Goal: Communication & Community: Ask a question

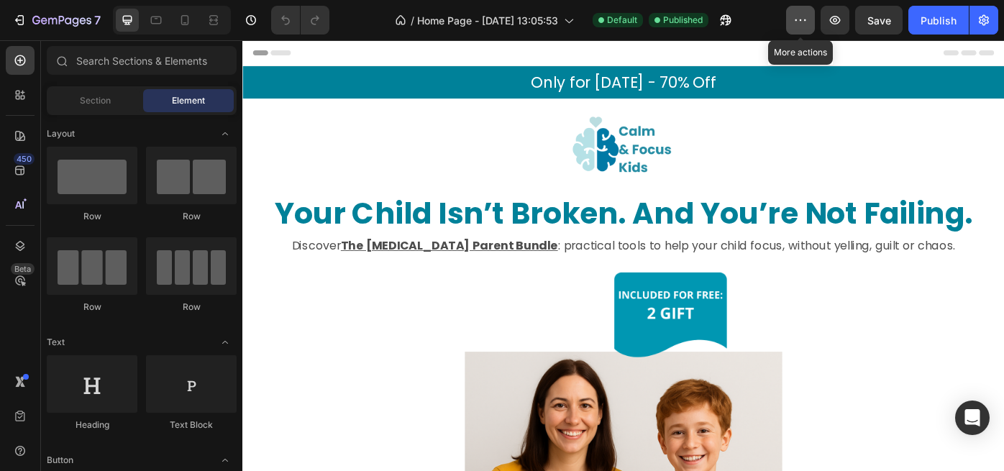
click at [797, 19] on icon "button" at bounding box center [801, 20] width 14 height 14
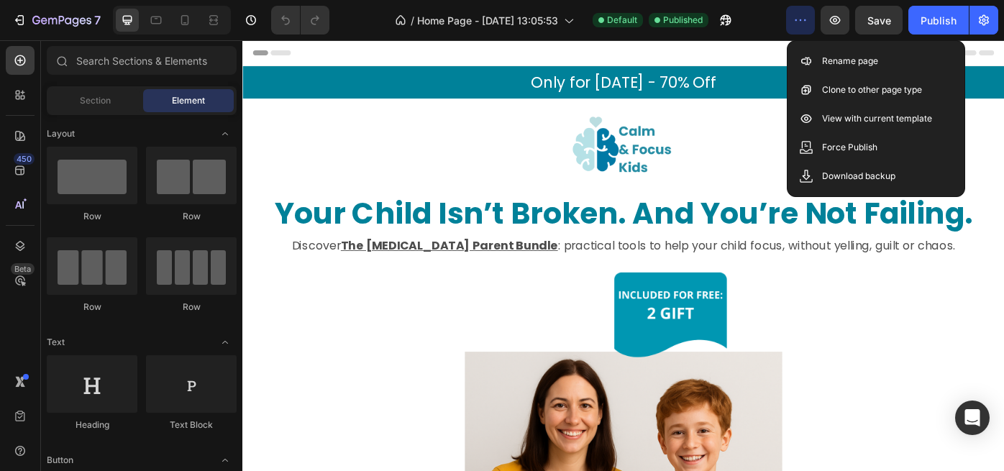
click at [796, 18] on icon "button" at bounding box center [801, 20] width 14 height 14
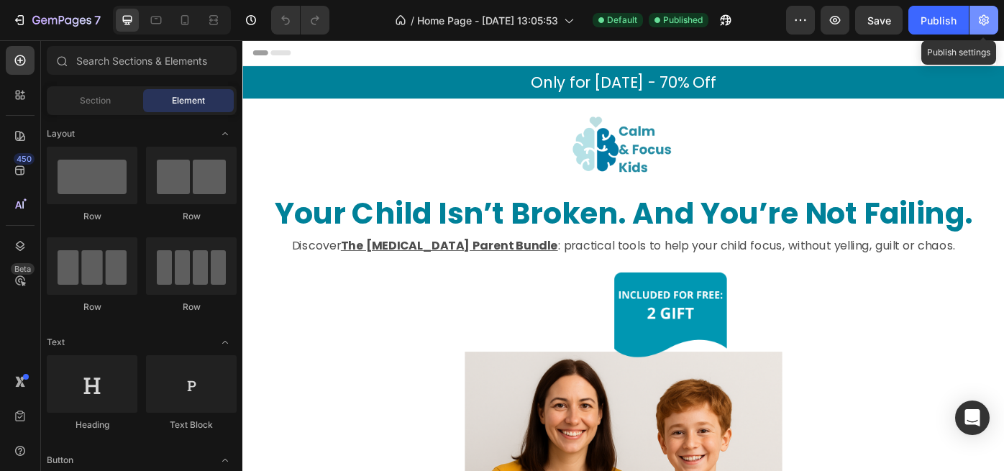
click at [988, 24] on icon "button" at bounding box center [984, 20] width 14 height 14
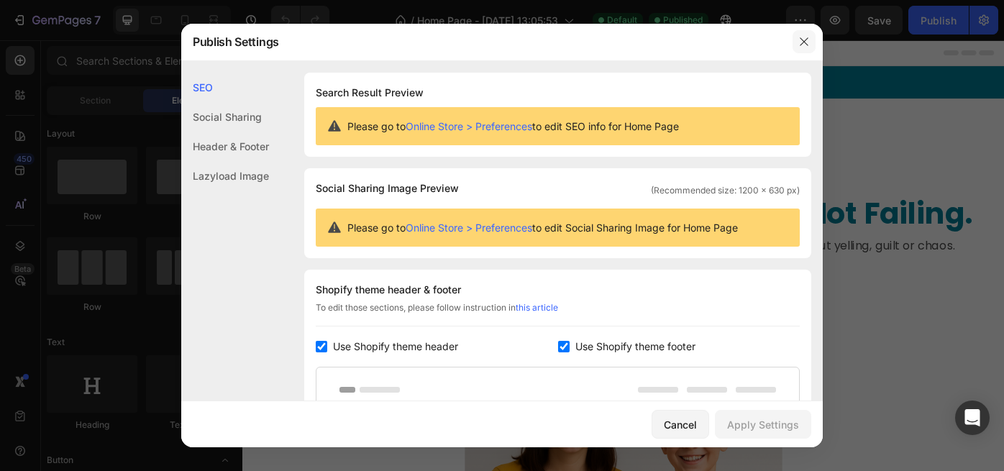
click at [811, 42] on button "button" at bounding box center [804, 41] width 23 height 23
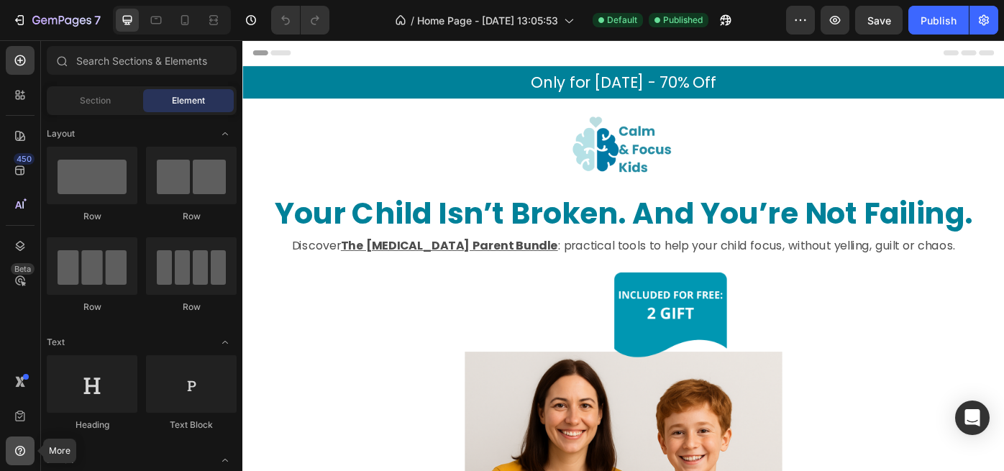
click at [17, 447] on icon at bounding box center [20, 451] width 10 height 10
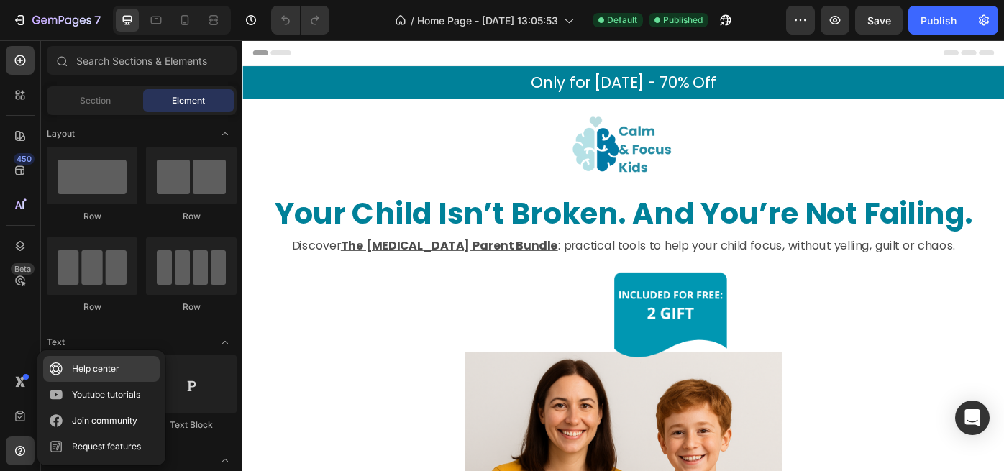
click at [94, 371] on div "Help center" at bounding box center [95, 369] width 47 height 14
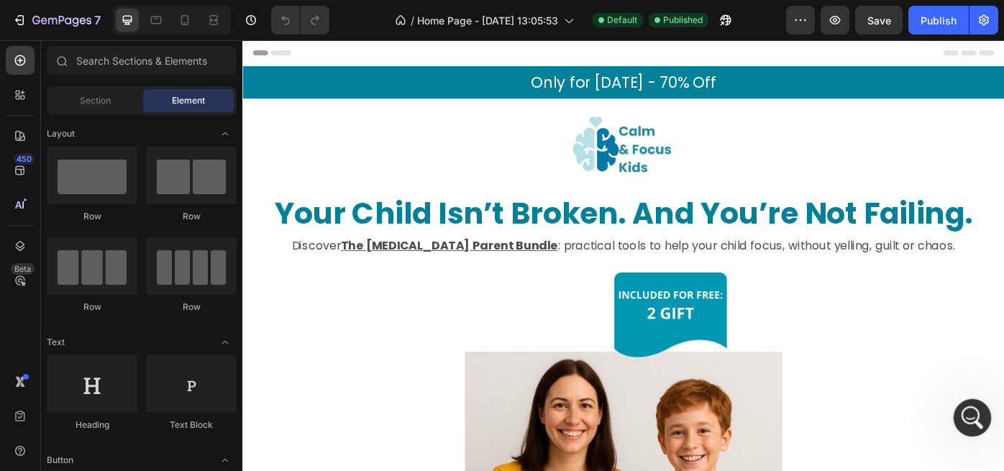
click at [976, 419] on icon "Apri il messenger Intercom" at bounding box center [971, 416] width 24 height 24
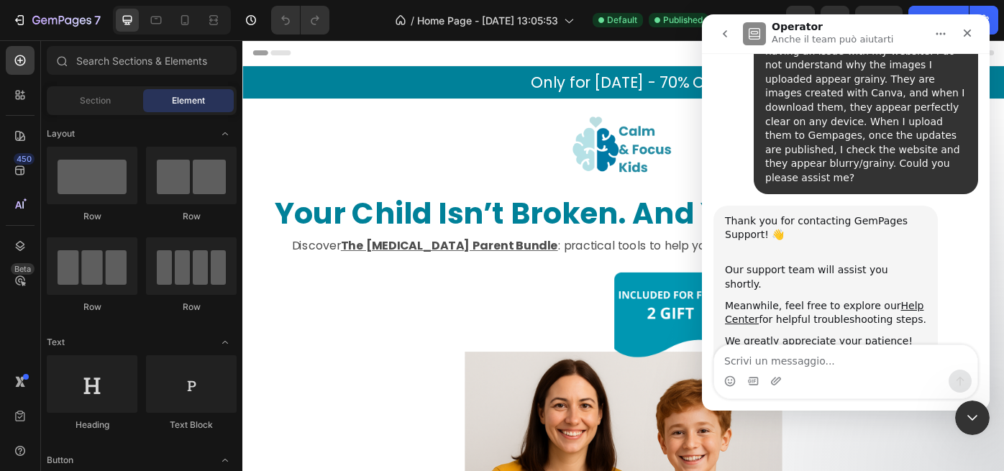
click at [952, 235] on div "Thank you for contacting GemPages Support! 👋 ​ Our support team will assist you…" at bounding box center [846, 304] width 265 height 197
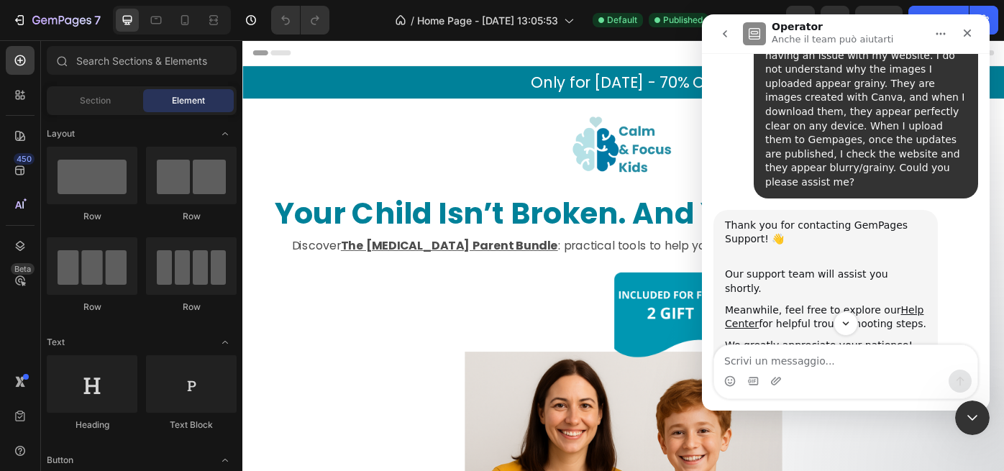
scroll to position [120, 0]
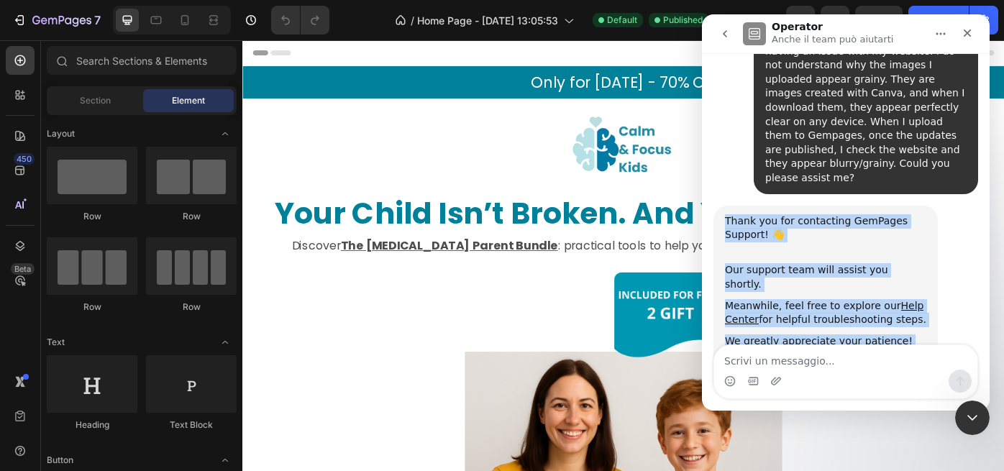
drag, startPoint x: 725, startPoint y: 194, endPoint x: 898, endPoint y: 299, distance: 202.1
click at [898, 299] on div "Thank you for contacting GemPages Support! 👋 ​ Our support team will assist you…" at bounding box center [825, 288] width 201 height 148
click at [958, 288] on div "Thank you for contacting GemPages Support! 👋 ​ Our support team will assist you…" at bounding box center [846, 304] width 265 height 197
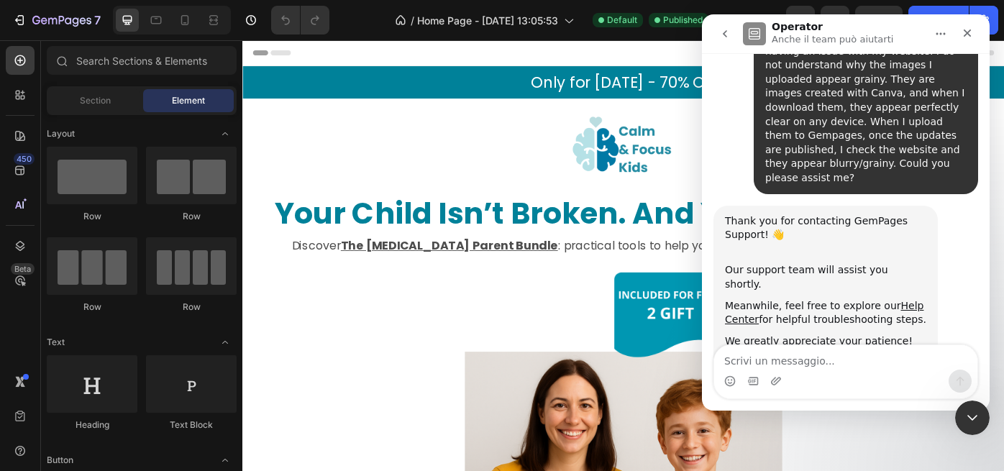
click at [948, 34] on button "Home" at bounding box center [940, 33] width 27 height 27
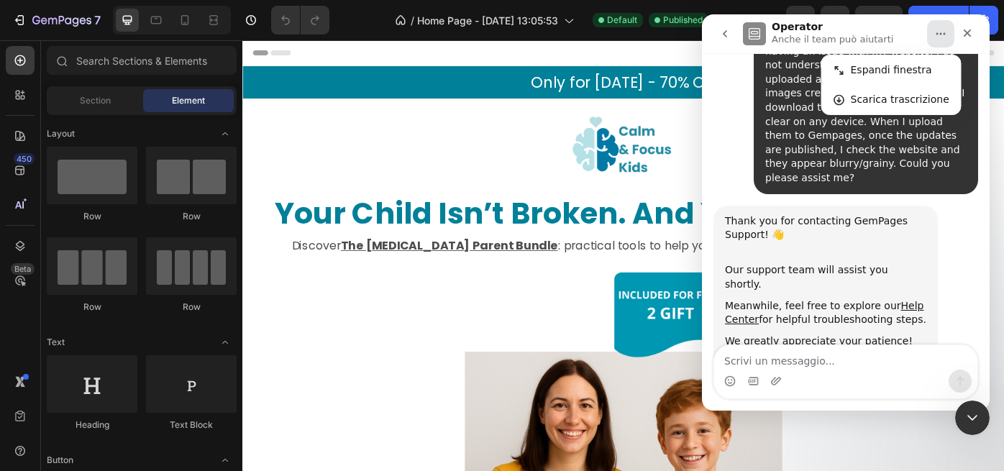
click at [948, 34] on button "Home" at bounding box center [940, 33] width 27 height 27
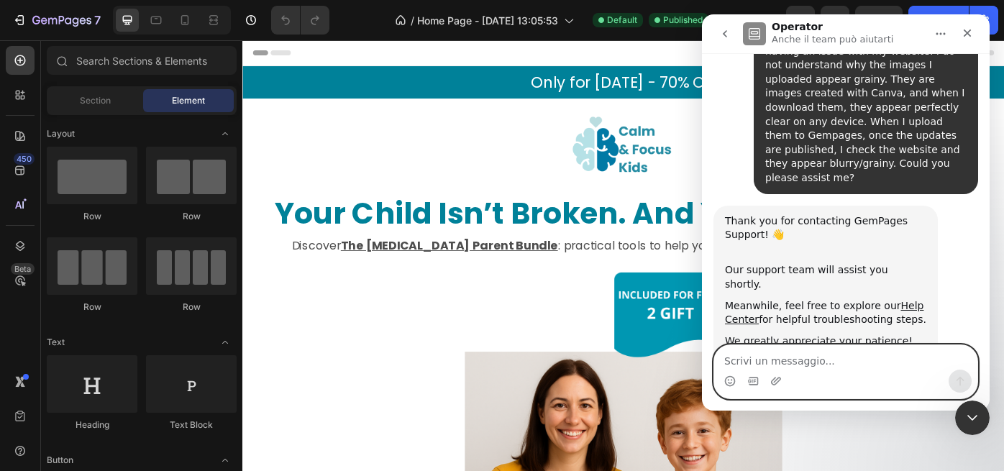
click at [808, 364] on textarea "Scrivi un messaggio..." at bounding box center [845, 357] width 263 height 24
click at [896, 319] on div "Thank you for contacting GemPages Support! 👋 ​ Our support team will assist you…" at bounding box center [846, 304] width 265 height 197
click at [770, 362] on textarea "Scrivi un messaggio..." at bounding box center [845, 357] width 263 height 24
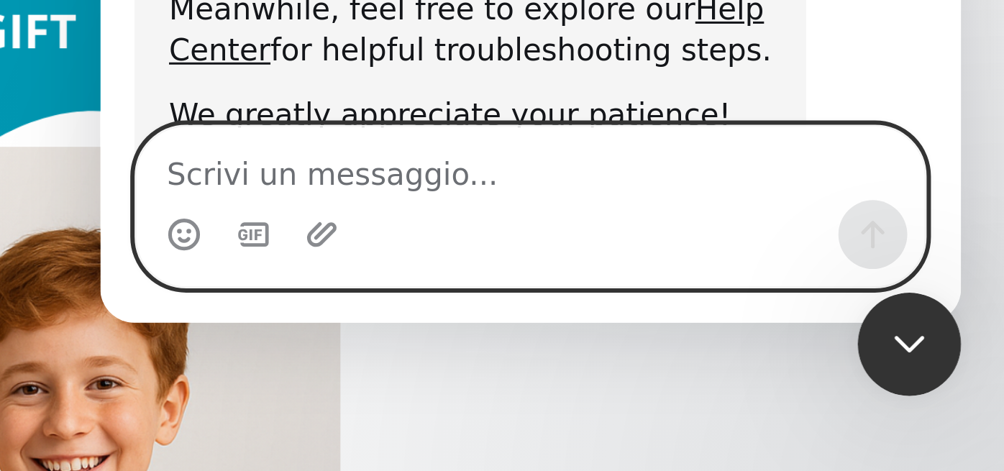
scroll to position [0, 0]
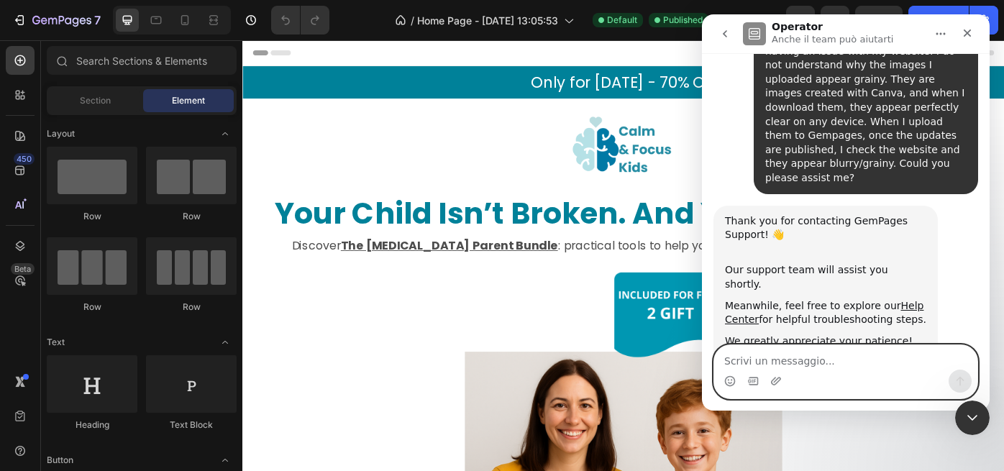
click at [772, 361] on textarea "Scrivi un messaggio..." at bounding box center [845, 357] width 263 height 24
paste textarea "Is anyone there?"
type textarea "Is anyone there?"
click at [958, 382] on icon "Invia un messaggio…" at bounding box center [961, 382] width 12 height 12
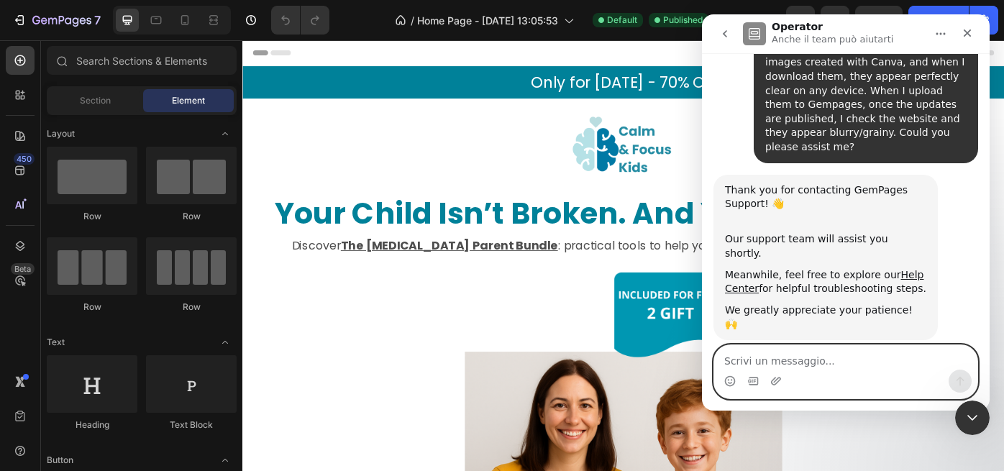
scroll to position [163, 0]
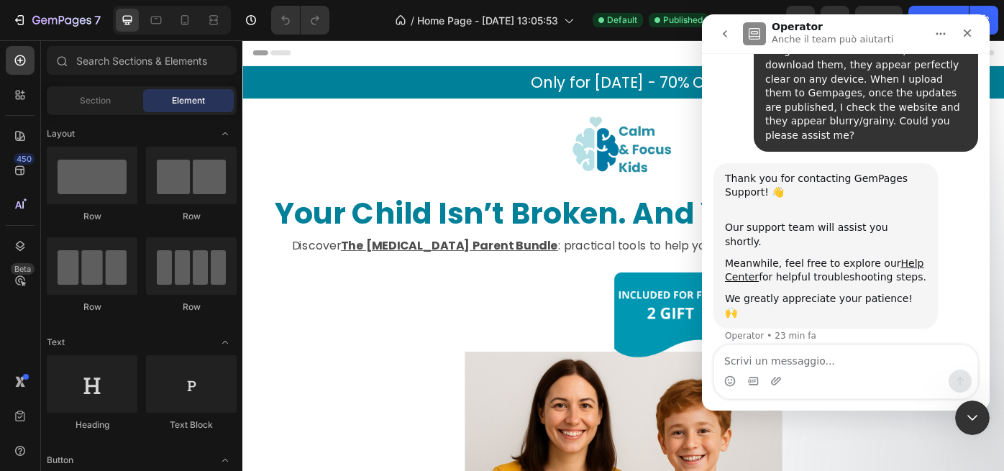
click at [845, 355] on div "Is anyone there? • Adesso" at bounding box center [846, 379] width 265 height 49
click at [945, 36] on icon "Home" at bounding box center [941, 34] width 12 height 12
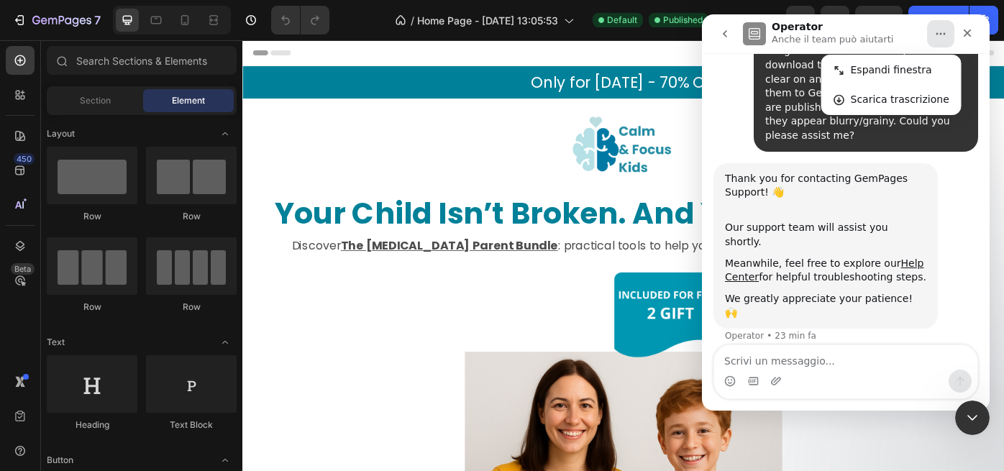
click at [945, 36] on icon "Home" at bounding box center [941, 34] width 12 height 12
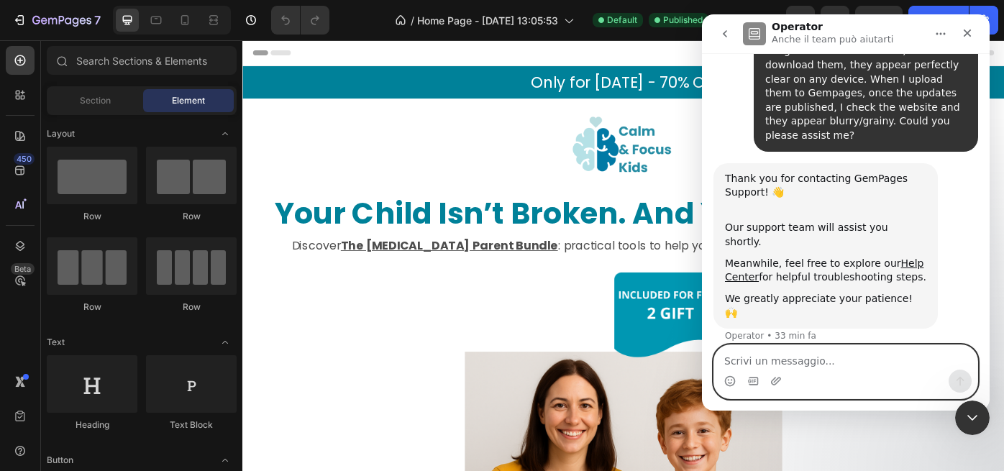
click at [761, 361] on textarea "Scrivi un messaggio..." at bounding box center [845, 357] width 263 height 24
paste textarea "I read online that it would be helpful to provide you with a screenshot of the …"
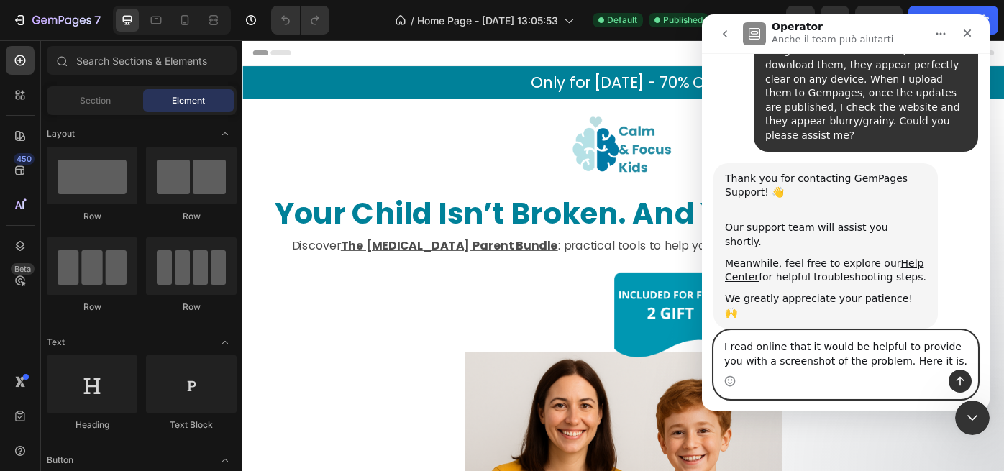
scroll to position [177, 0]
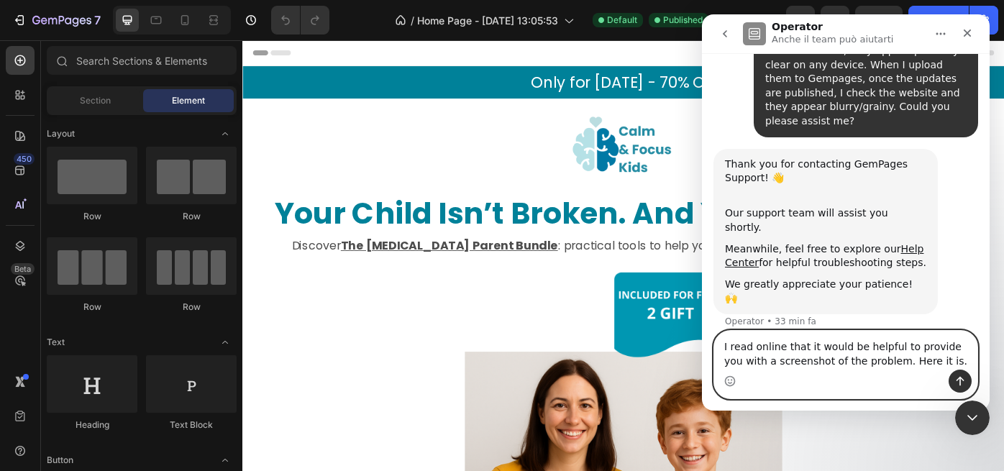
type textarea "I read online that it would be helpful to provide you with a screenshot of the …"
click at [958, 381] on icon "Invia un messaggio…" at bounding box center [961, 382] width 12 height 12
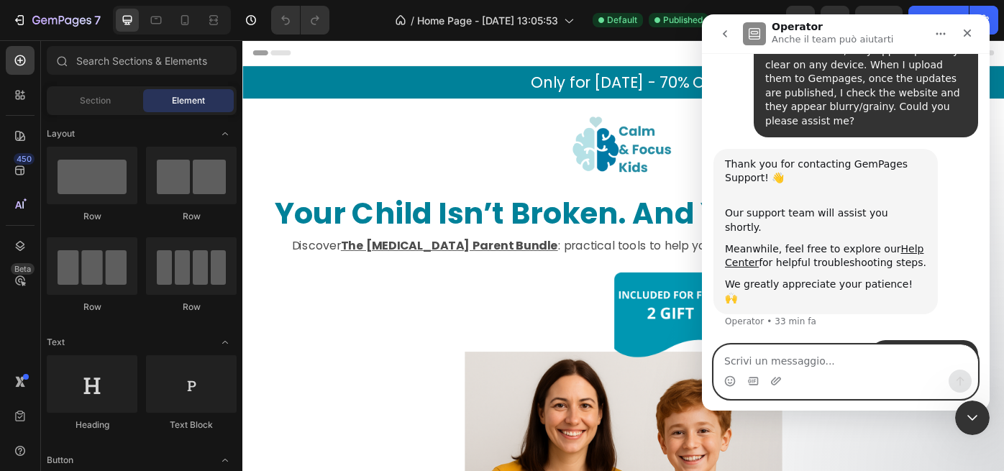
scroll to position [224, 0]
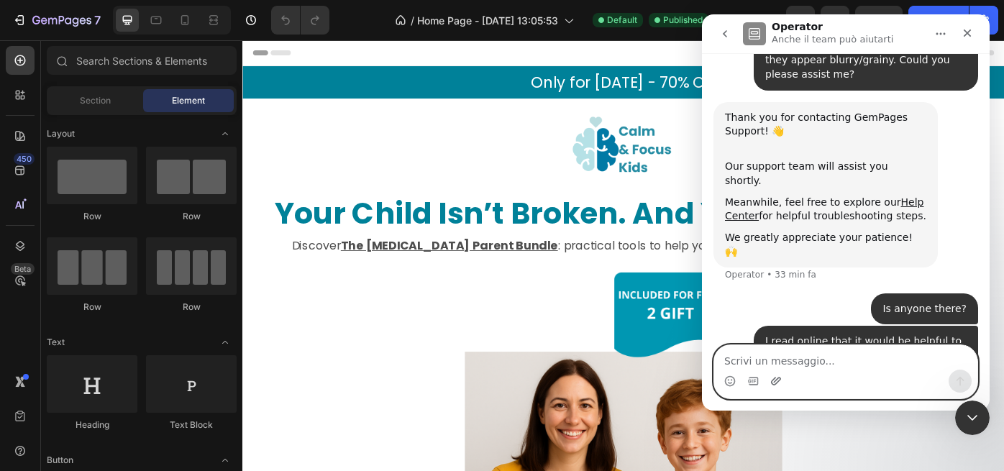
click at [778, 380] on icon "Carica allegato" at bounding box center [776, 382] width 12 height 12
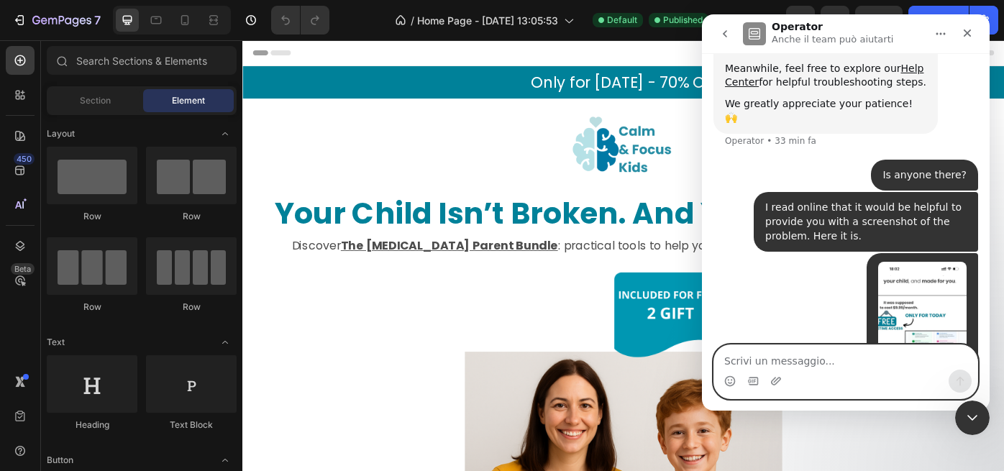
scroll to position [435, 0]
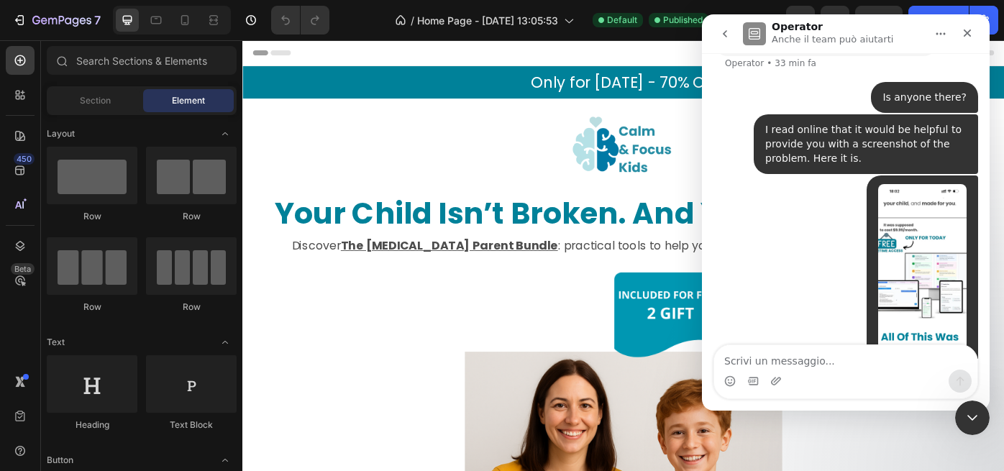
click at [765, 300] on div "• Adesso" at bounding box center [846, 289] width 265 height 227
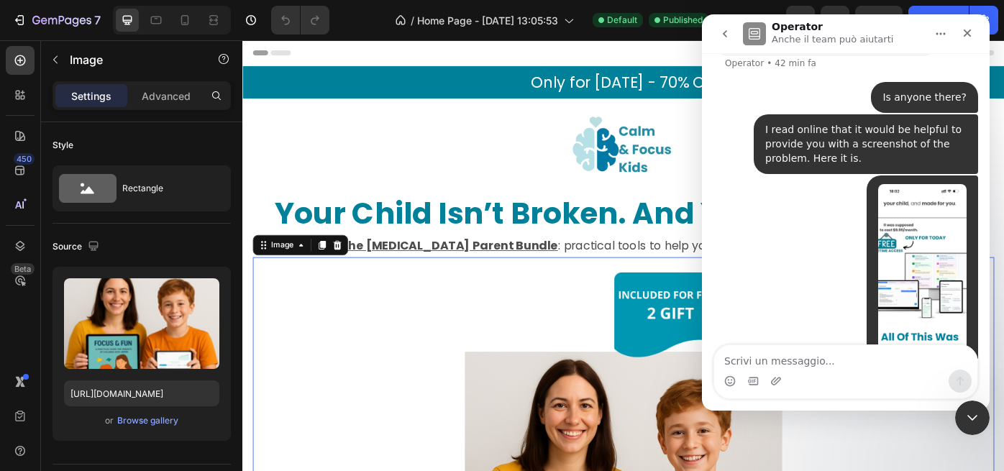
click at [780, 204] on div "• 9 min fa" at bounding box center [846, 289] width 265 height 227
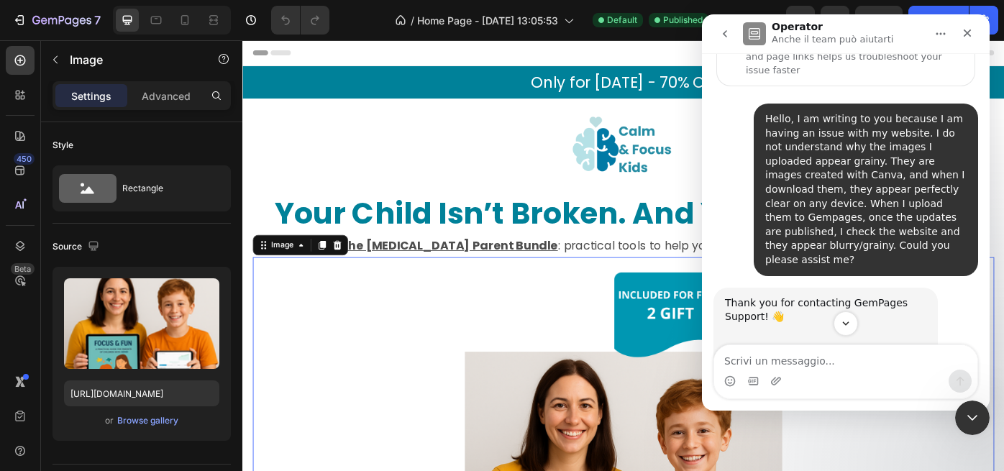
scroll to position [0, 0]
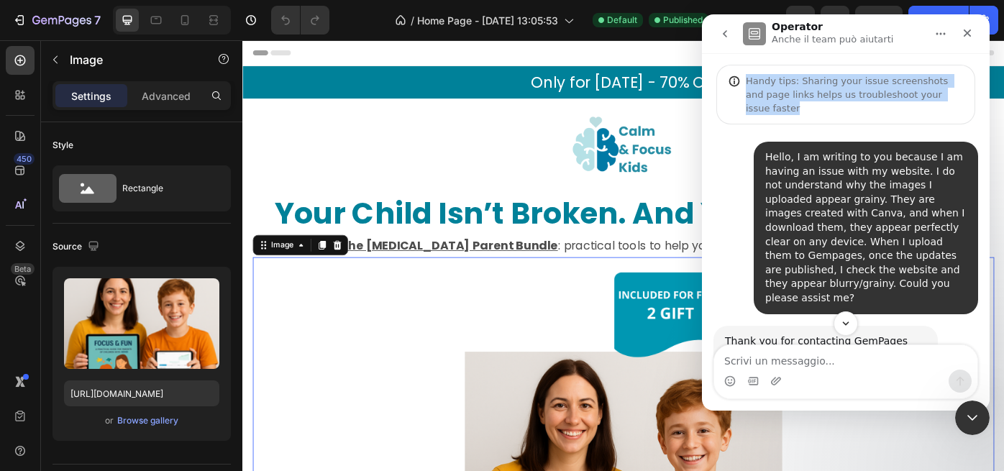
drag, startPoint x: 746, startPoint y: 79, endPoint x: 963, endPoint y: 94, distance: 217.7
click at [963, 94] on div "Handy tips: Sharing your issue screenshots and page links helps us troubleshoot…" at bounding box center [846, 95] width 259 height 60
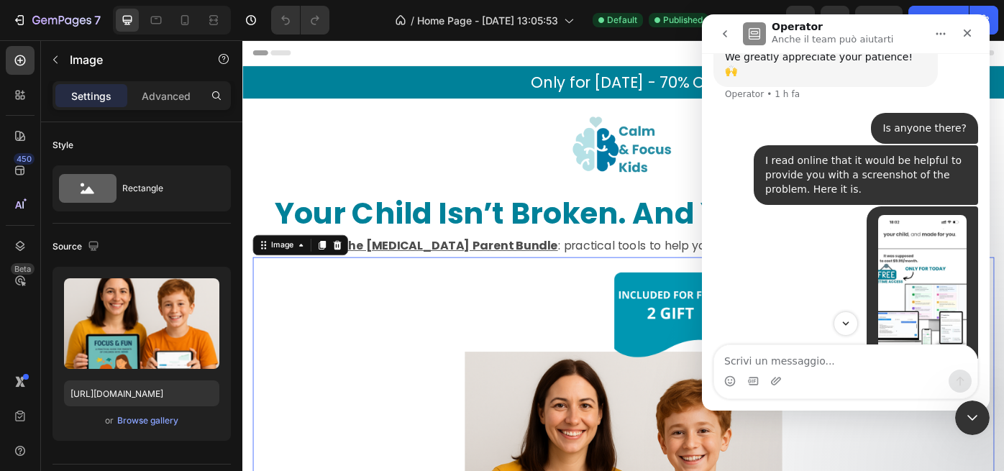
scroll to position [435, 0]
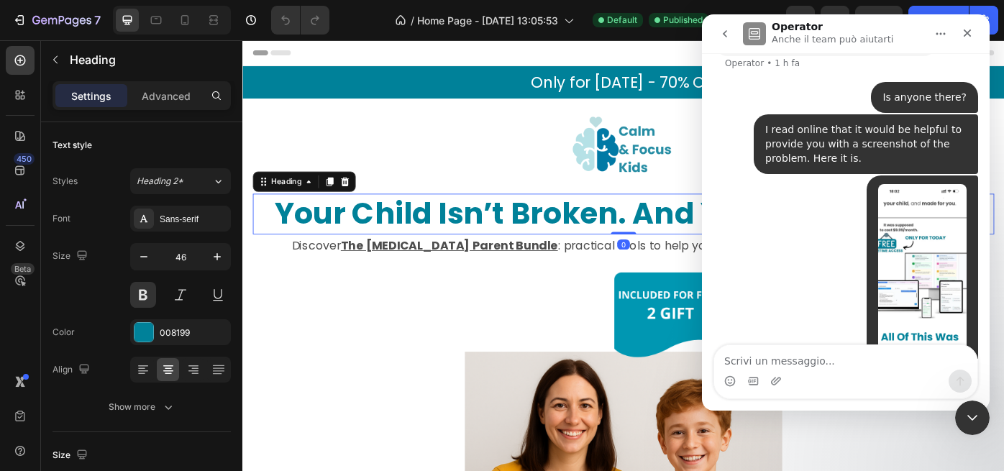
click at [392, 224] on h2 "Your Child Isn’t Broken. And You’re Not Failing." at bounding box center [674, 237] width 840 height 46
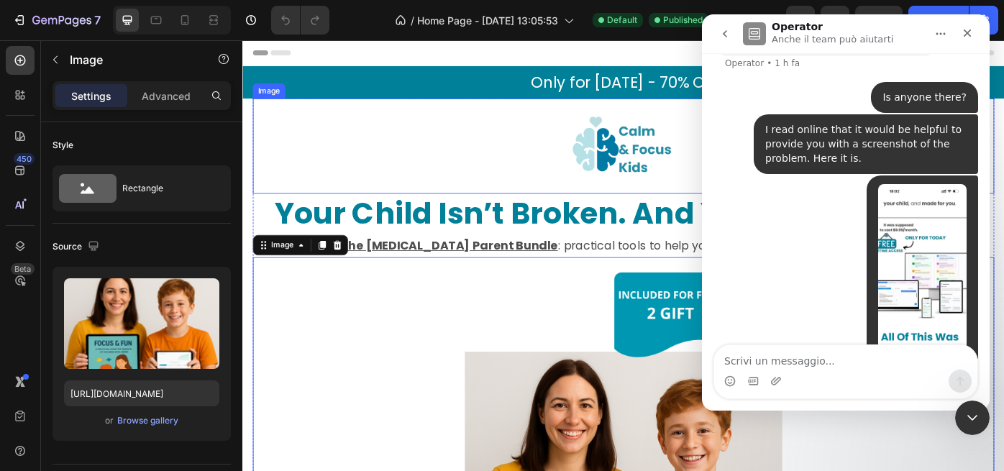
click at [442, 147] on div at bounding box center [674, 160] width 840 height 108
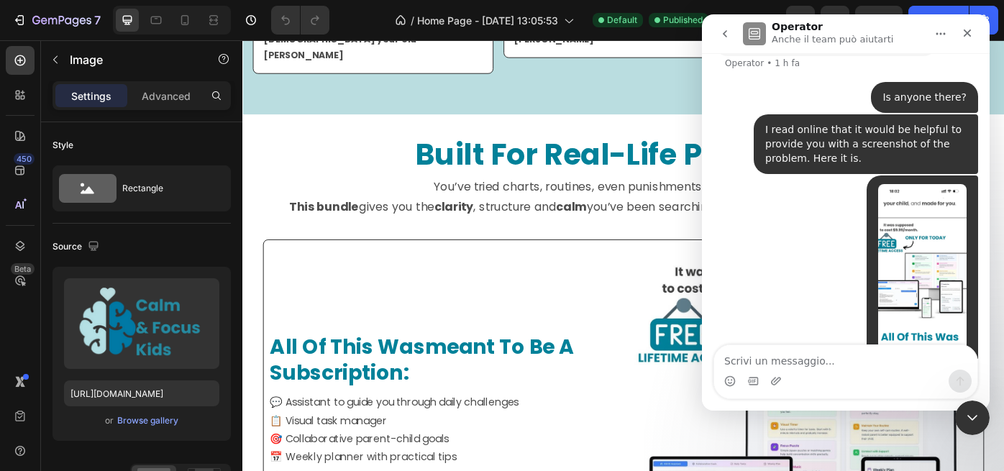
scroll to position [963, 0]
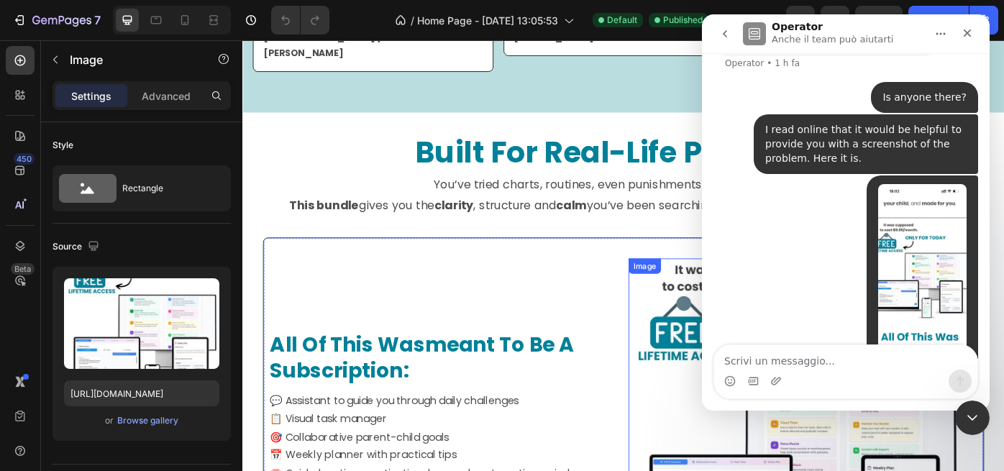
click at [745, 470] on img at bounding box center [869, 477] width 379 height 379
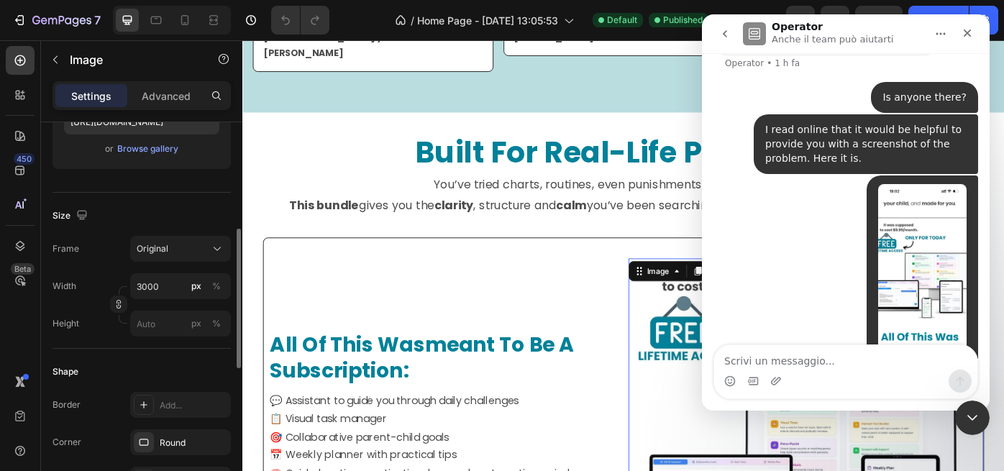
scroll to position [279, 0]
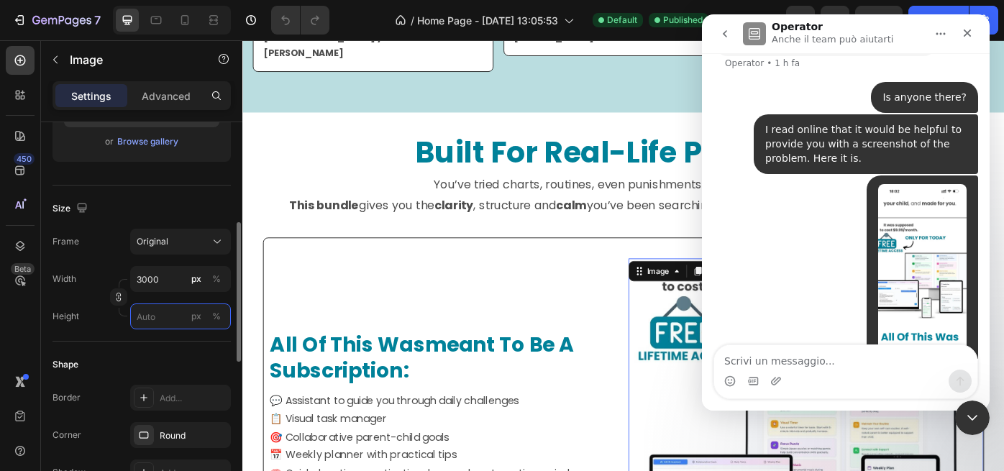
click at [156, 319] on input "px %" at bounding box center [180, 317] width 101 height 26
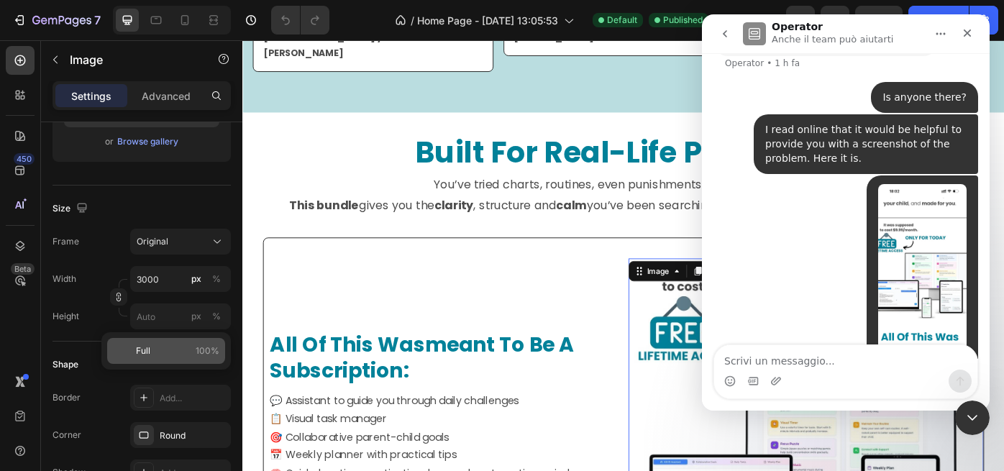
click at [148, 350] on span "Full" at bounding box center [143, 351] width 14 height 13
type input "100"
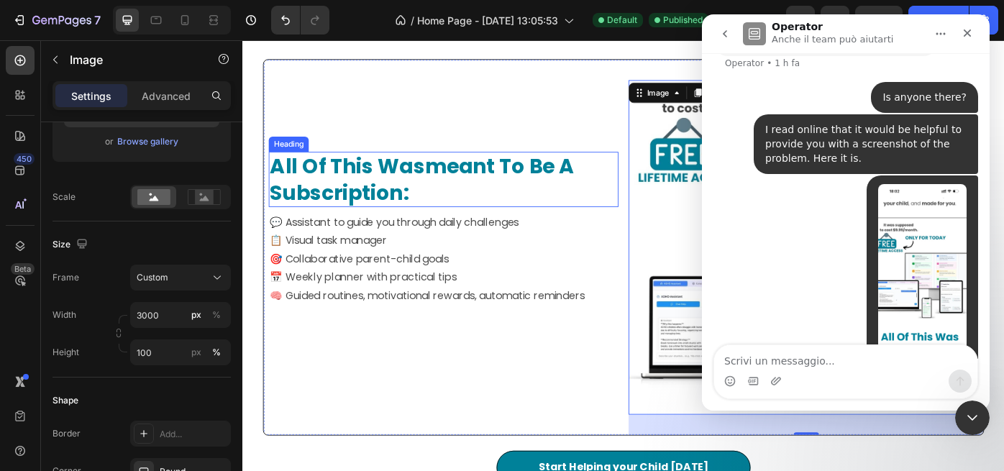
scroll to position [1134, 0]
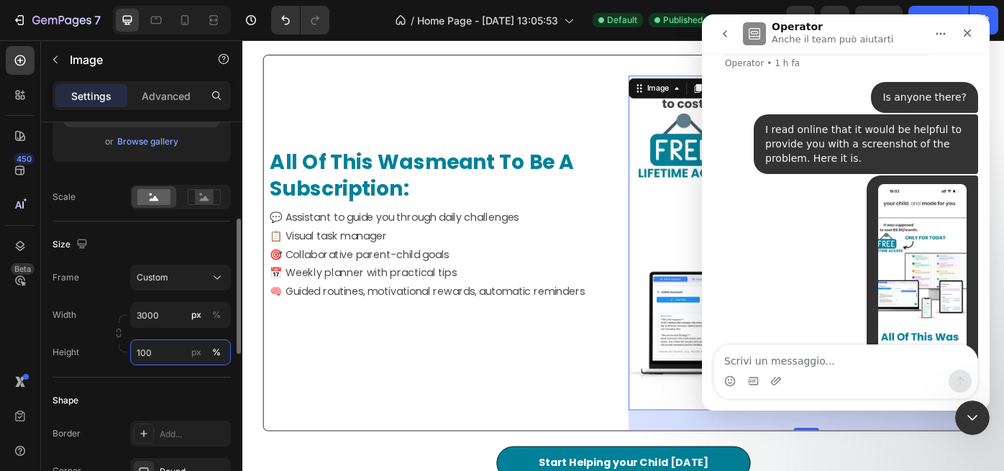
click at [163, 355] on input "100" at bounding box center [180, 353] width 101 height 26
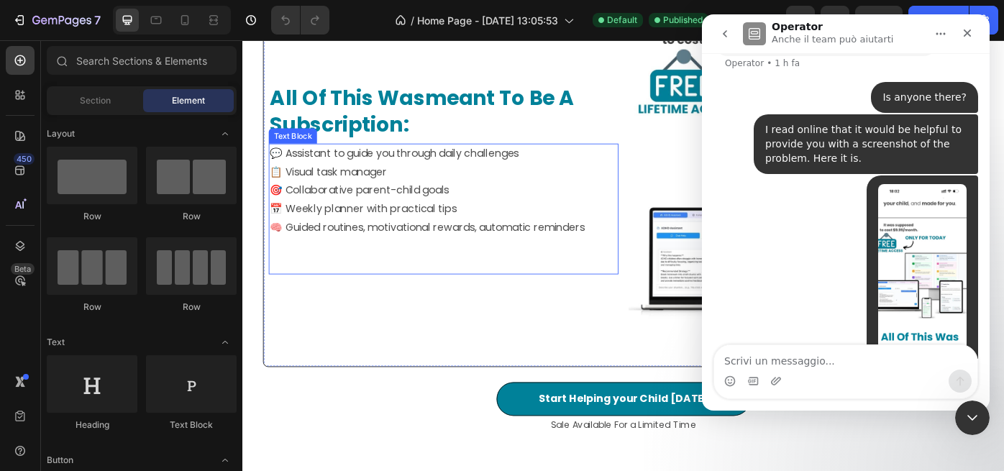
scroll to position [1204, 0]
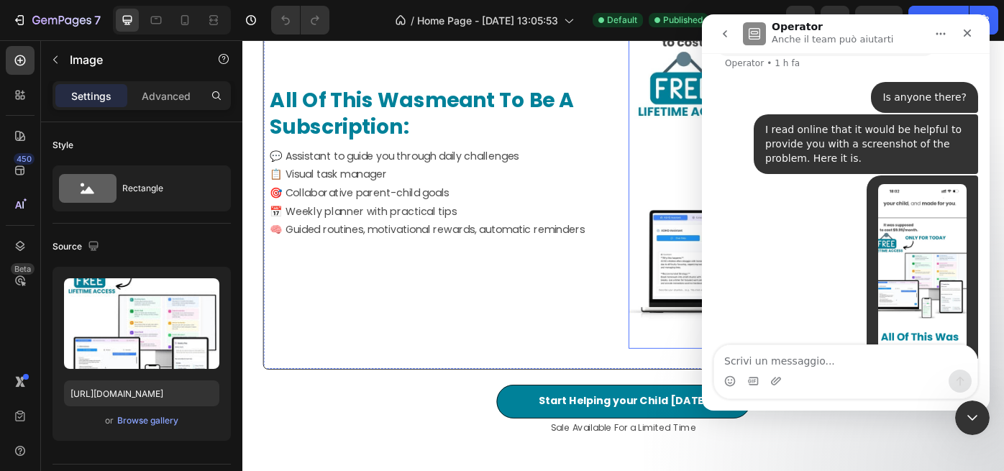
click at [704, 228] on img at bounding box center [869, 200] width 379 height 379
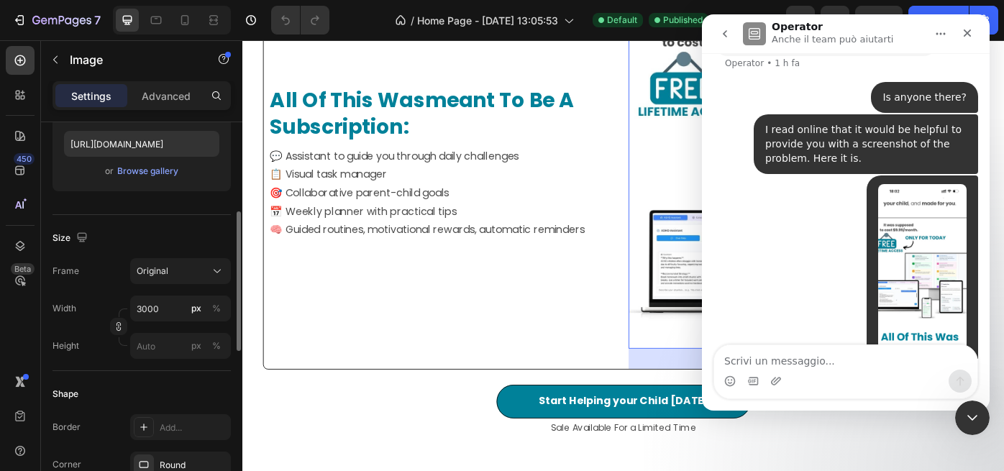
scroll to position [253, 0]
click at [155, 346] on input "px %" at bounding box center [180, 343] width 101 height 26
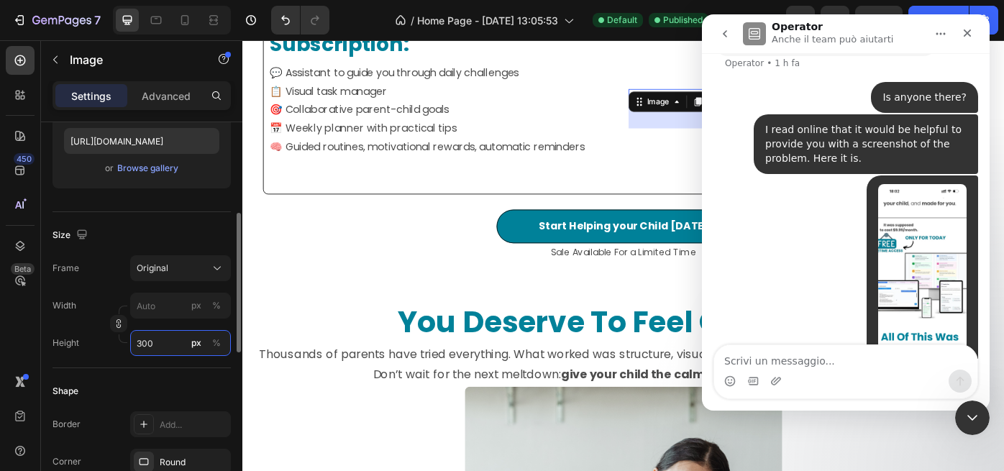
scroll to position [1119, 0]
type input "3"
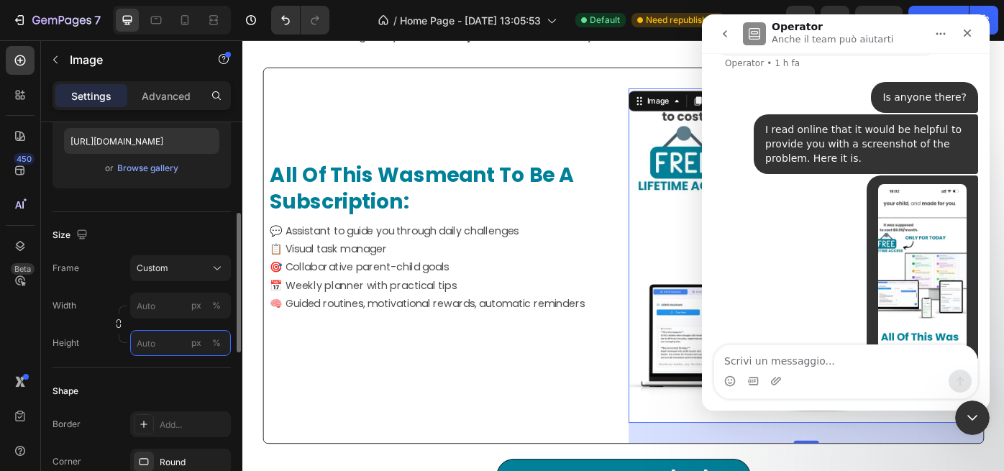
type input "3"
click at [155, 312] on input "px %" at bounding box center [180, 306] width 101 height 26
click at [148, 342] on span "Full" at bounding box center [143, 340] width 14 height 13
type input "100"
click at [150, 345] on input "px %" at bounding box center [180, 343] width 101 height 26
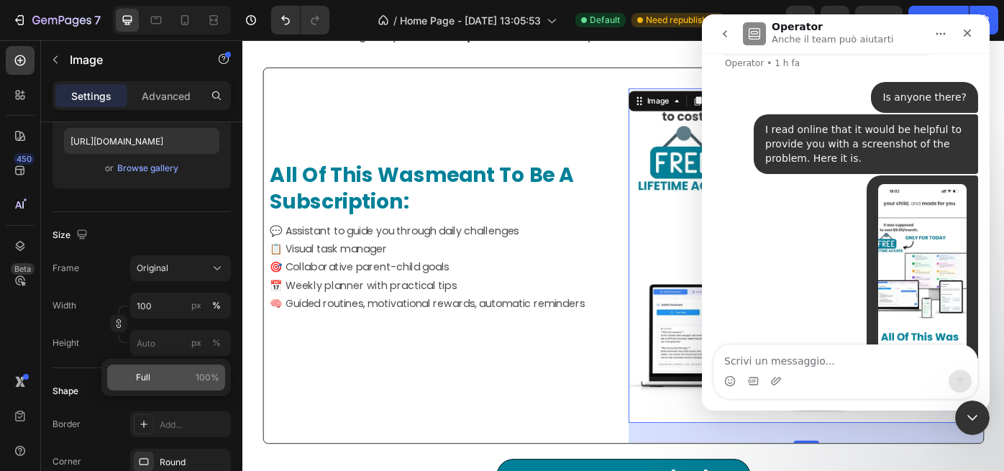
click at [147, 377] on span "Full" at bounding box center [143, 377] width 14 height 13
type input "100"
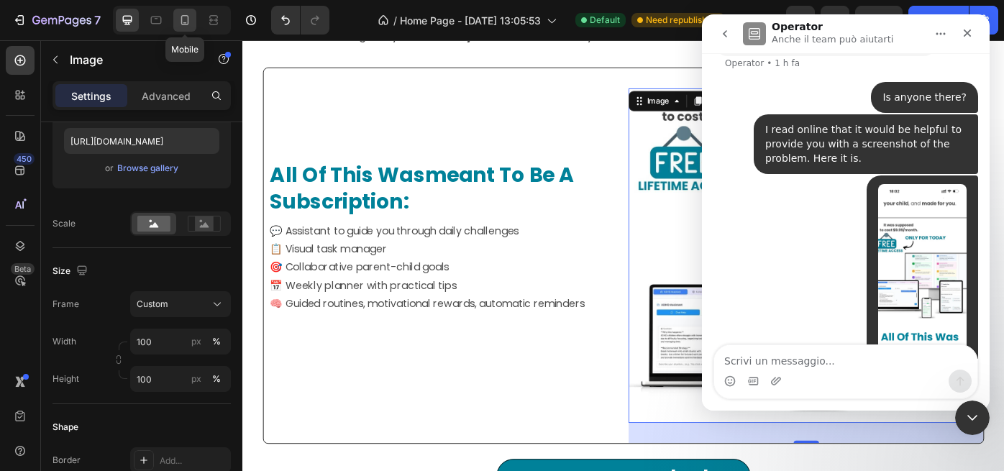
click at [189, 19] on icon at bounding box center [185, 20] width 14 height 14
type input "3000"
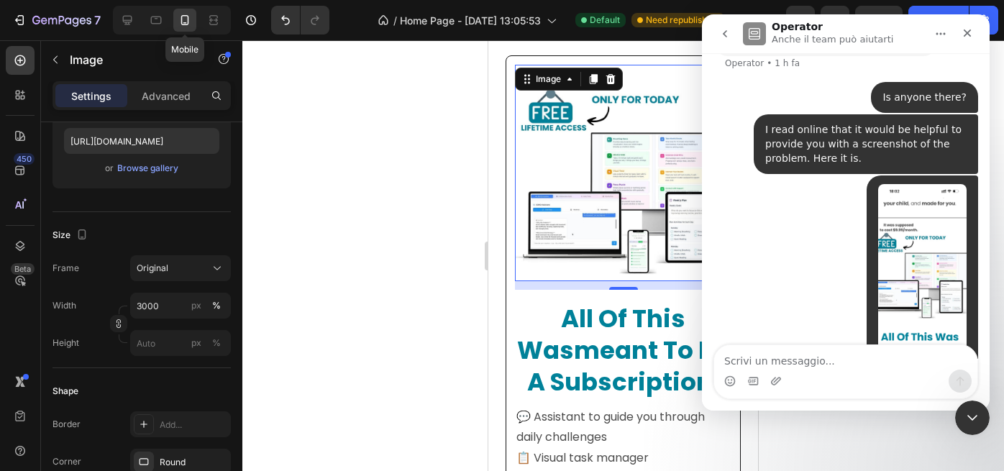
scroll to position [1135, 0]
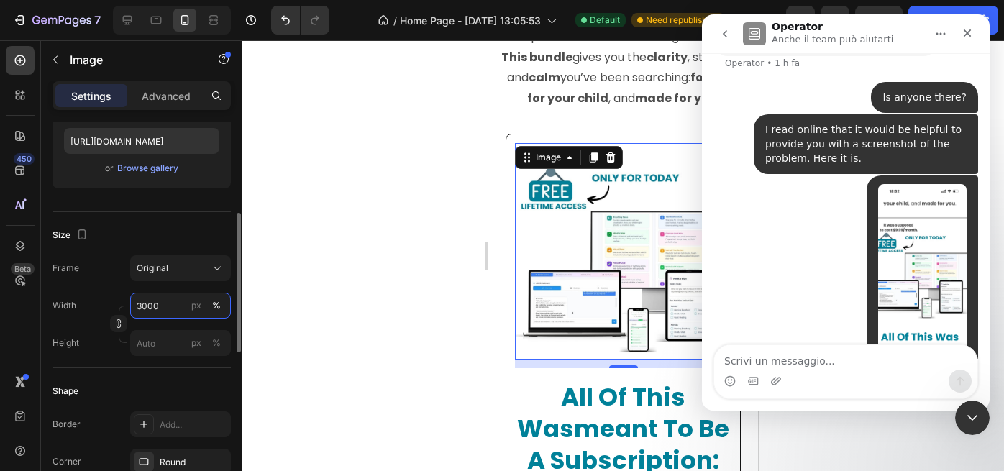
click at [164, 307] on input "3000" at bounding box center [180, 306] width 101 height 26
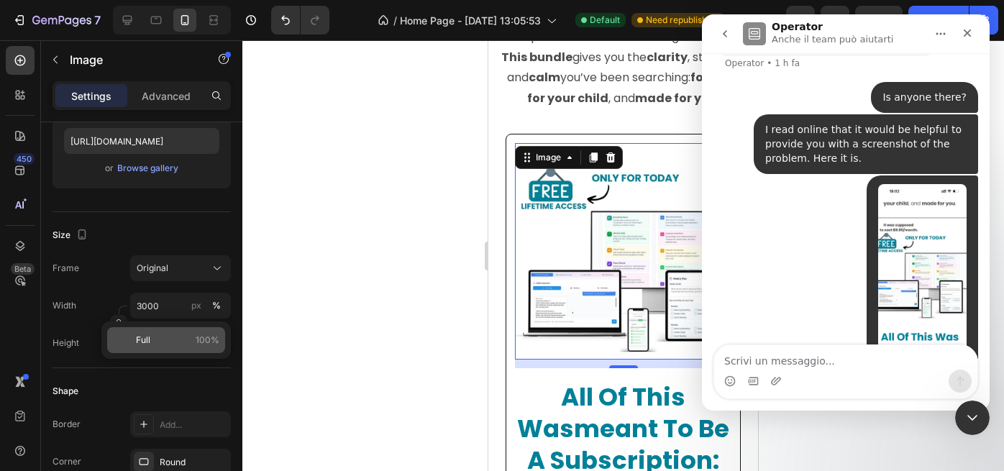
click at [147, 343] on span "Full" at bounding box center [143, 340] width 14 height 13
type input "100"
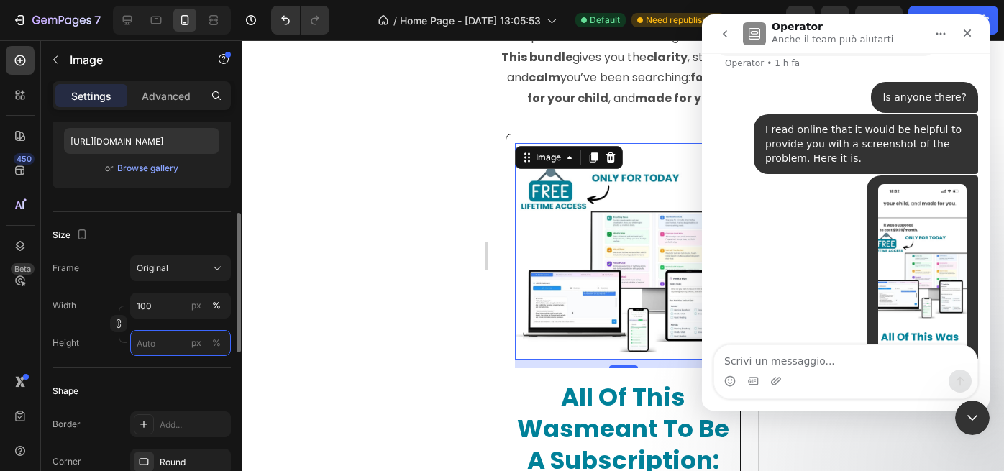
click at [158, 342] on input "px %" at bounding box center [180, 343] width 101 height 26
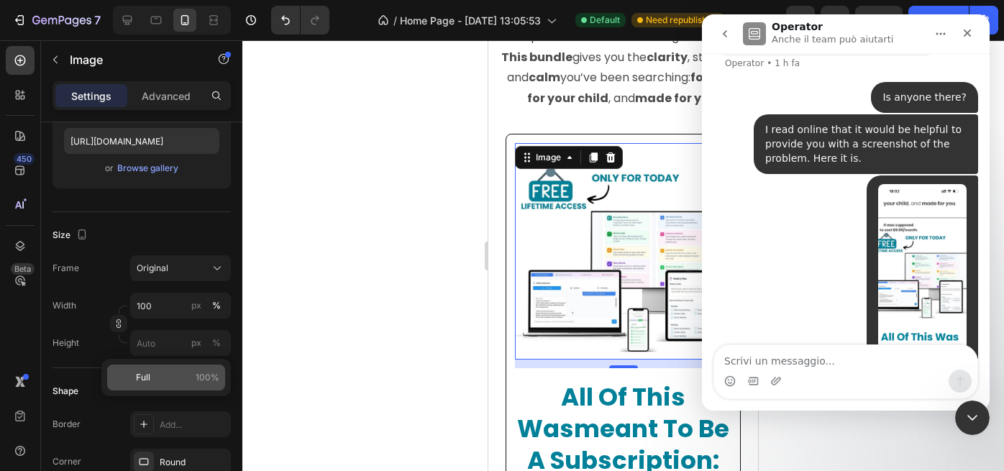
click at [147, 377] on span "Full" at bounding box center [143, 377] width 14 height 13
type input "100"
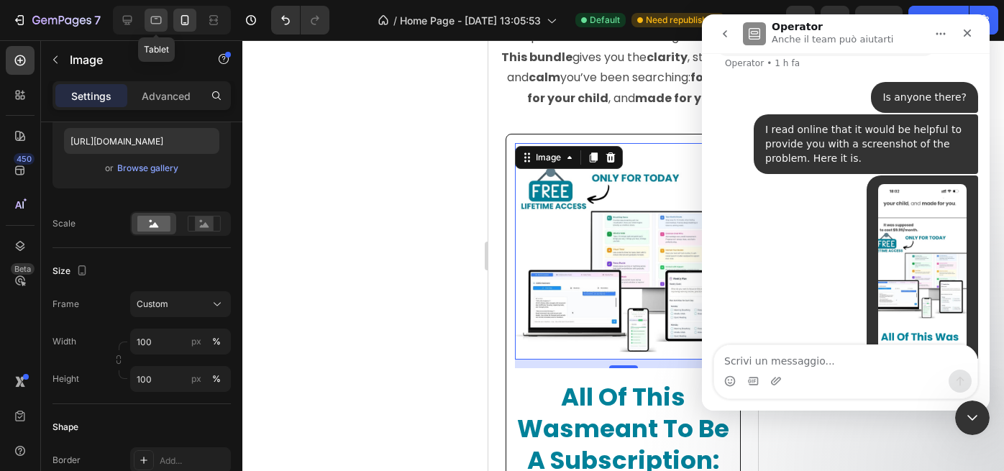
click at [158, 27] on icon at bounding box center [156, 20] width 14 height 14
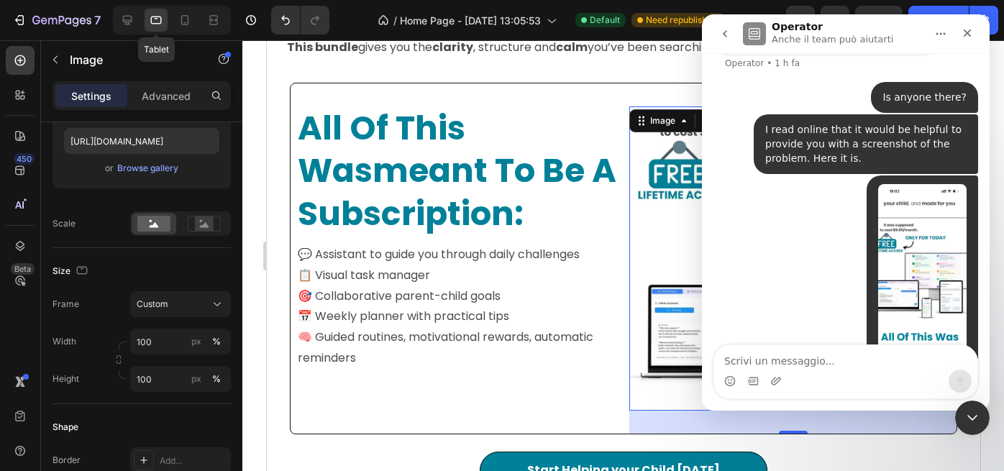
scroll to position [1119, 0]
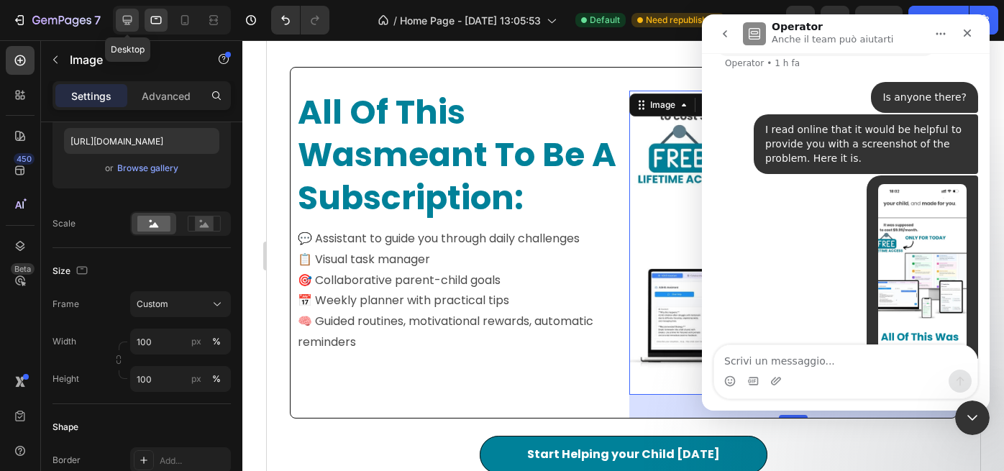
click at [135, 24] on div at bounding box center [127, 20] width 23 height 23
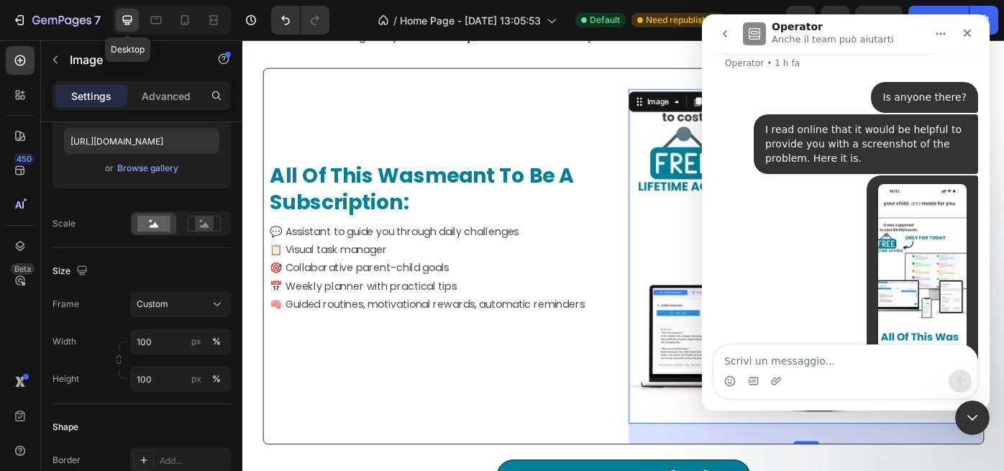
scroll to position [1124, 0]
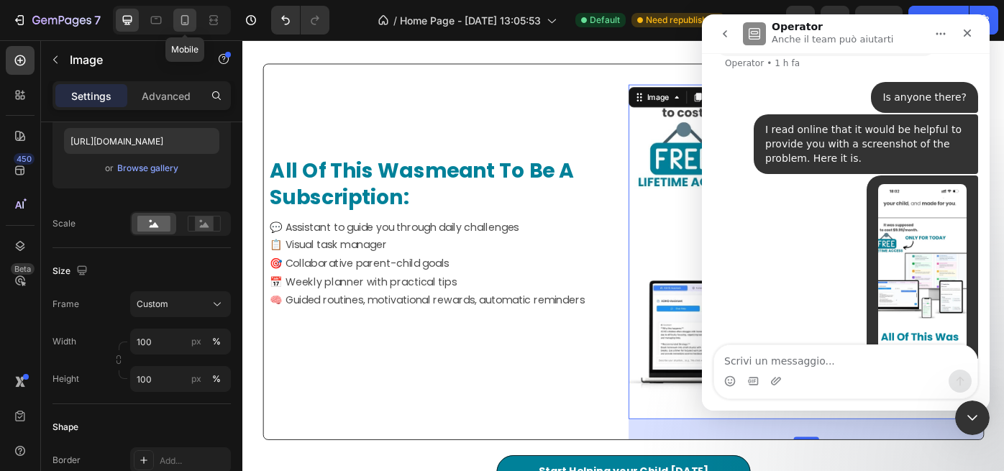
click at [182, 24] on icon at bounding box center [185, 20] width 8 height 10
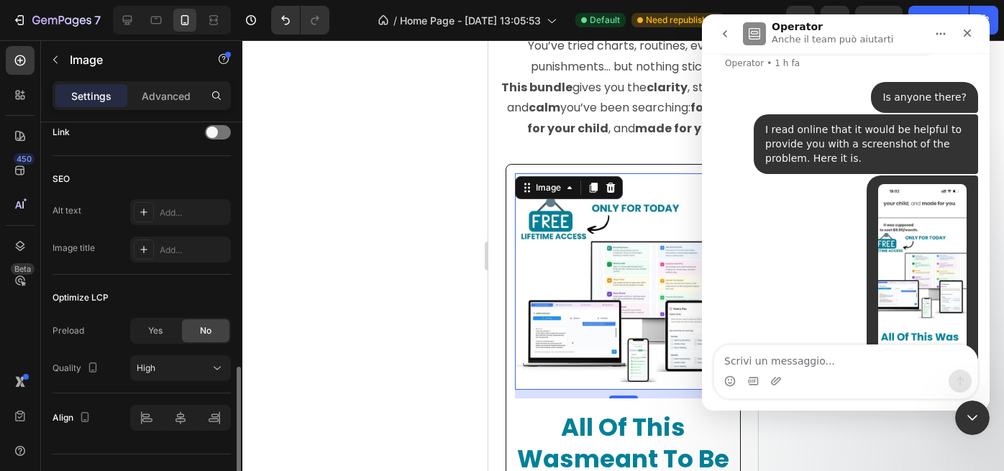
scroll to position [732, 0]
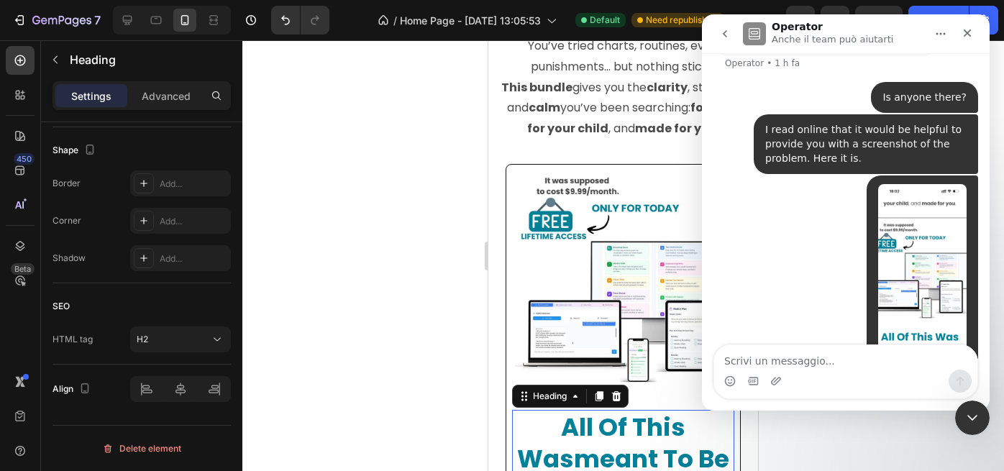
click at [568, 427] on h2 "all of this was meant to be a subscription:" at bounding box center [623, 459] width 222 height 99
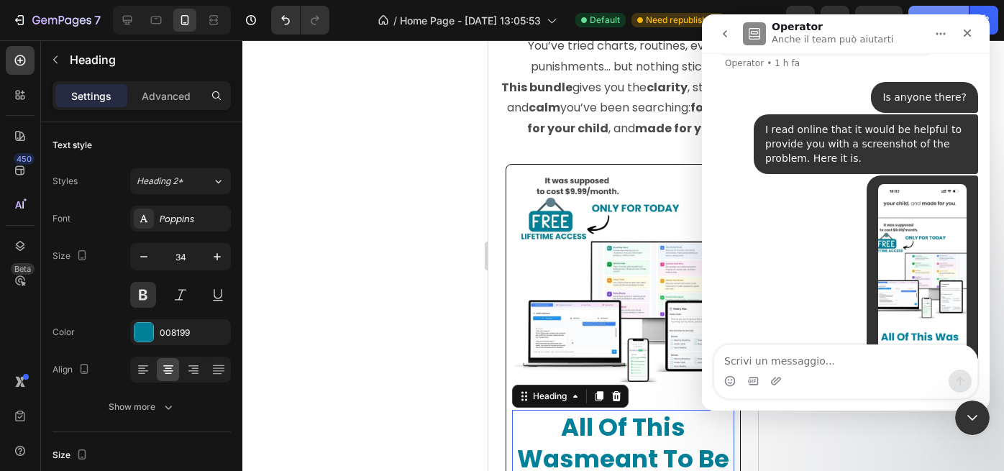
click at [935, 9] on button "Publish" at bounding box center [939, 20] width 60 height 29
click at [972, 404] on div "Chiudi il messenger Intercom" at bounding box center [970, 416] width 35 height 35
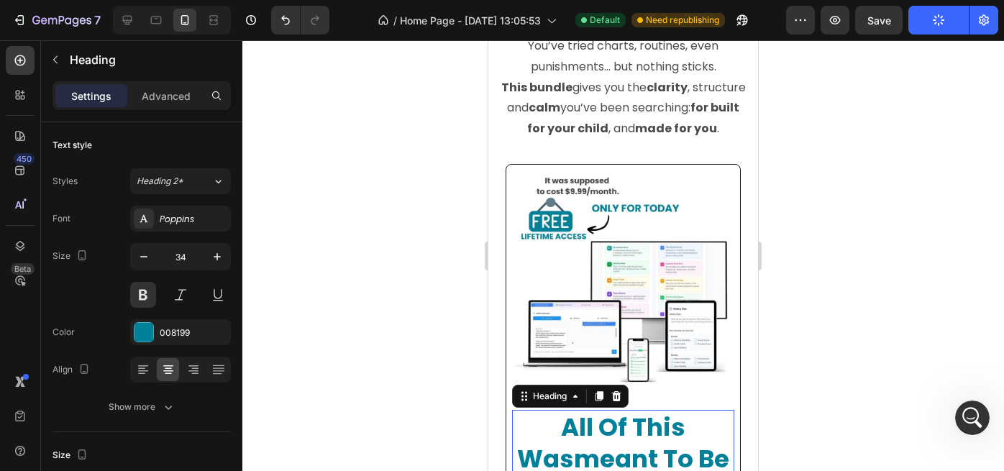
scroll to position [435, 0]
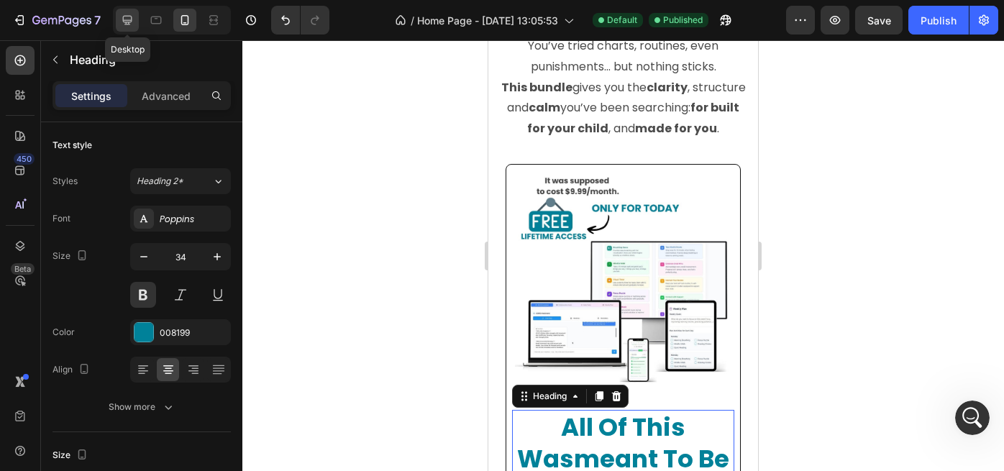
click at [131, 24] on icon at bounding box center [127, 20] width 14 height 14
type input "32"
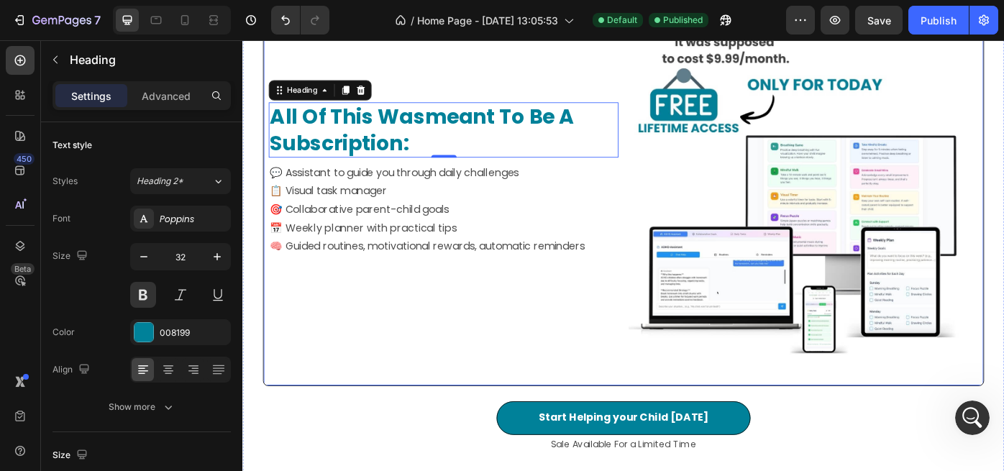
scroll to position [1205, 0]
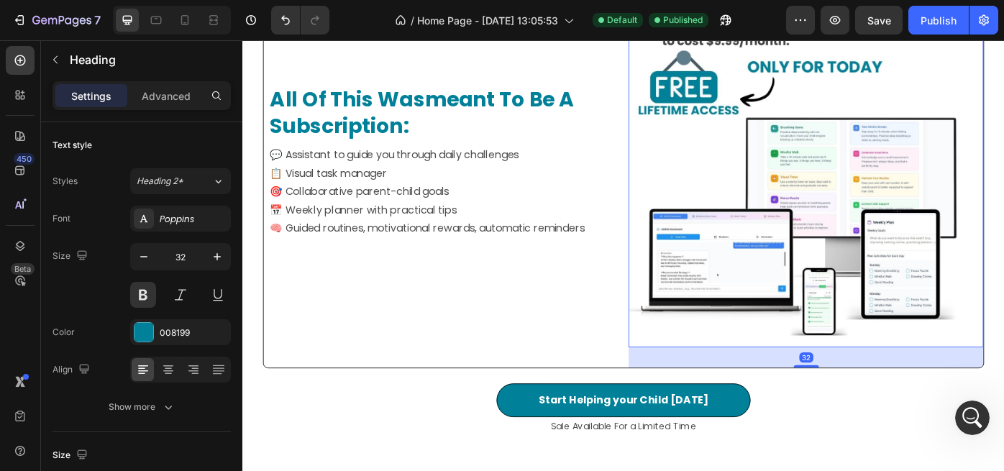
click at [882, 257] on img at bounding box center [869, 198] width 379 height 379
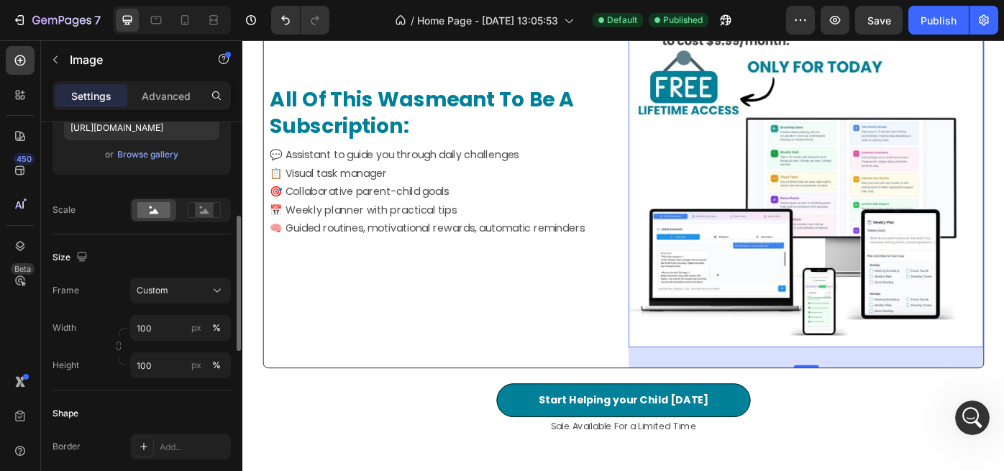
scroll to position [267, 0]
click at [214, 290] on icon at bounding box center [217, 290] width 14 height 14
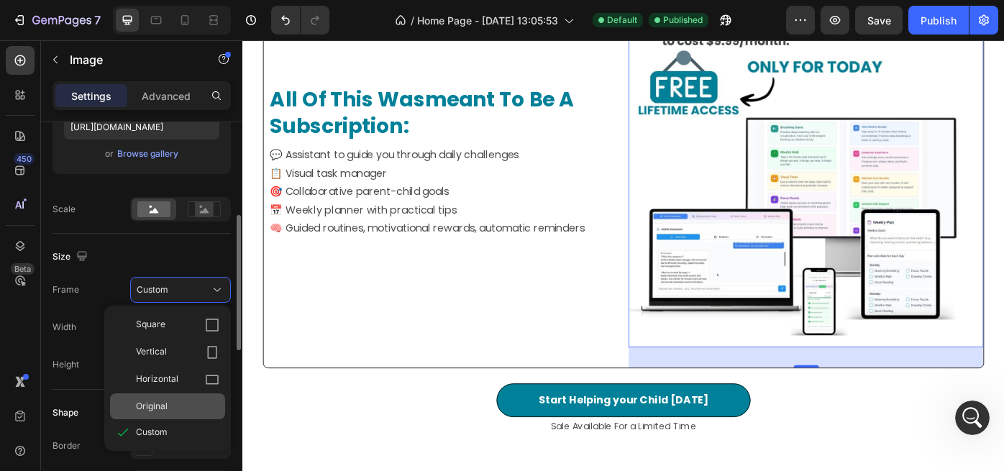
click at [162, 401] on span "Original" at bounding box center [152, 406] width 32 height 13
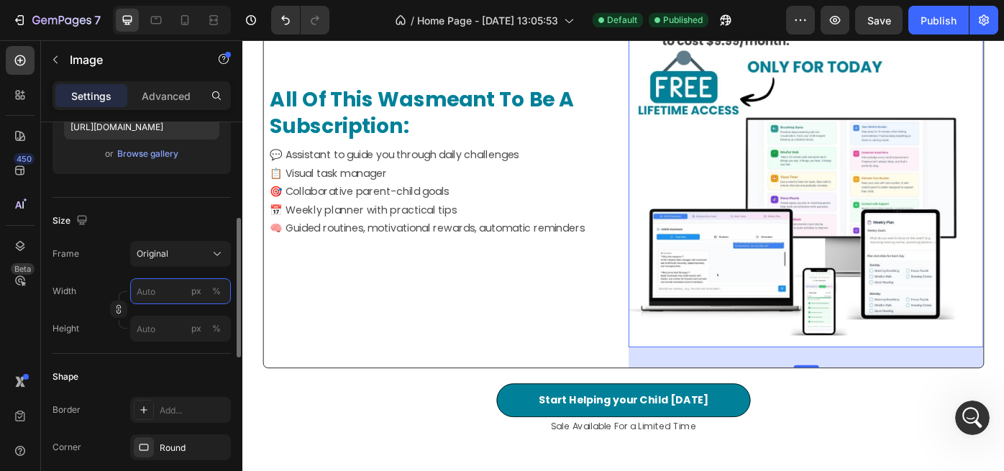
click at [169, 291] on input "px %" at bounding box center [180, 291] width 101 height 26
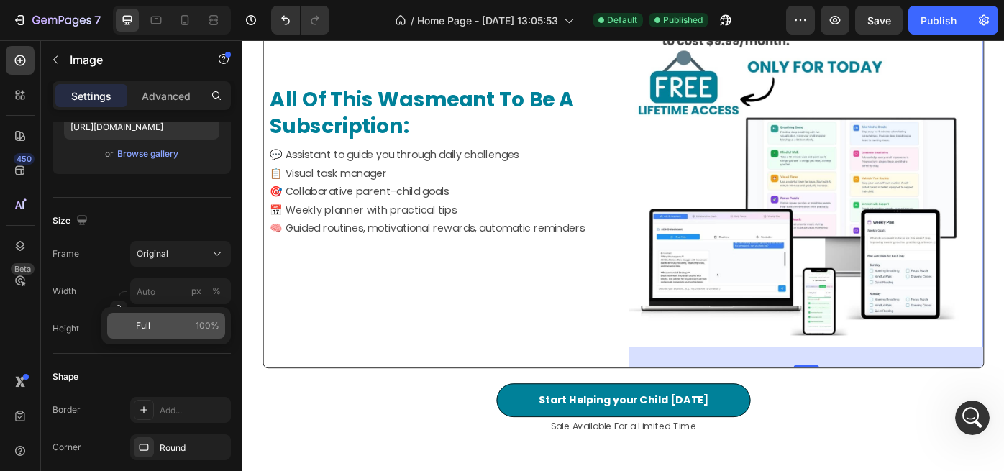
click at [151, 329] on p "Full 100%" at bounding box center [177, 325] width 83 height 13
type input "100"
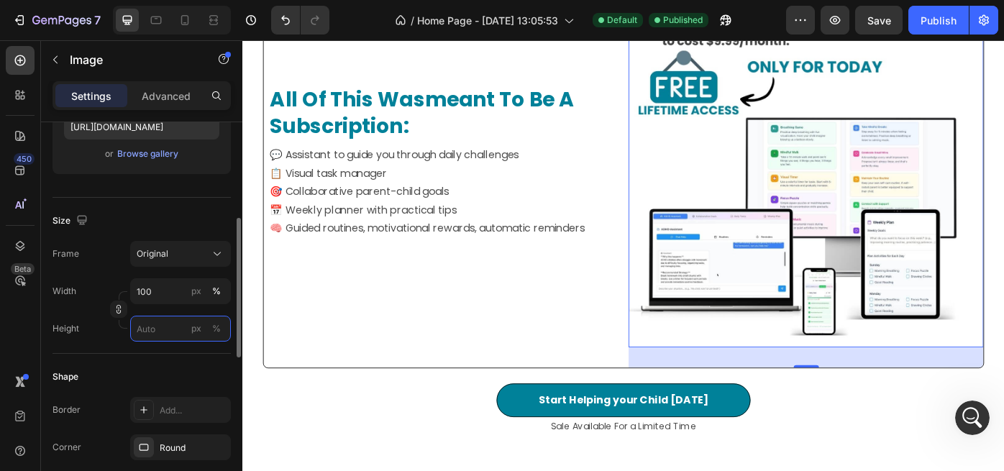
click at [151, 332] on input "px %" at bounding box center [180, 329] width 101 height 26
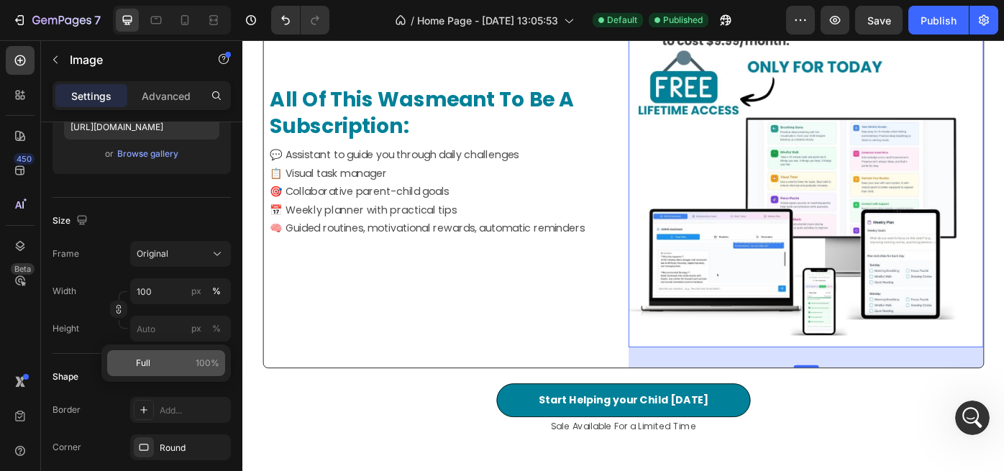
click at [143, 359] on span "Full" at bounding box center [143, 363] width 14 height 13
type input "100"
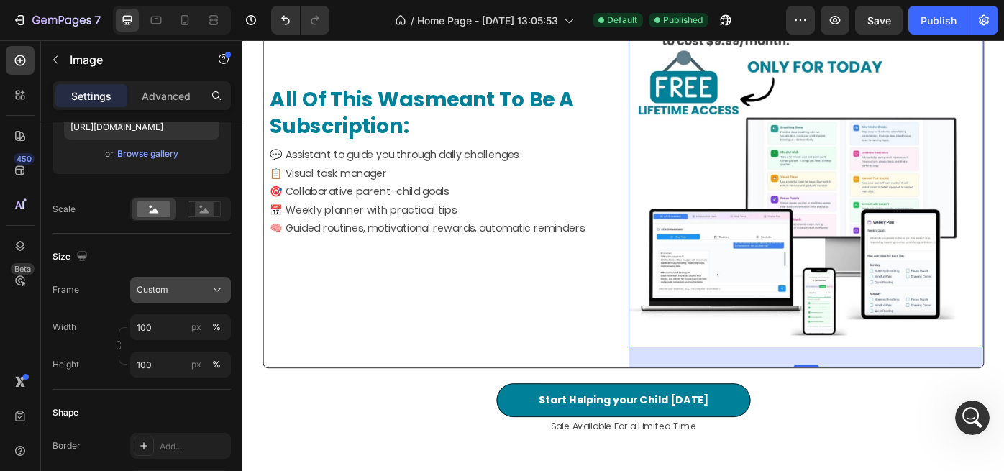
click at [218, 290] on icon at bounding box center [217, 290] width 7 height 4
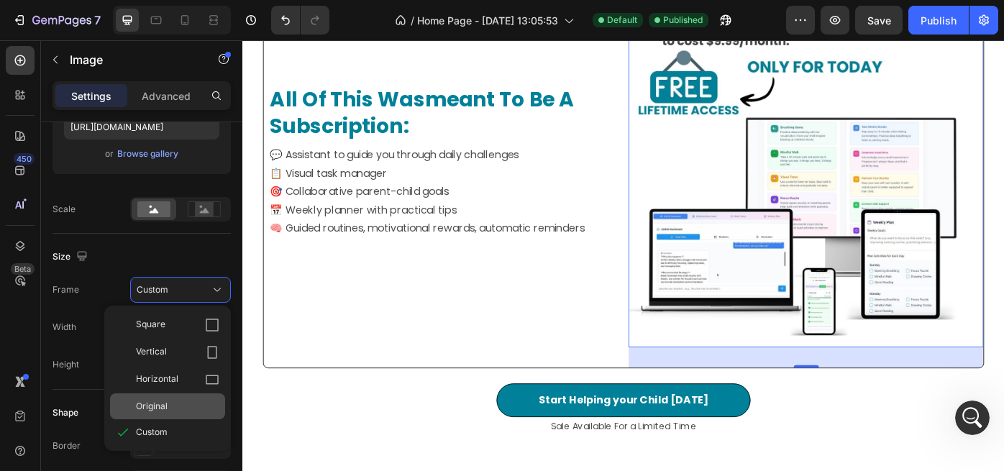
click at [156, 401] on span "Original" at bounding box center [152, 406] width 32 height 13
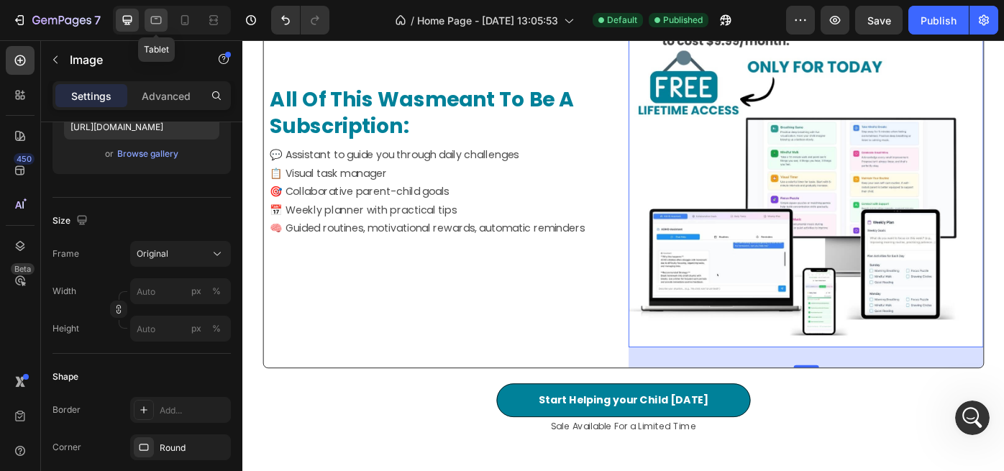
click at [158, 27] on icon at bounding box center [156, 20] width 14 height 14
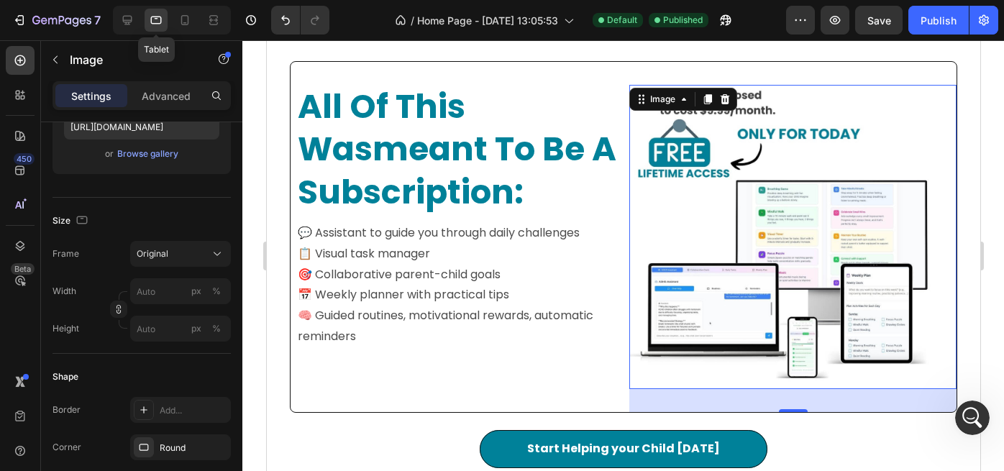
scroll to position [1124, 0]
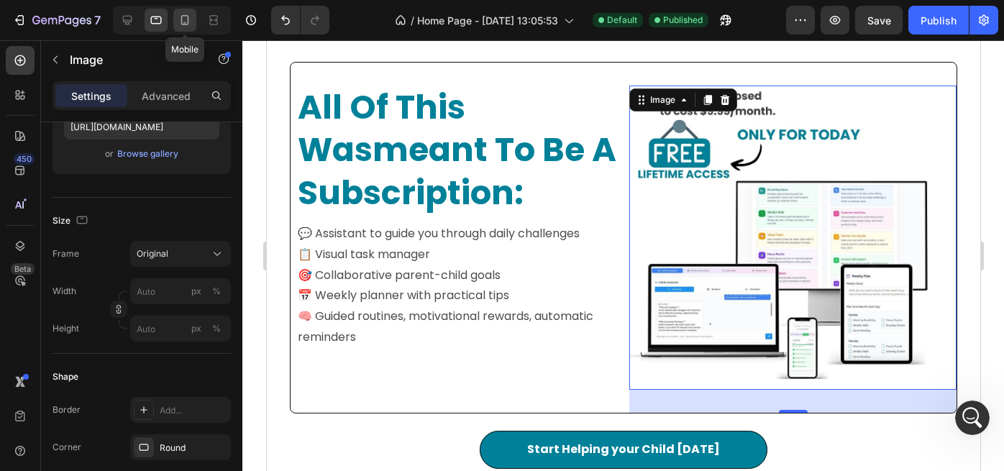
click at [188, 25] on icon at bounding box center [185, 20] width 14 height 14
type input "100"
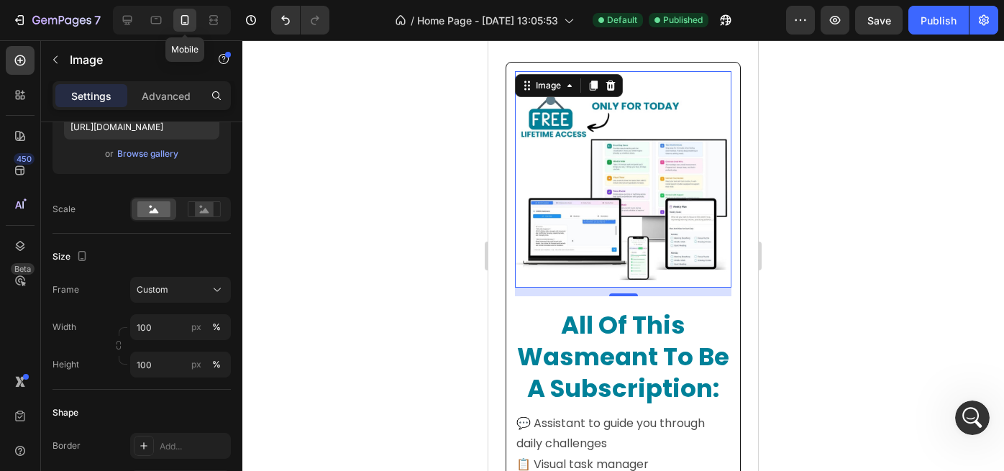
scroll to position [1104, 0]
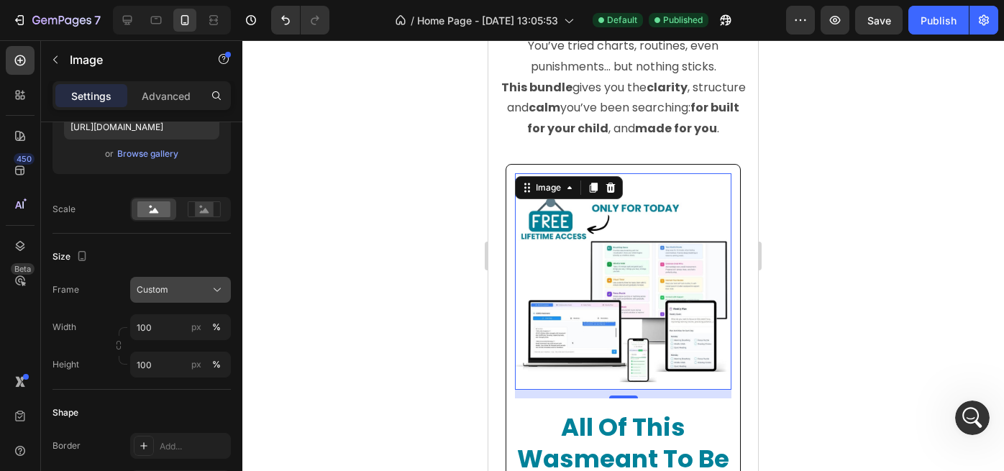
click at [224, 289] on icon at bounding box center [217, 290] width 14 height 14
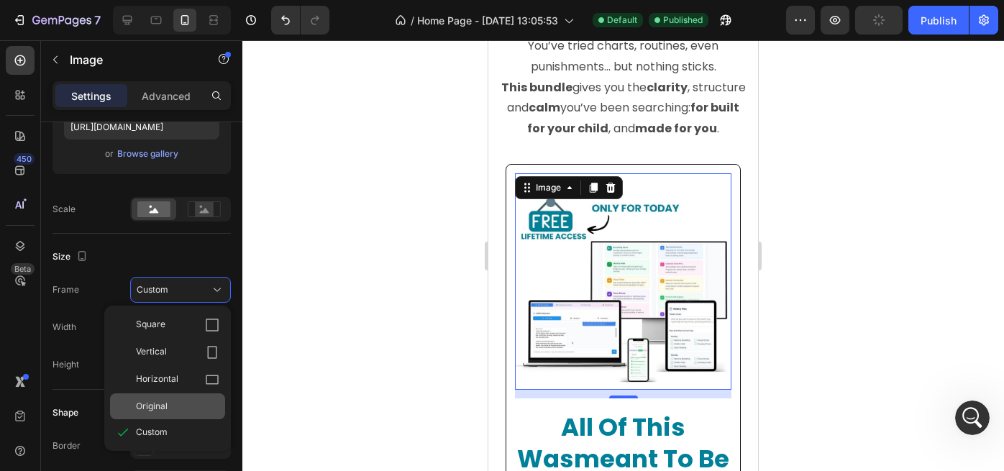
click at [157, 402] on span "Original" at bounding box center [152, 406] width 32 height 13
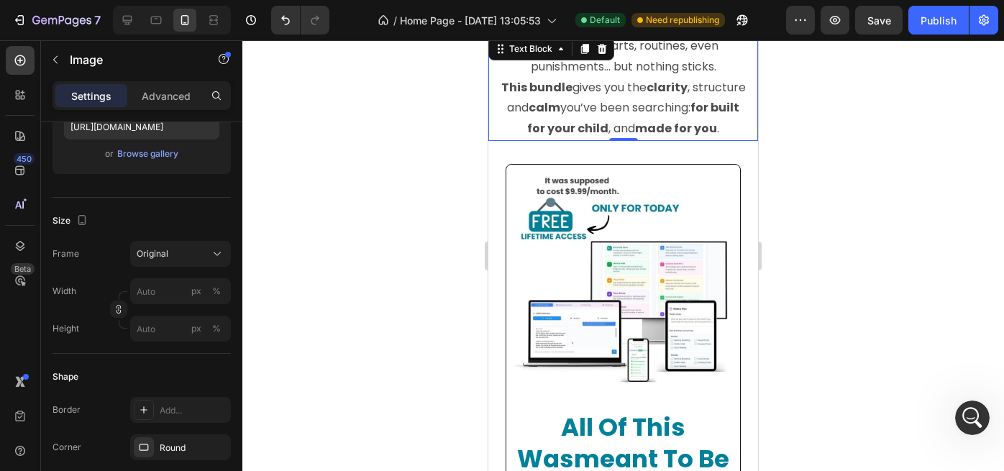
click at [687, 115] on p "You’ve tried charts, routines, even punishments… but nothing sticks. This bundl…" at bounding box center [624, 88] width 250 height 104
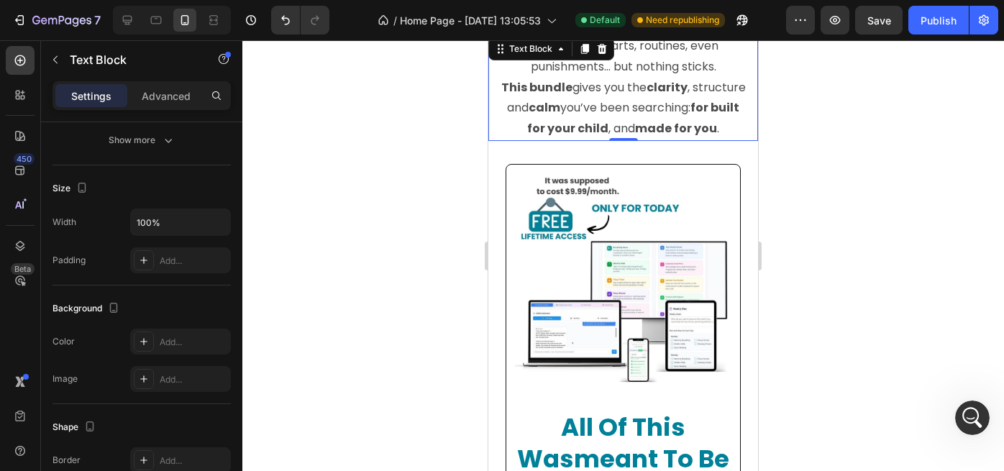
scroll to position [0, 0]
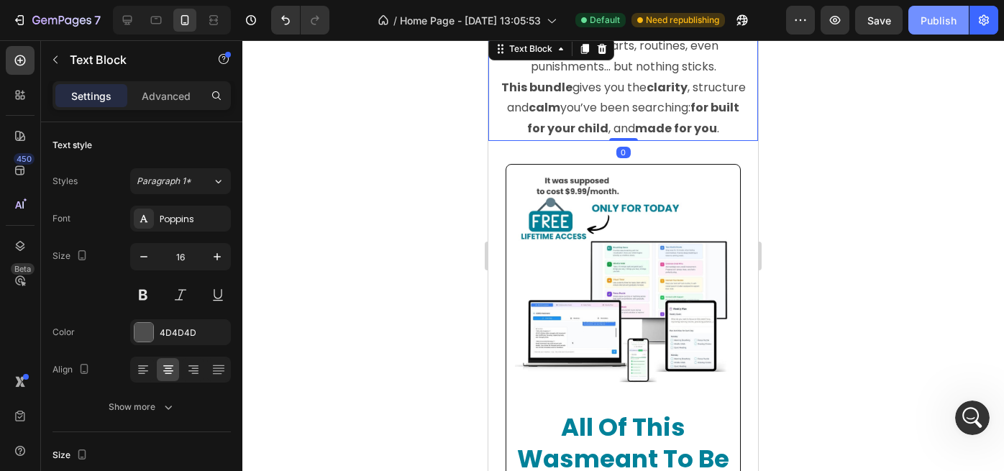
click at [938, 27] on button "Publish" at bounding box center [939, 20] width 60 height 29
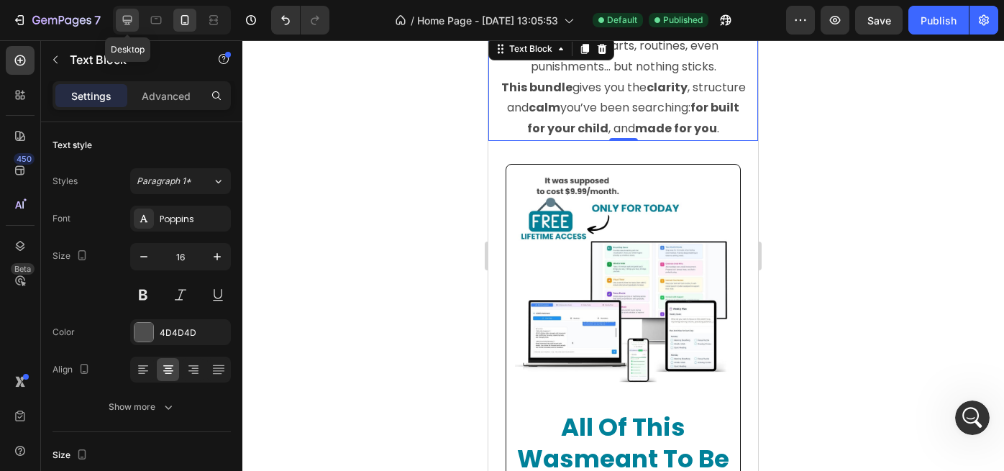
click at [131, 28] on div at bounding box center [127, 20] width 23 height 23
type input "18"
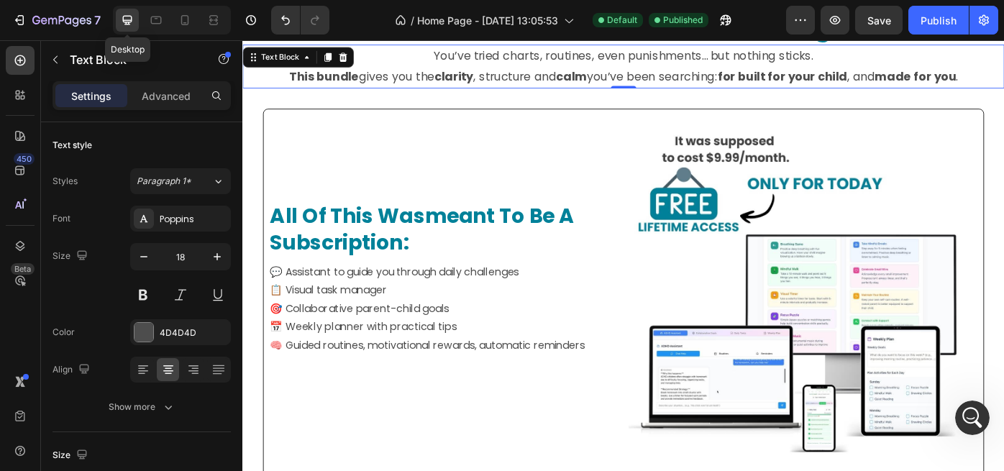
scroll to position [1027, 0]
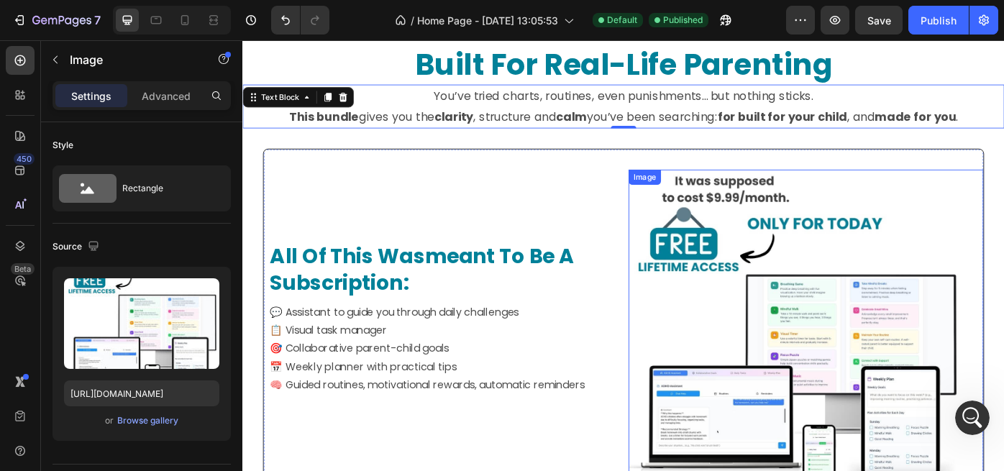
click at [845, 356] on img at bounding box center [869, 376] width 379 height 379
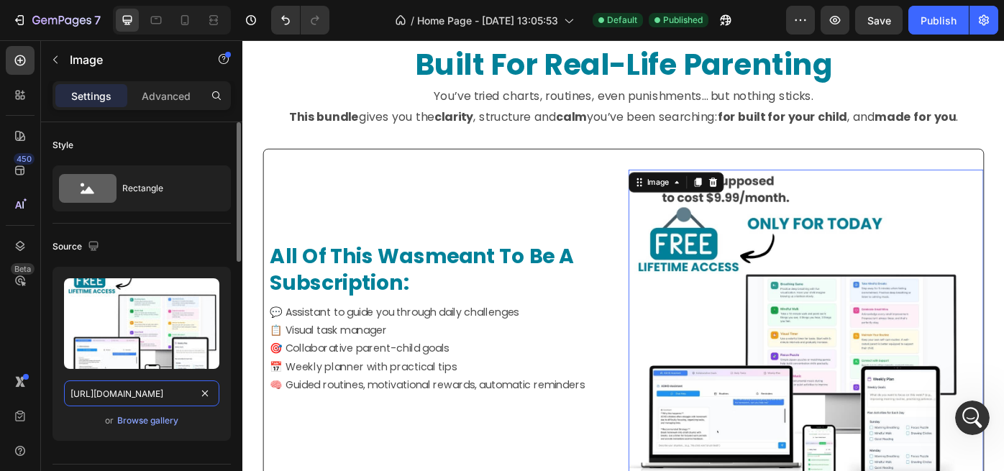
click at [184, 395] on input "https://cdn.shopify.com/s/files/1/0938/6980/1847/files/gempages_580901048072274…" at bounding box center [141, 394] width 155 height 26
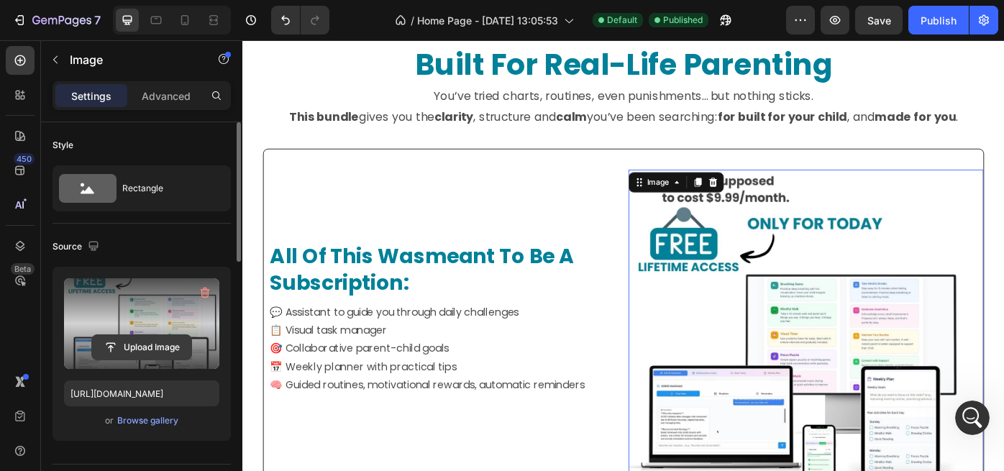
click at [137, 350] on input "file" at bounding box center [141, 347] width 99 height 24
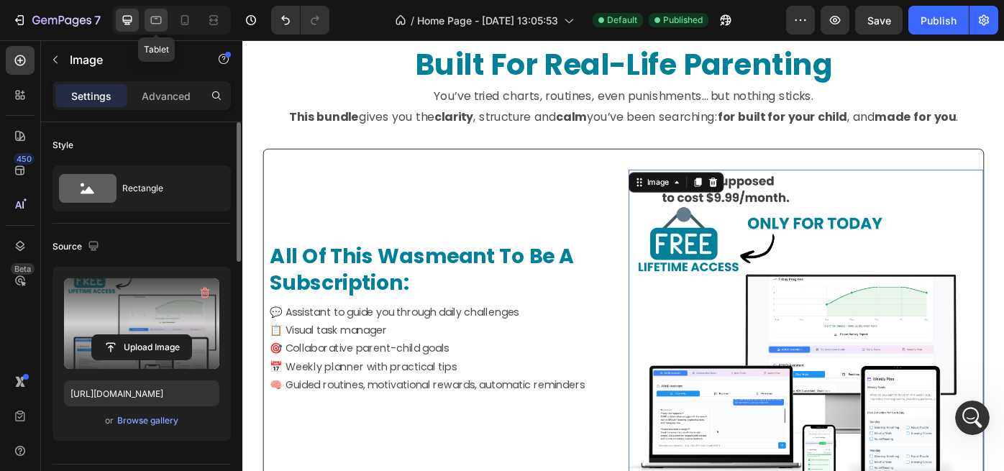
click at [152, 26] on icon at bounding box center [156, 20] width 14 height 14
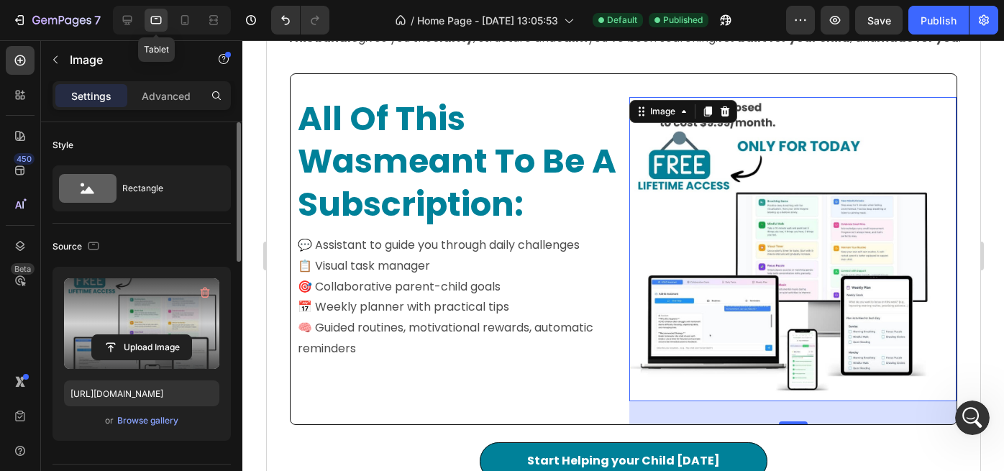
scroll to position [1119, 0]
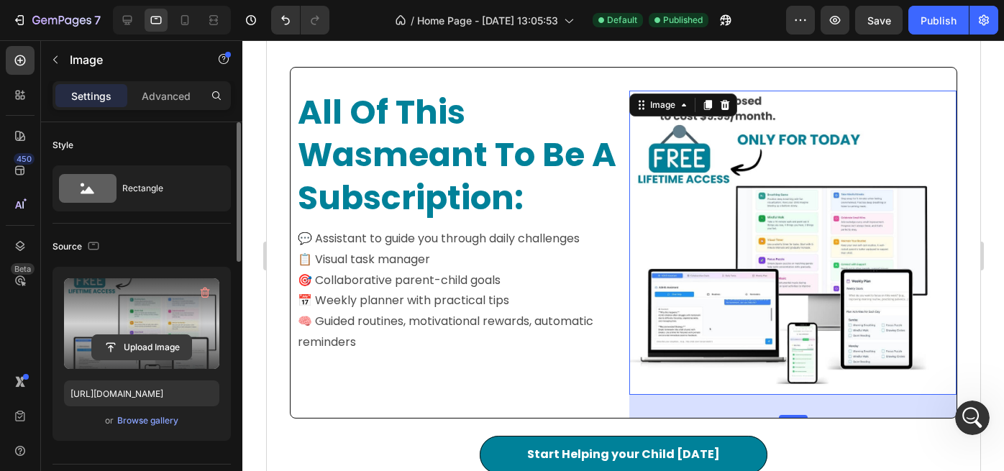
click at [145, 349] on input "file" at bounding box center [141, 347] width 99 height 24
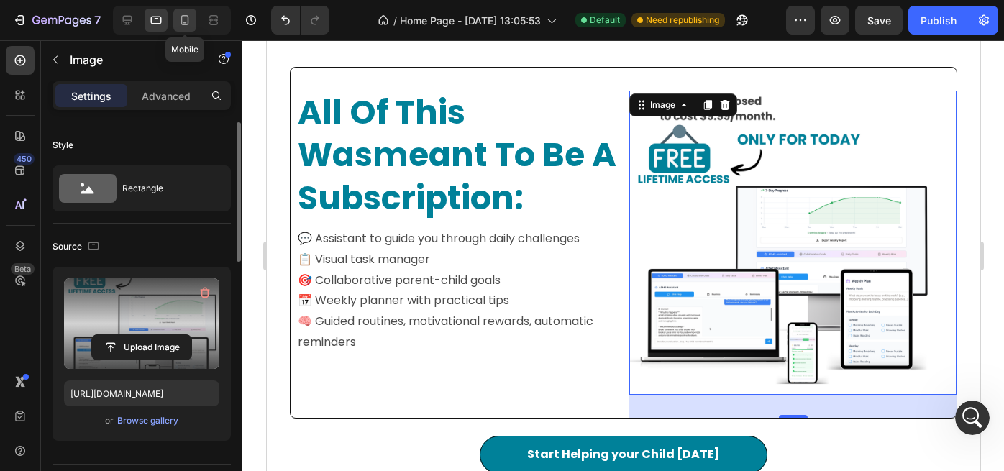
click at [187, 26] on icon at bounding box center [185, 20] width 14 height 14
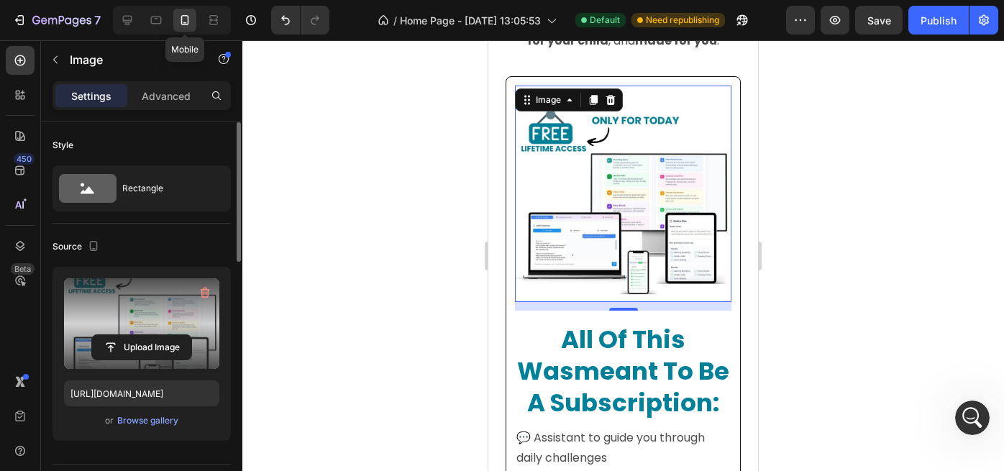
scroll to position [1187, 0]
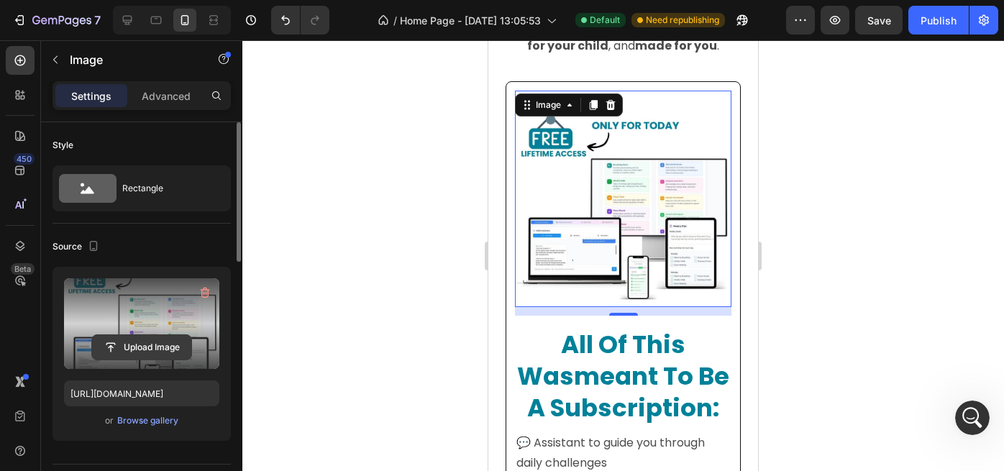
click at [145, 346] on input "file" at bounding box center [141, 347] width 99 height 24
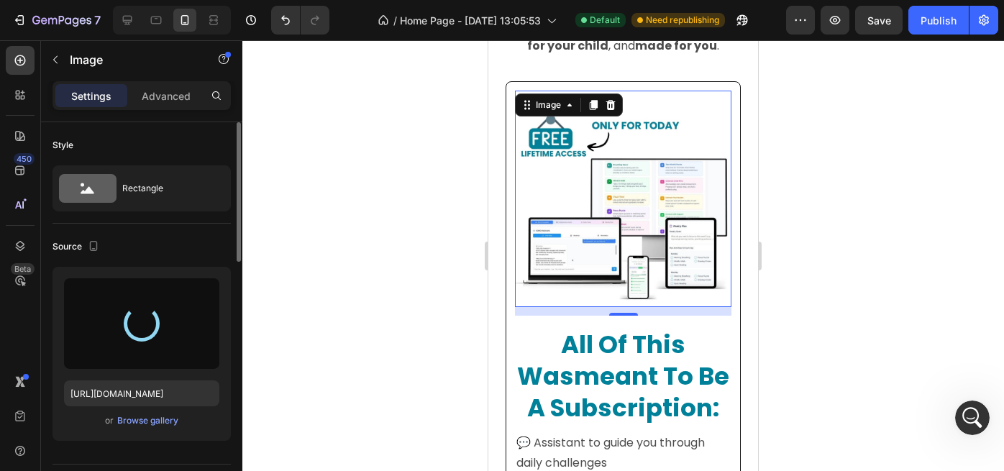
type input "https://cdn.shopify.com/s/files/1/0938/6980/1847/files/gempages_580901048072274…"
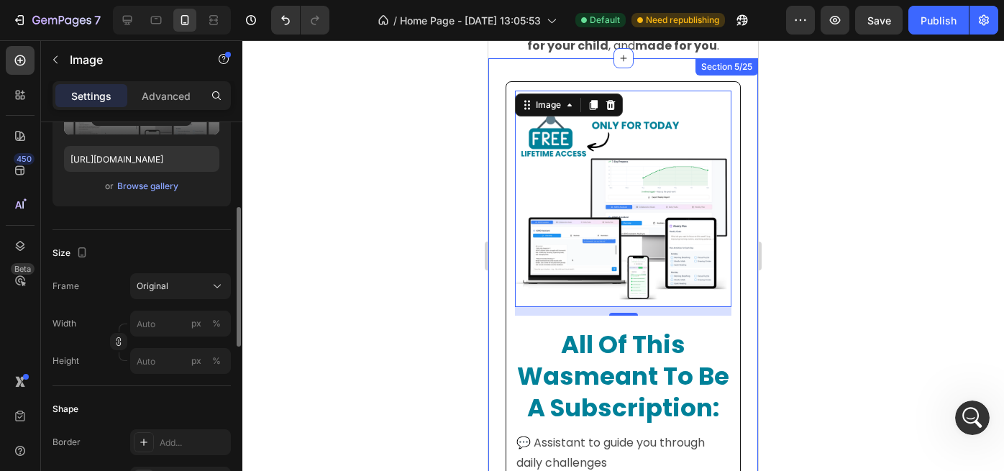
scroll to position [235, 0]
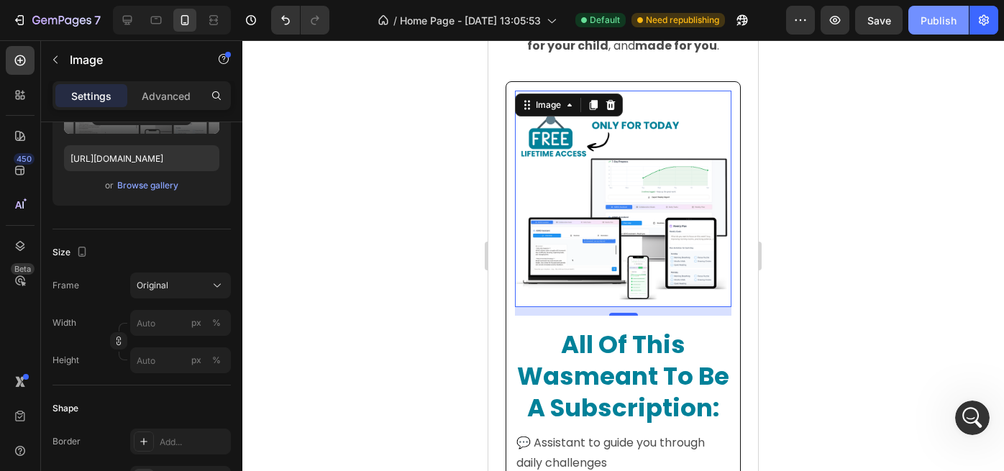
click at [942, 24] on div "Publish" at bounding box center [939, 20] width 36 height 15
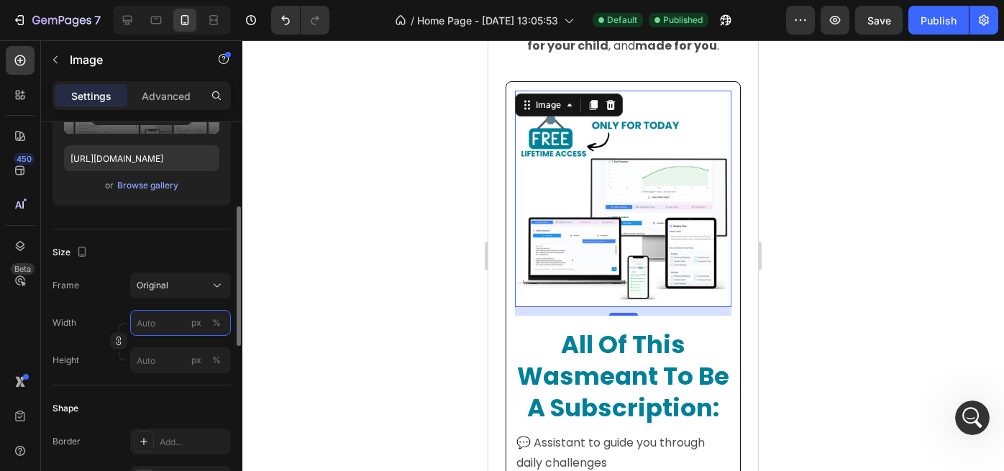
click at [166, 320] on input "px %" at bounding box center [180, 323] width 101 height 26
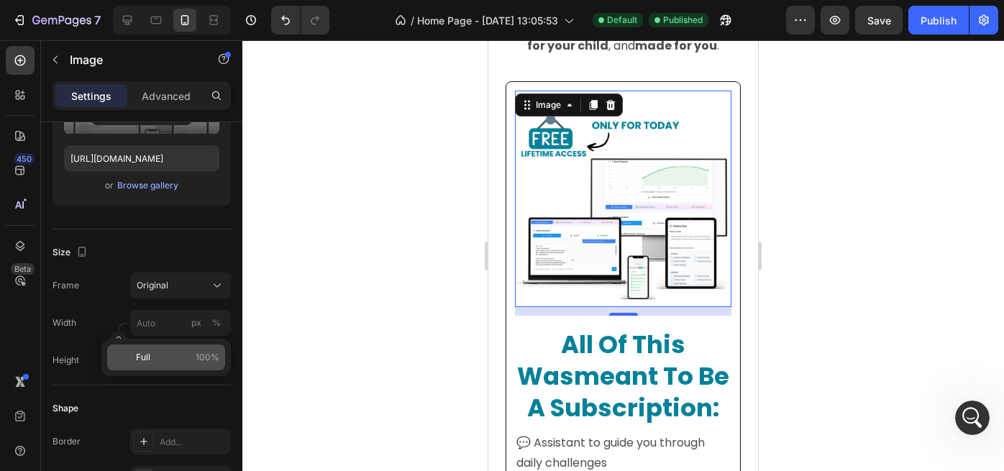
click at [153, 359] on p "Full 100%" at bounding box center [177, 357] width 83 height 13
type input "100"
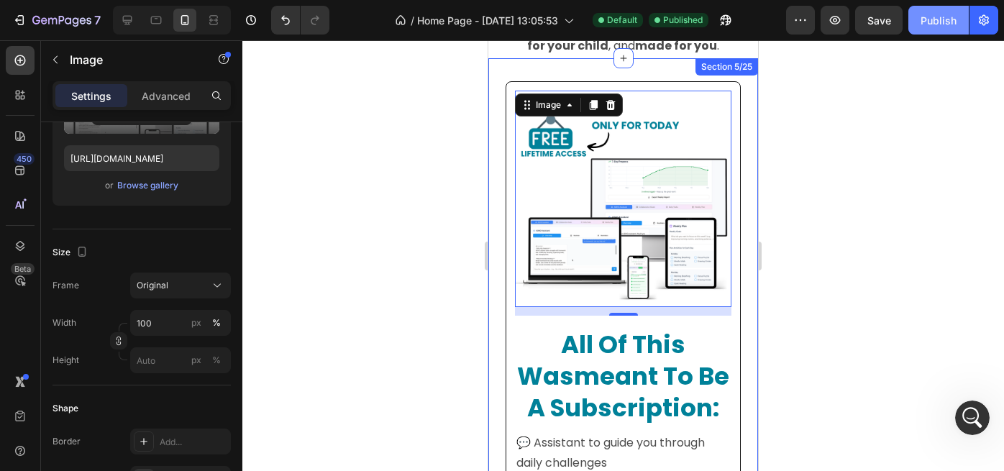
click at [937, 24] on div "Publish" at bounding box center [939, 20] width 36 height 15
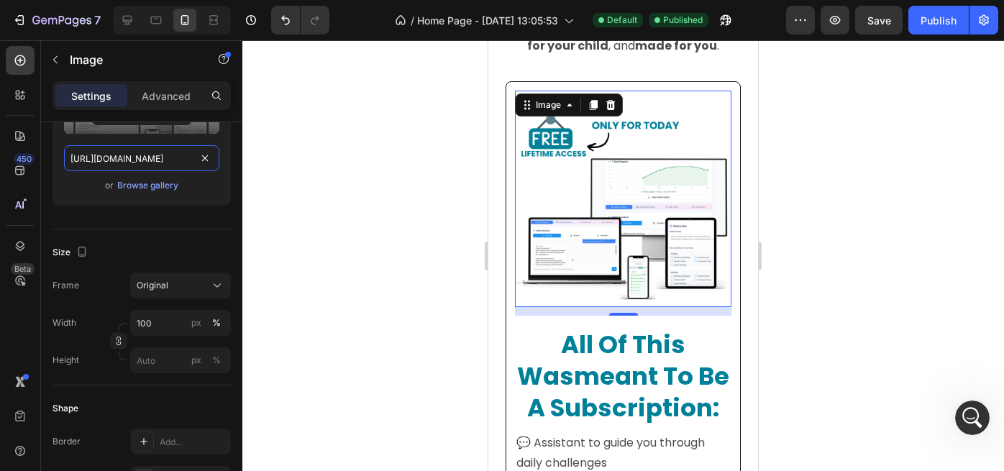
click at [158, 160] on input "https://cdn.shopify.com/s/files/1/0938/6980/1847/files/gempages_580901048072274…" at bounding box center [141, 158] width 155 height 26
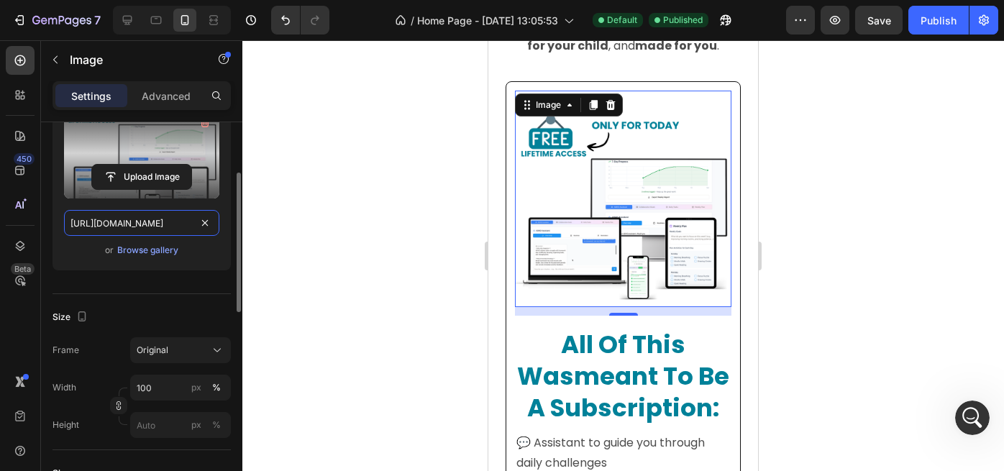
scroll to position [153, 0]
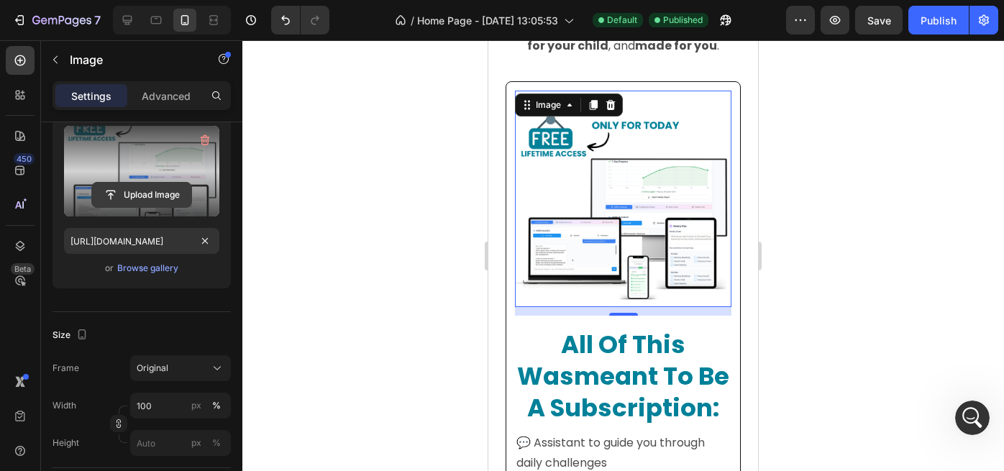
click at [140, 196] on input "file" at bounding box center [141, 195] width 99 height 24
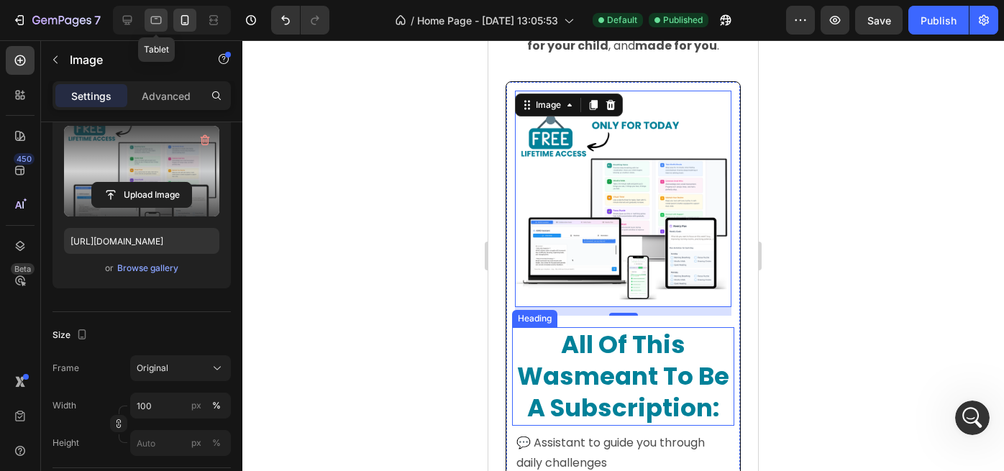
click at [157, 26] on icon at bounding box center [156, 20] width 14 height 14
type input "https://cdn.shopify.com/s/files/1/0938/6980/1847/files/gempages_580901048072274…"
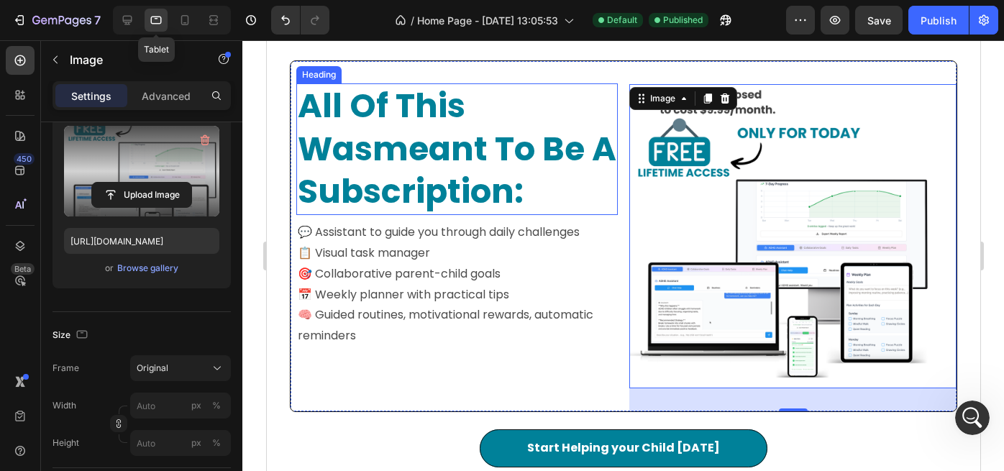
scroll to position [1128, 0]
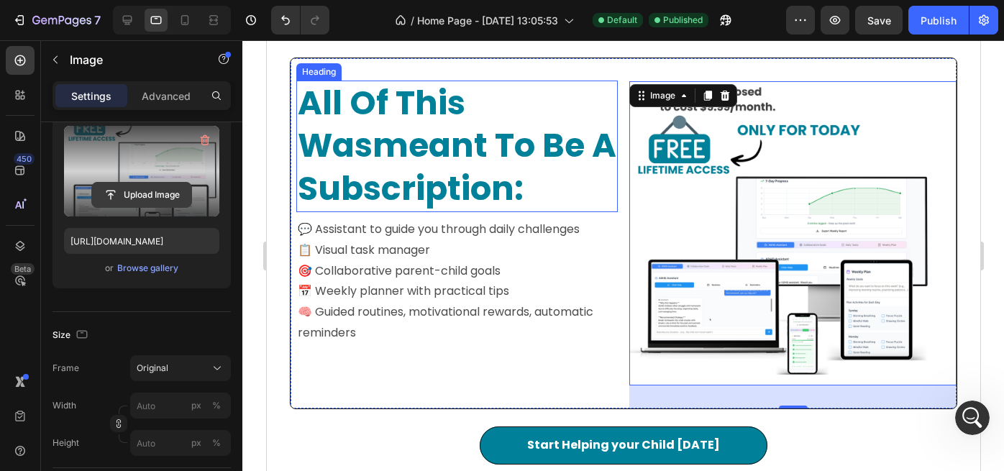
click at [149, 196] on input "file" at bounding box center [141, 195] width 99 height 24
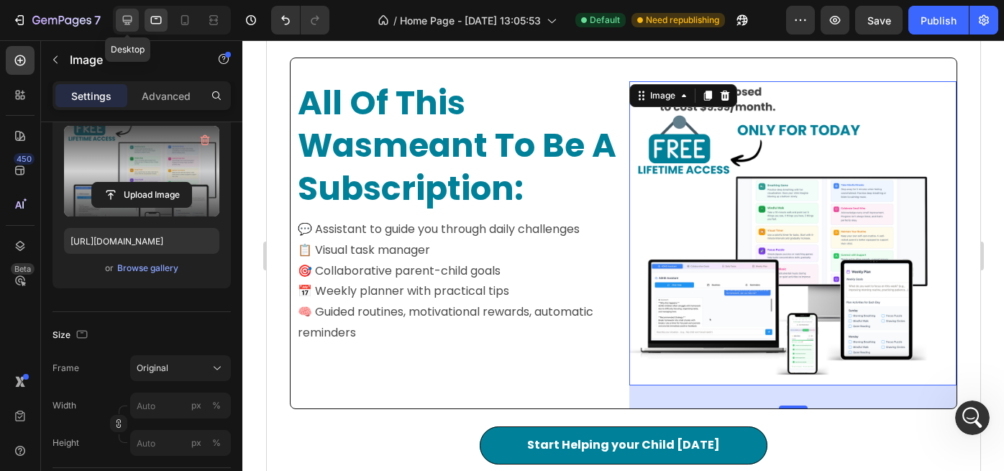
click at [124, 24] on icon at bounding box center [127, 20] width 14 height 14
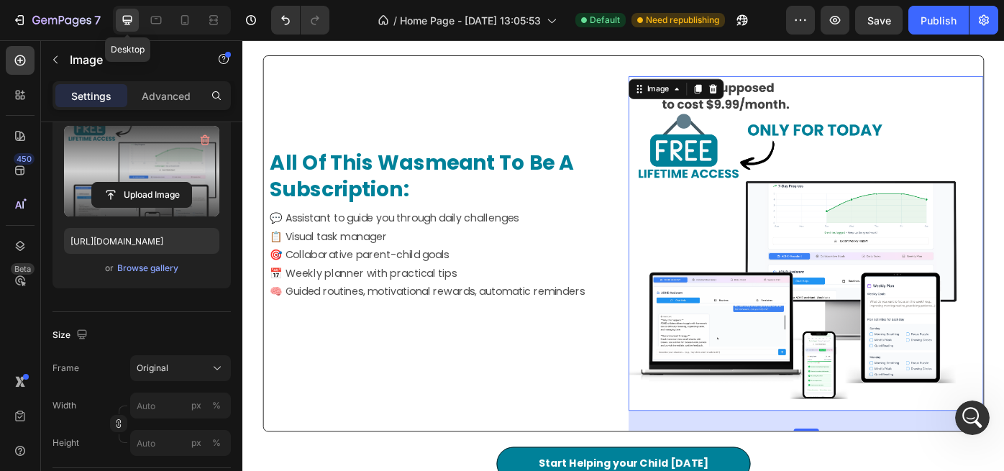
scroll to position [1119, 0]
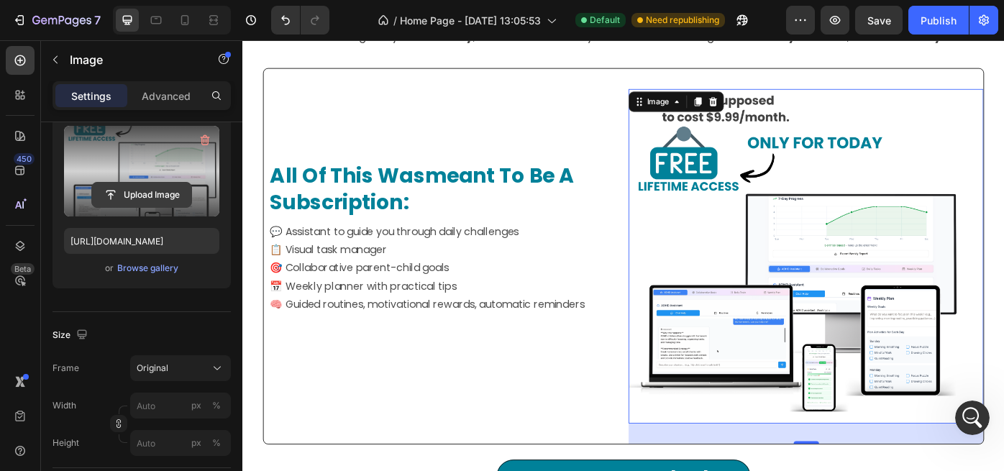
click at [136, 193] on input "file" at bounding box center [141, 195] width 99 height 24
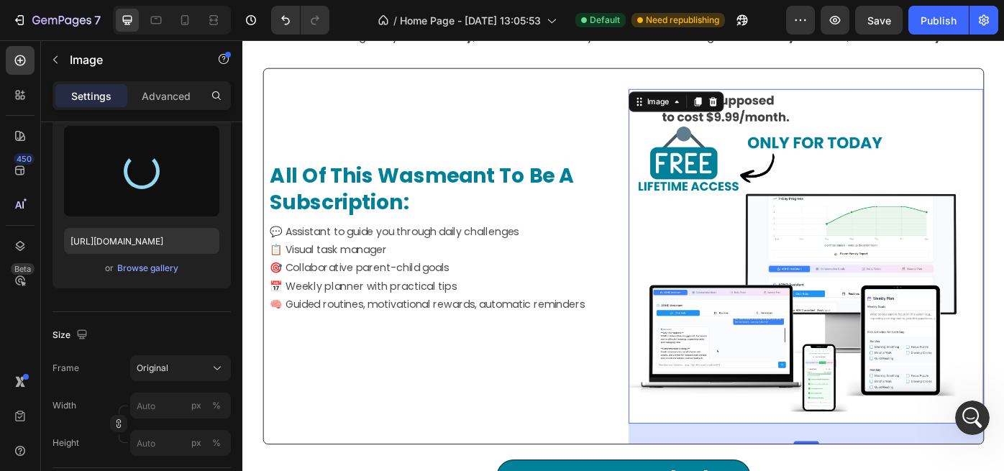
type input "[URL][DOMAIN_NAME]"
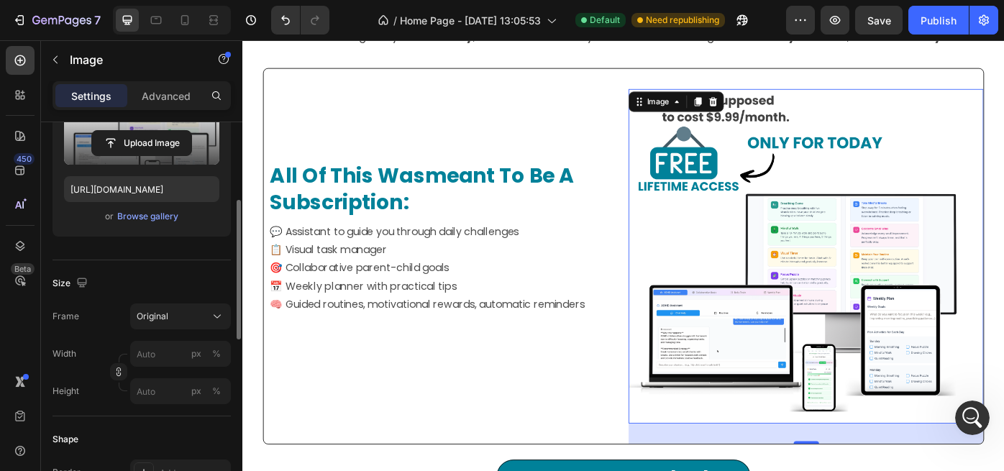
scroll to position [223, 0]
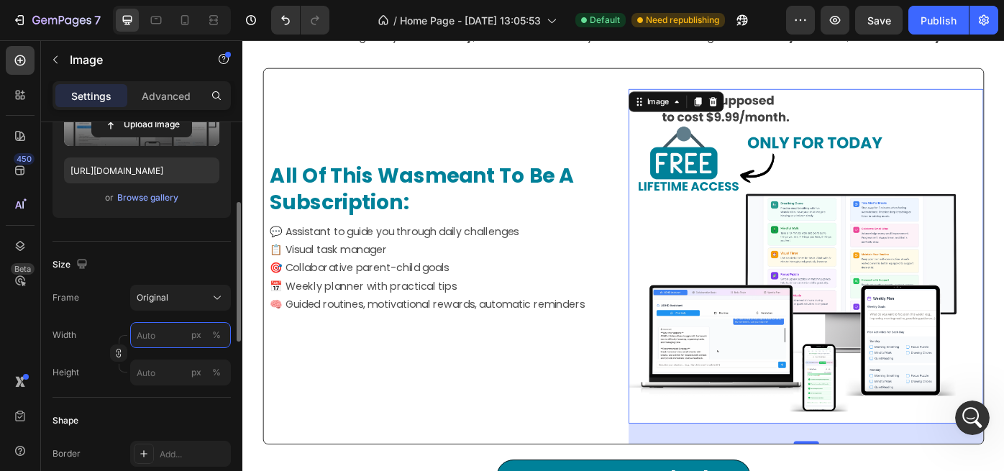
click at [165, 340] on input "px %" at bounding box center [180, 335] width 101 height 26
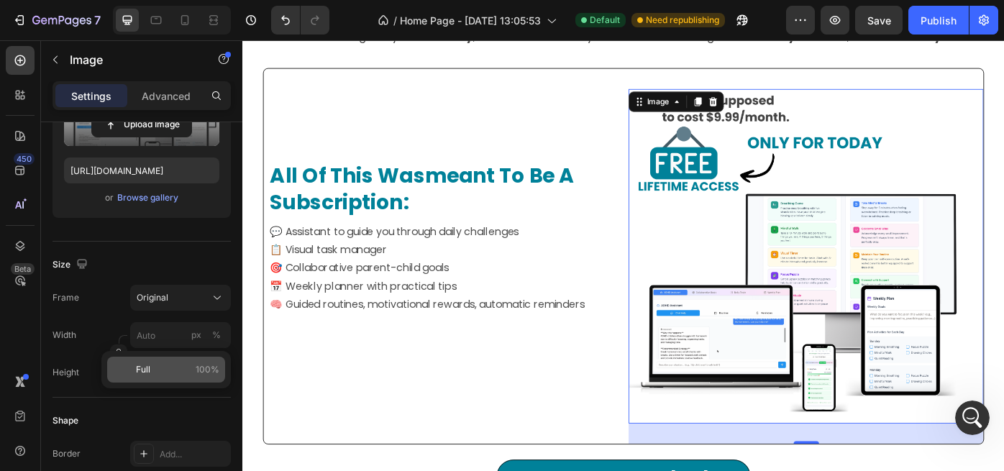
click at [154, 368] on p "Full 100%" at bounding box center [177, 369] width 83 height 13
type input "100"
click at [156, 373] on input "px %" at bounding box center [180, 373] width 101 height 26
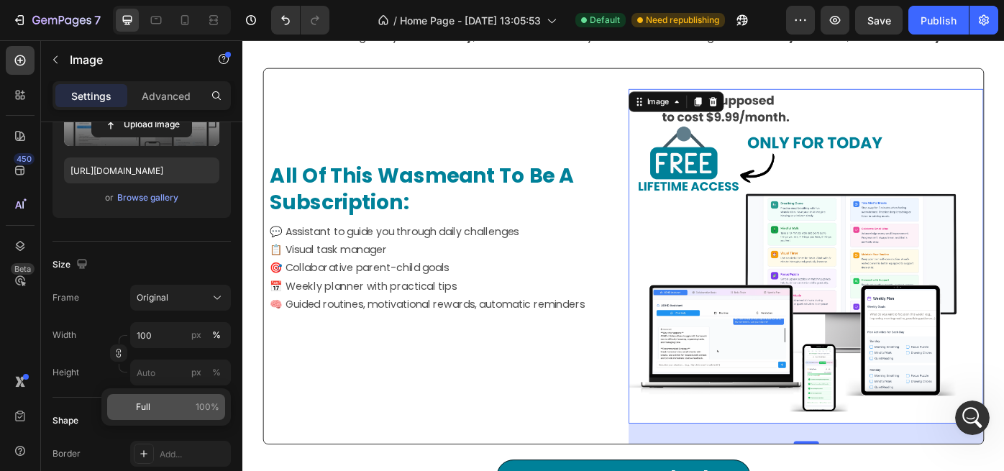
click at [150, 408] on p "Full 100%" at bounding box center [177, 407] width 83 height 13
type input "100"
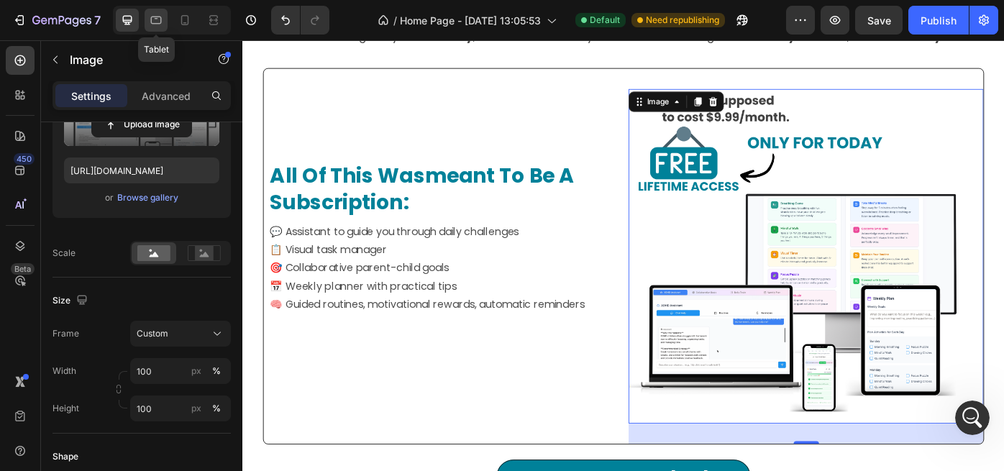
click at [161, 30] on div at bounding box center [156, 20] width 23 height 23
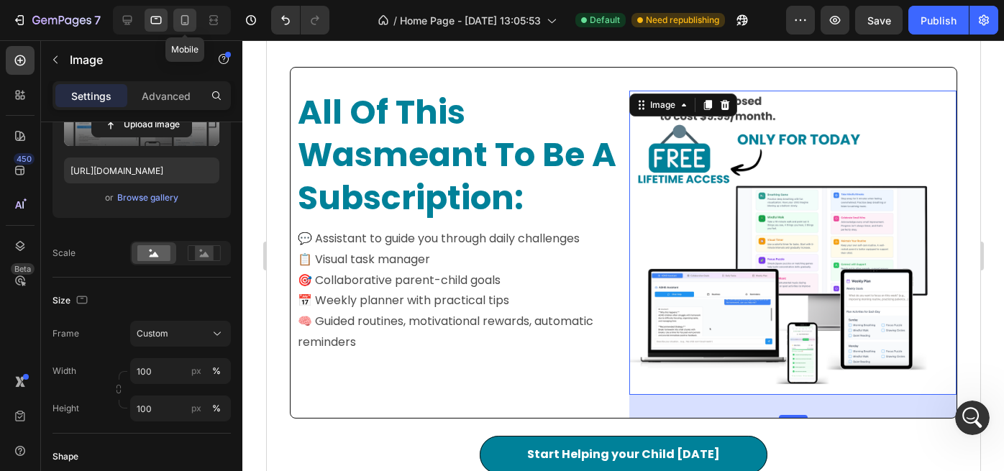
click at [187, 19] on icon at bounding box center [185, 20] width 14 height 14
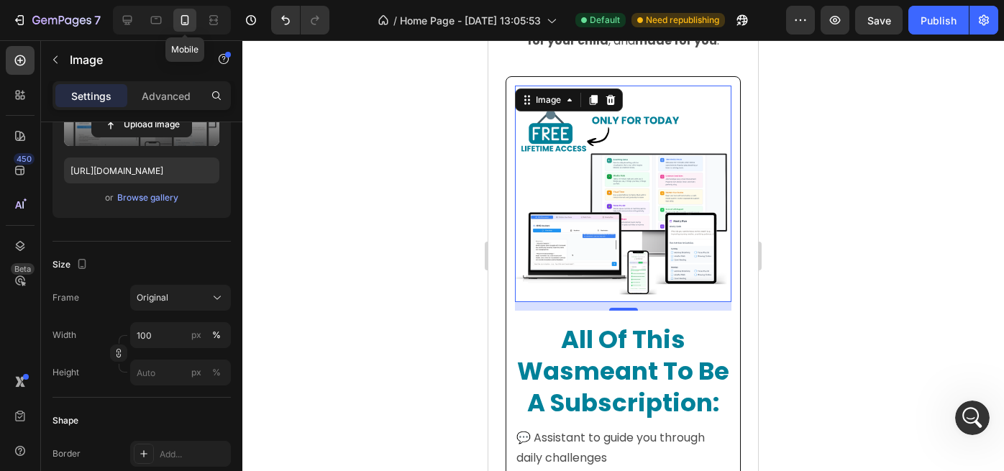
scroll to position [1187, 0]
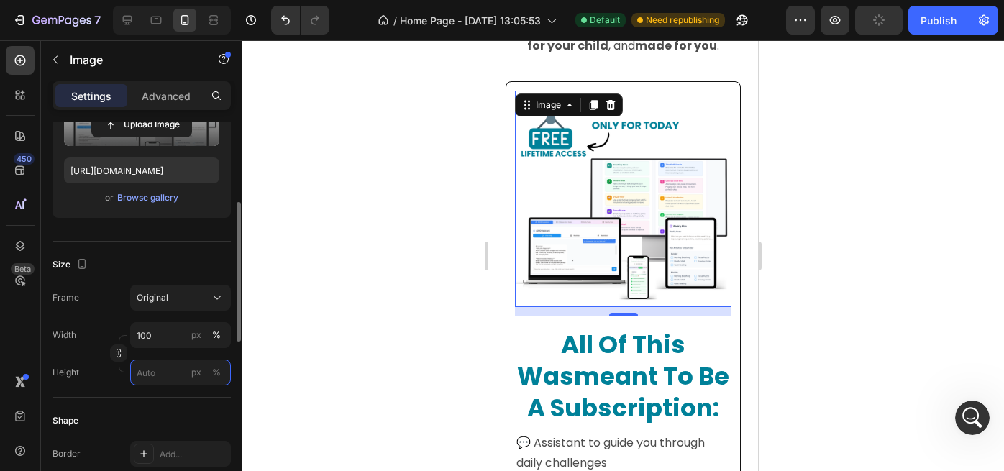
click at [155, 377] on input "px %" at bounding box center [180, 373] width 101 height 26
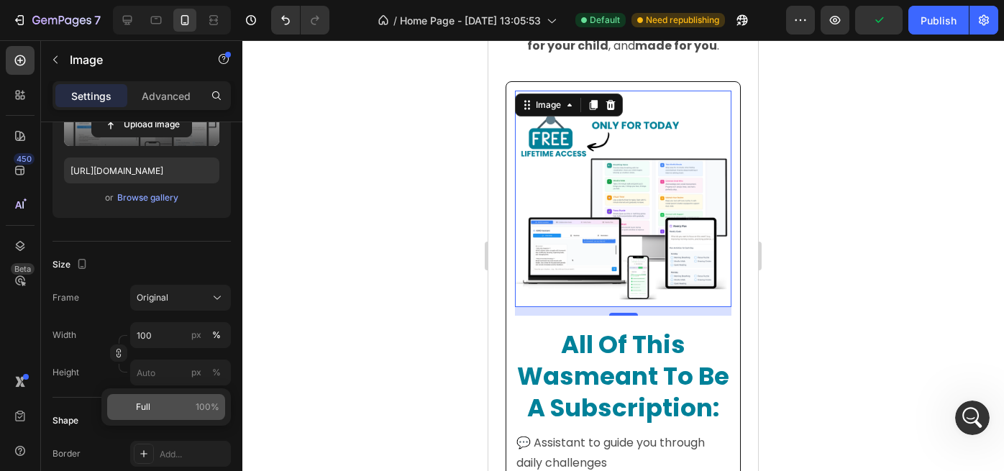
click at [147, 406] on span "Full" at bounding box center [143, 407] width 14 height 13
type input "100"
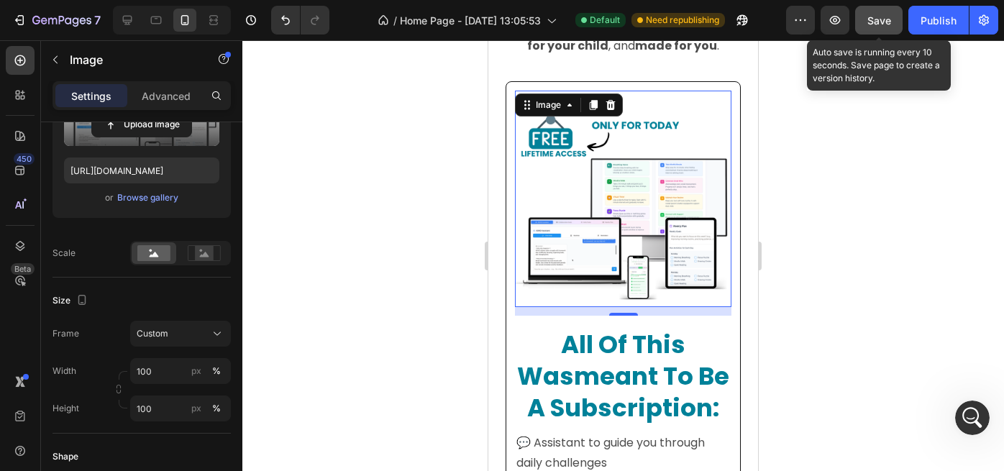
click at [885, 28] on button "Save" at bounding box center [878, 20] width 47 height 29
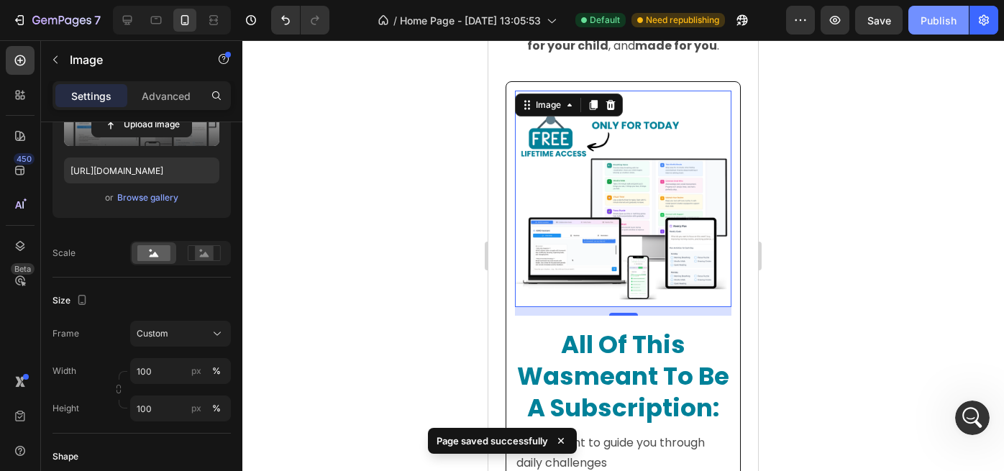
click at [937, 25] on div "Publish" at bounding box center [939, 20] width 36 height 15
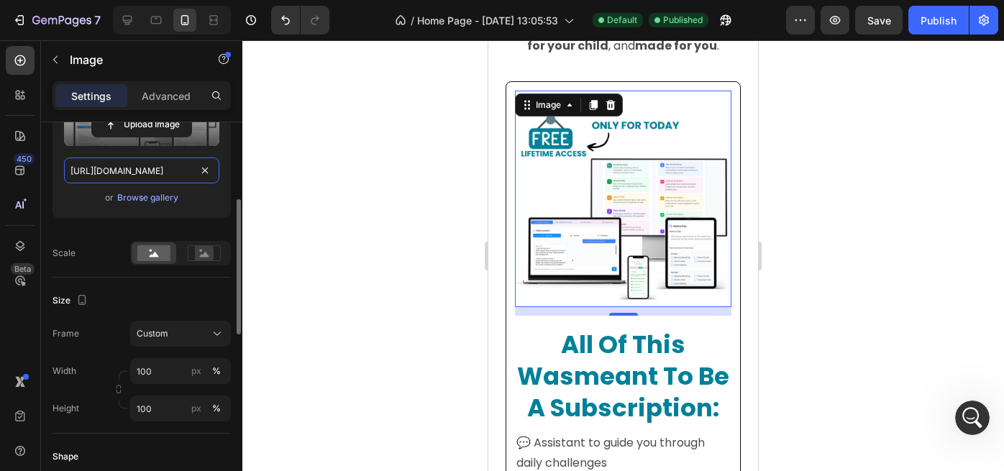
click at [171, 176] on input "[URL][DOMAIN_NAME]" at bounding box center [141, 171] width 155 height 26
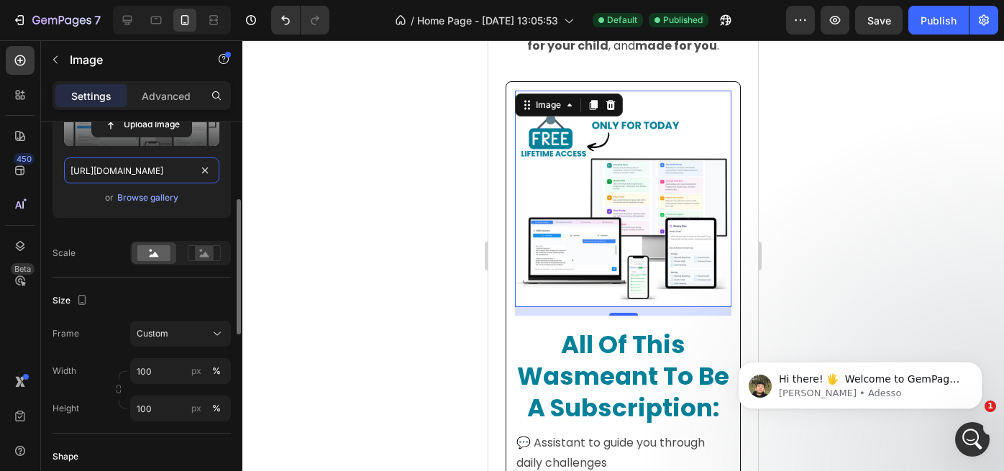
scroll to position [603, 0]
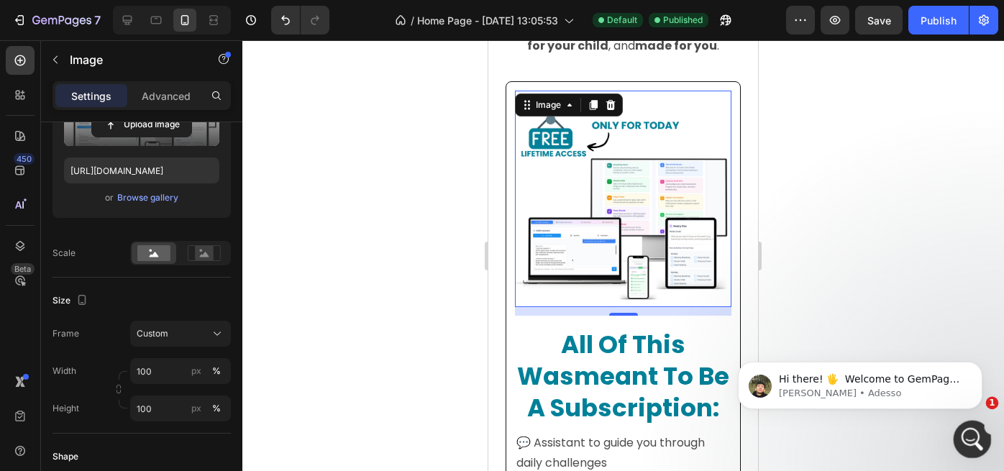
click at [970, 442] on icon "Apri il messenger Intercom" at bounding box center [971, 438] width 24 height 24
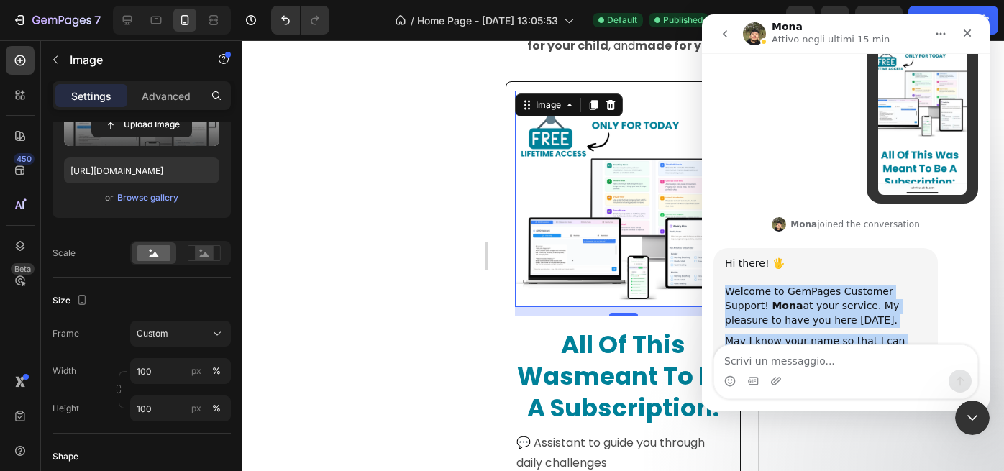
drag, startPoint x: 727, startPoint y: 235, endPoint x: 834, endPoint y: 305, distance: 127.3
click at [834, 305] on div "Hi there! 🖐️ ​﻿ ﻿Welcome to GemPages Customer Support! Mona at your service. My…" at bounding box center [825, 310] width 201 height 106
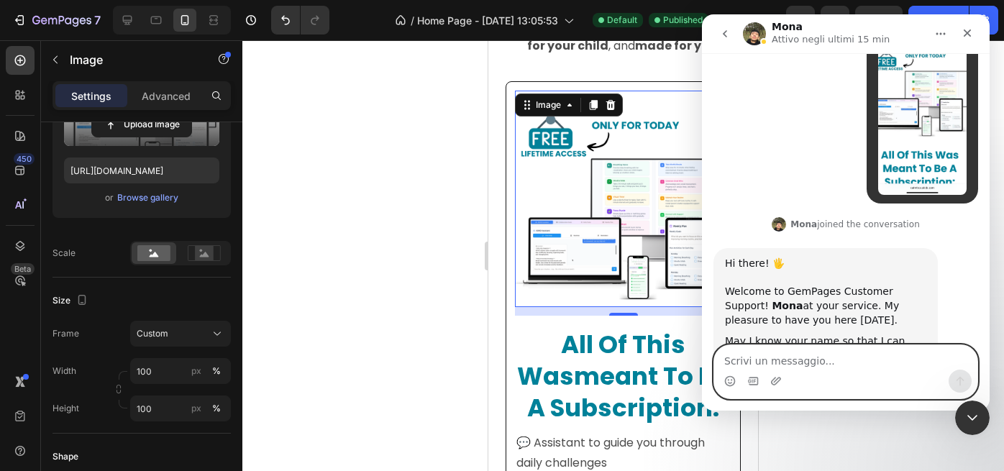
click at [809, 363] on textarea "Scrivi un messaggio..." at bounding box center [845, 357] width 263 height 24
type textarea "[PERSON_NAME]"
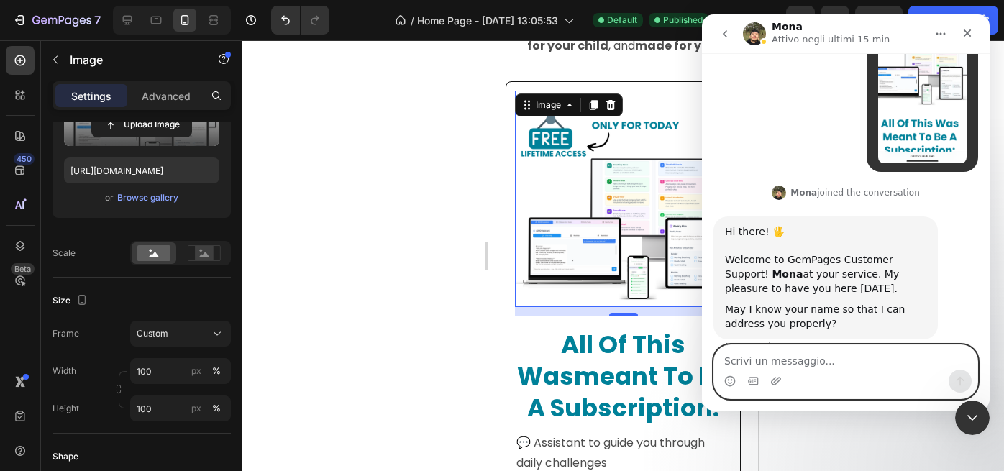
scroll to position [646, 0]
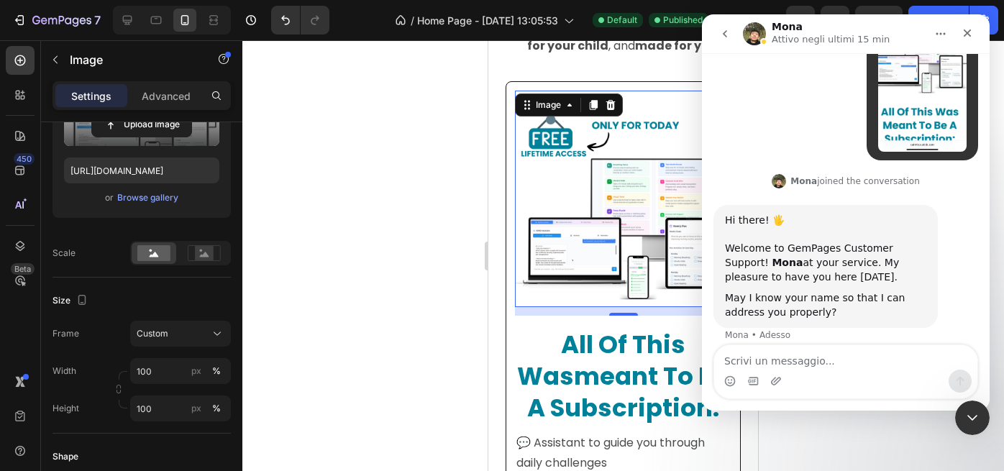
click at [823, 354] on div "Marco • Adesso" at bounding box center [846, 378] width 265 height 49
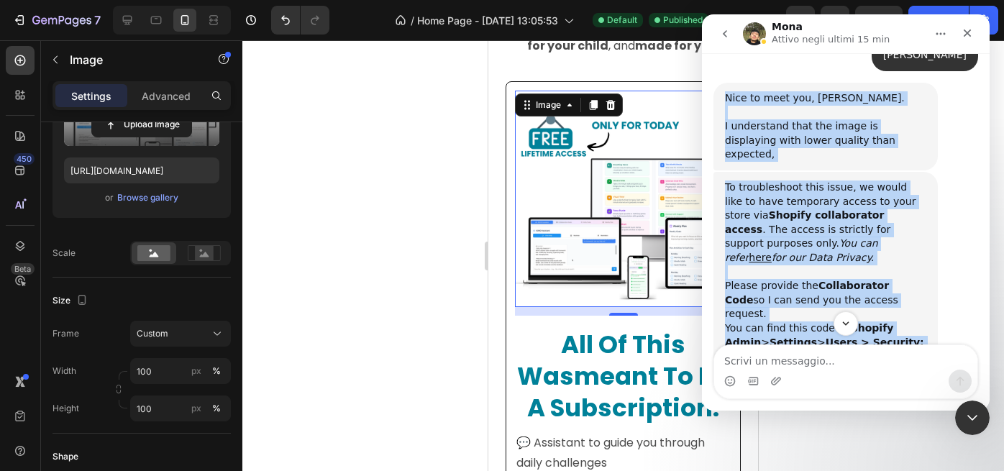
scroll to position [1003, 0]
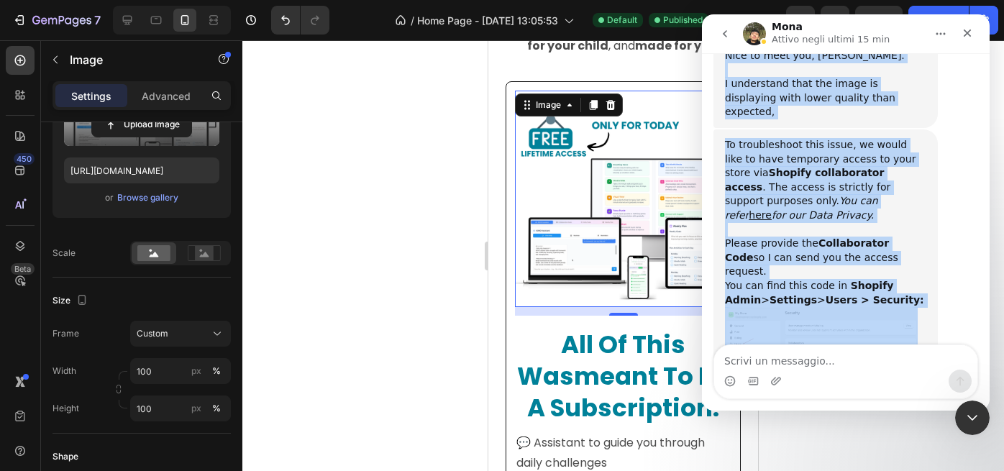
drag, startPoint x: 725, startPoint y: 137, endPoint x: 921, endPoint y: 301, distance: 255.8
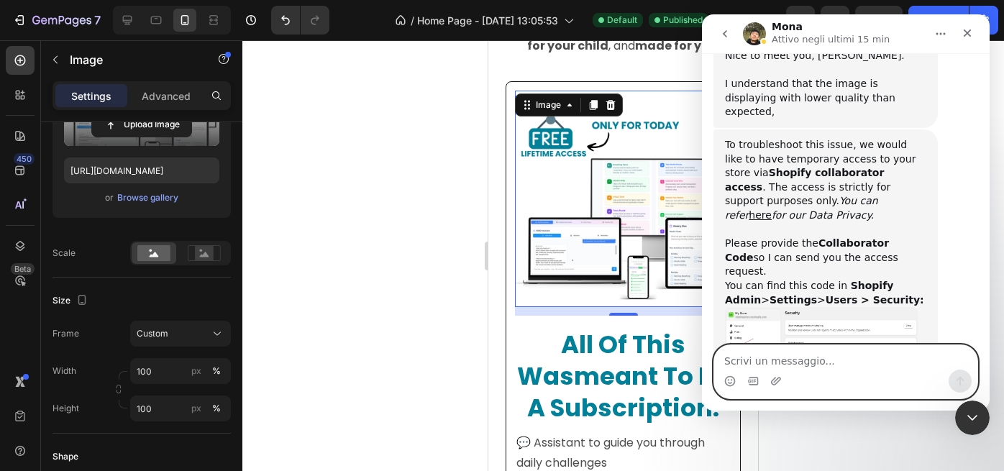
click at [776, 360] on textarea "Scrivi un messaggio..." at bounding box center [845, 357] width 263 height 24
type textarea "ok, one moment"
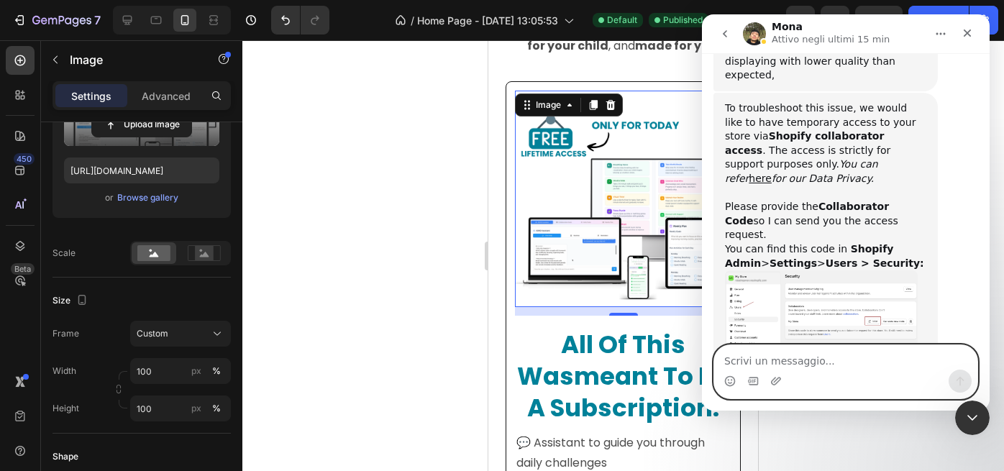
scroll to position [1042, 0]
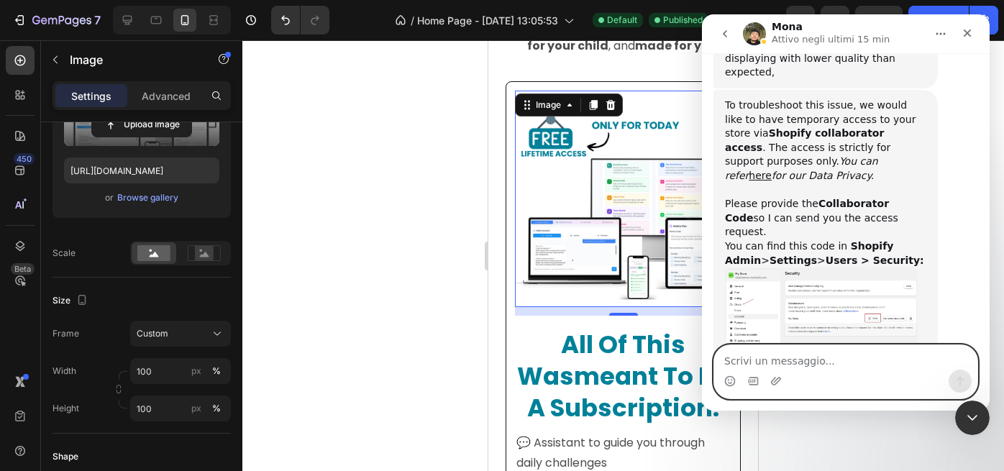
paste textarea "6358"
type textarea "6358"
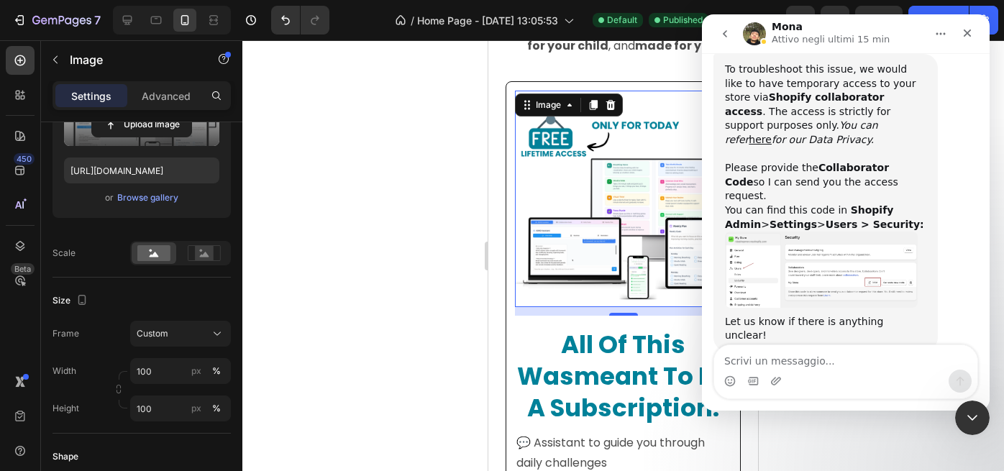
click at [799, 411] on div "6358 • Adesso" at bounding box center [846, 435] width 265 height 49
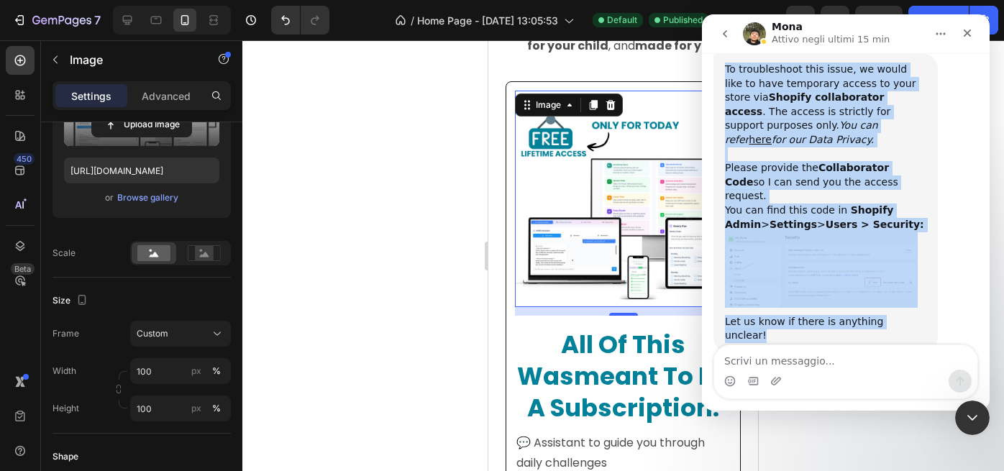
drag, startPoint x: 725, startPoint y: 159, endPoint x: 919, endPoint y: 224, distance: 204.7
copy div "Nice to meet you, Marco. I understand that the image is displaying with lower q…"
click at [860, 258] on div "To troubleshoot this issue, we would like to have temporary access to your stor…" at bounding box center [846, 216] width 265 height 324
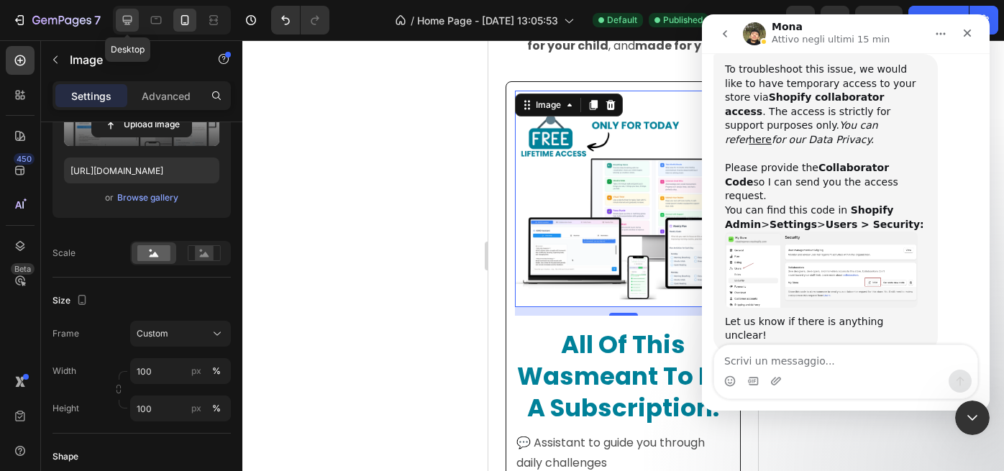
click at [125, 23] on icon at bounding box center [127, 20] width 9 height 9
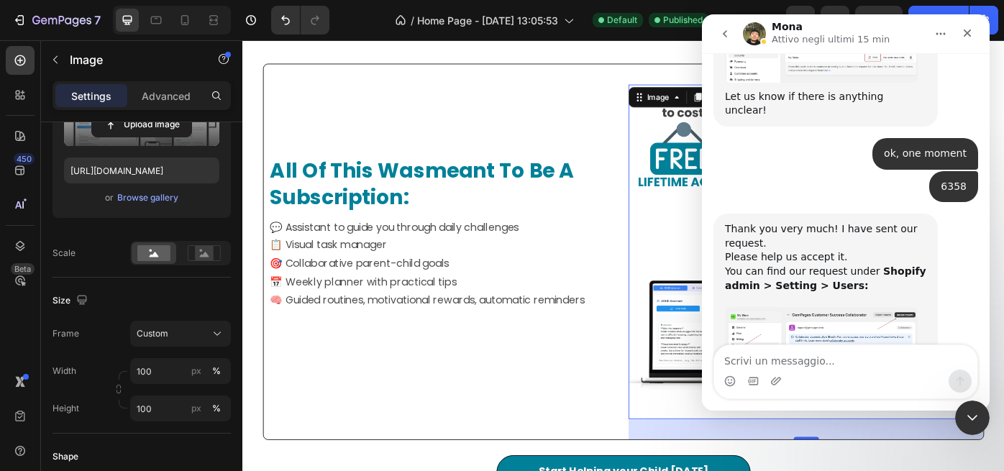
scroll to position [1310, 0]
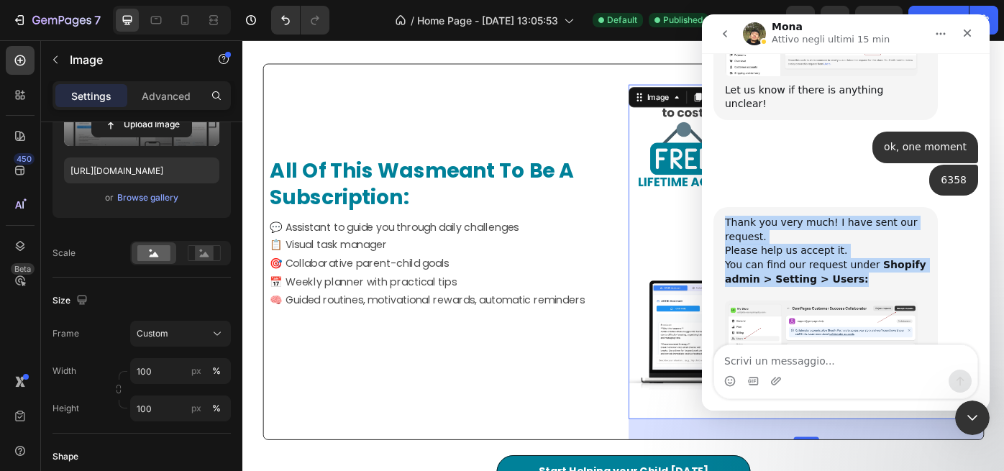
drag, startPoint x: 728, startPoint y: 109, endPoint x: 825, endPoint y: 155, distance: 107.5
click at [850, 216] on div "Thank you very much! I have sent our request. ﻿Please help us accept it. ﻿You c…" at bounding box center [825, 258] width 201 height 85
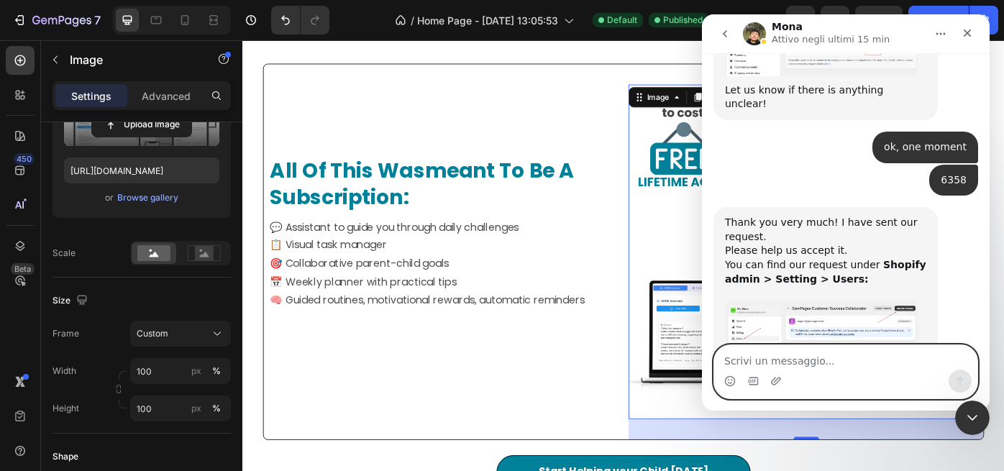
click at [755, 360] on textarea "Scrivi un messaggio..." at bounding box center [845, 357] width 263 height 24
paste textarea "I can't find it. I received the notification, clicked on it, but the request do…"
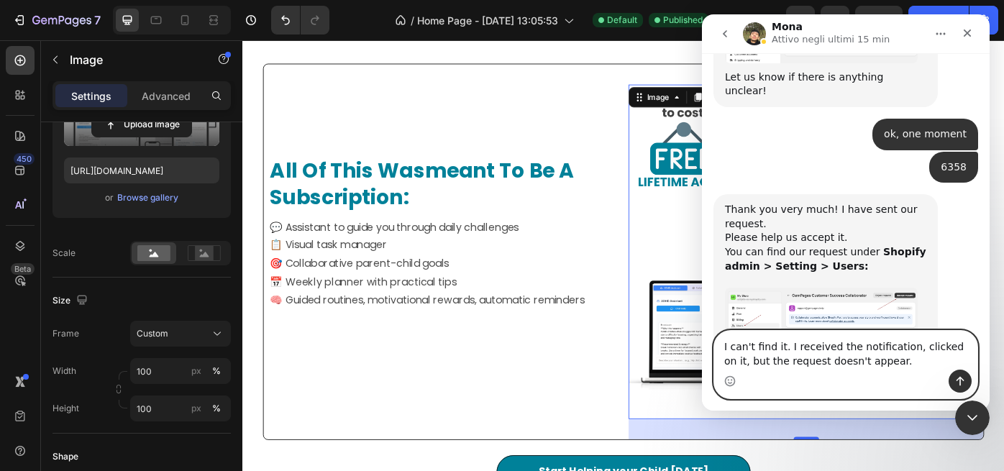
scroll to position [1324, 0]
type textarea "I can't find it. I received the notification, clicked on it, but the request do…"
click at [960, 382] on icon "Invia un messaggio…" at bounding box center [961, 381] width 8 height 9
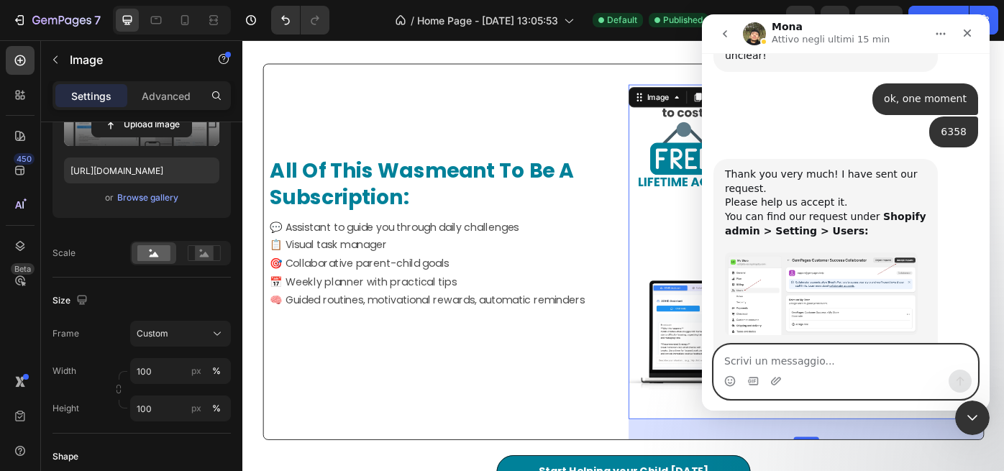
scroll to position [1381, 0]
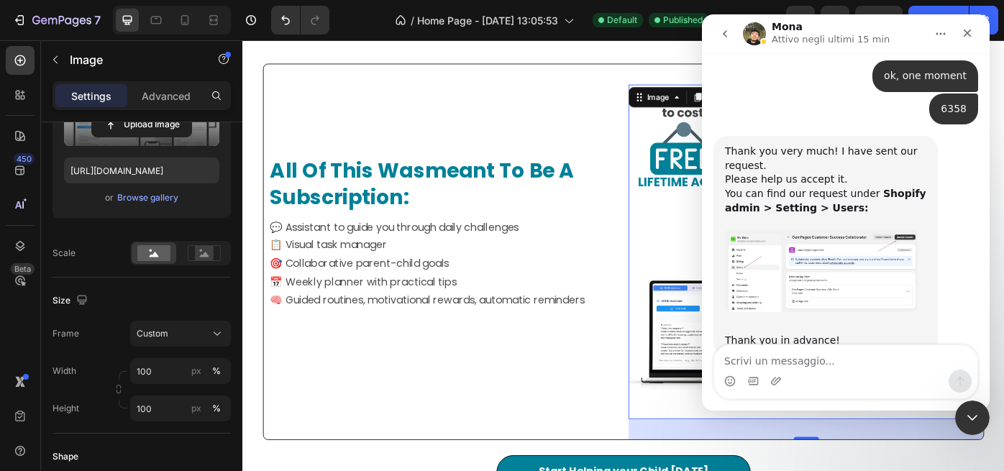
click at [726, 383] on div "I can't find it. I received the notification, clicked on it, but the request do…" at bounding box center [846, 421] width 265 height 77
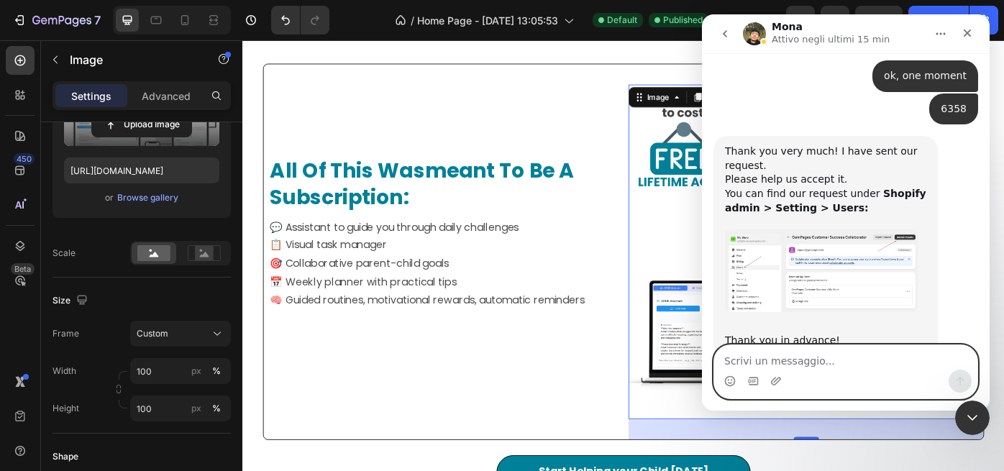
click at [756, 366] on textarea "Scrivi un messaggio..." at bounding box center [845, 357] width 263 height 24
paste textarea "Here we are, did I authorize you?"
type textarea "Here we are, did I authorize you?"
click at [961, 379] on icon "Invia un messaggio…" at bounding box center [961, 382] width 12 height 12
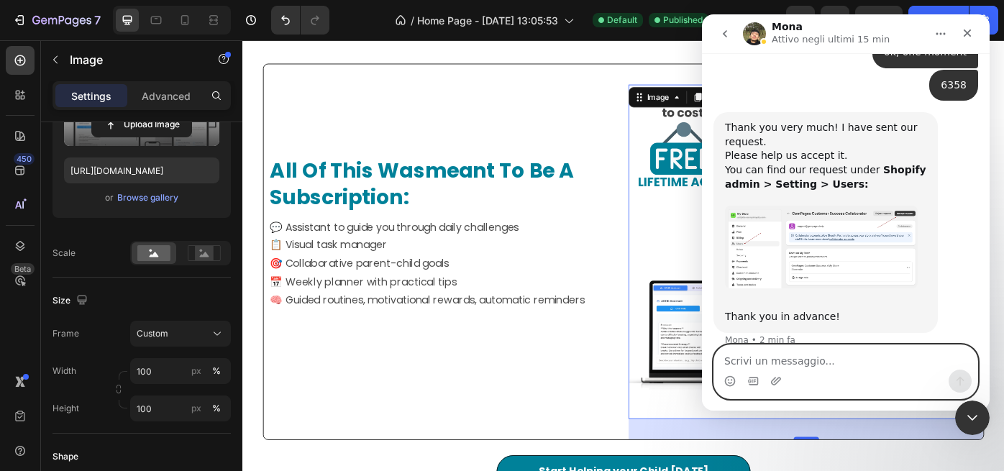
scroll to position [1414, 0]
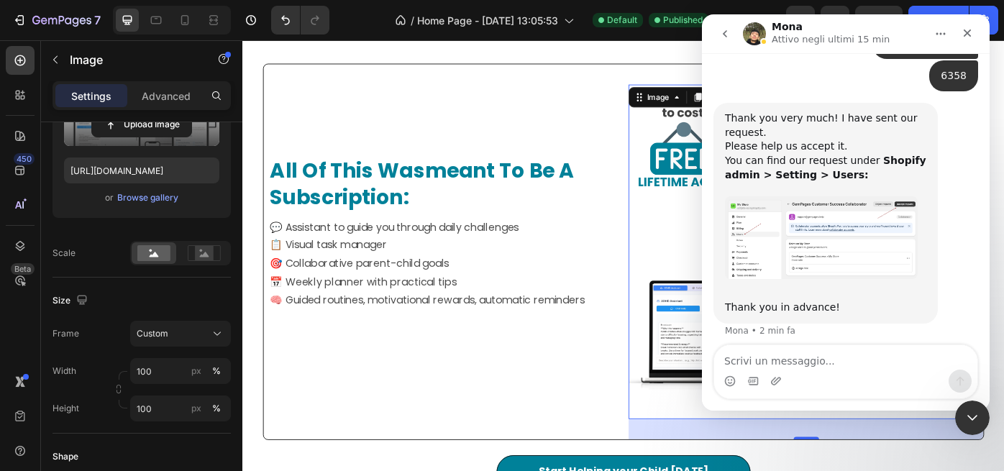
click at [742, 350] on div "I can't find it. I received the notification, clicked on it, but the request do…" at bounding box center [846, 380] width 265 height 61
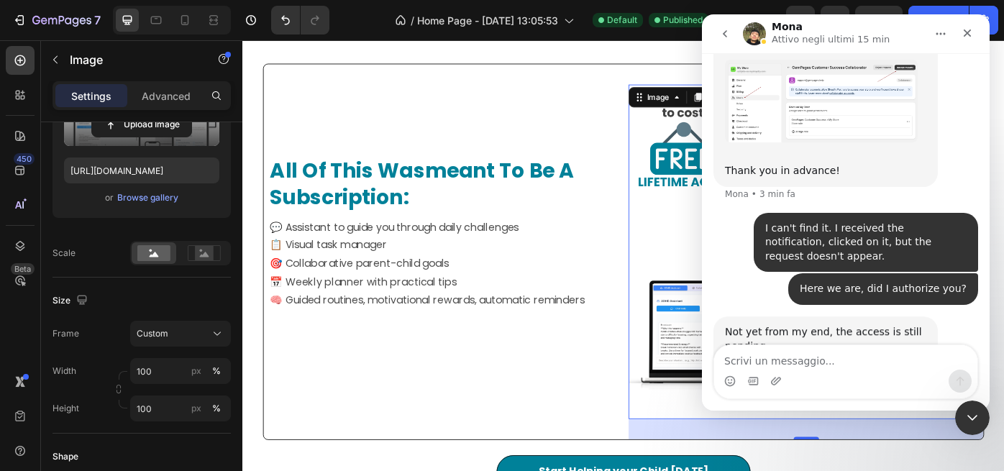
scroll to position [1565, 0]
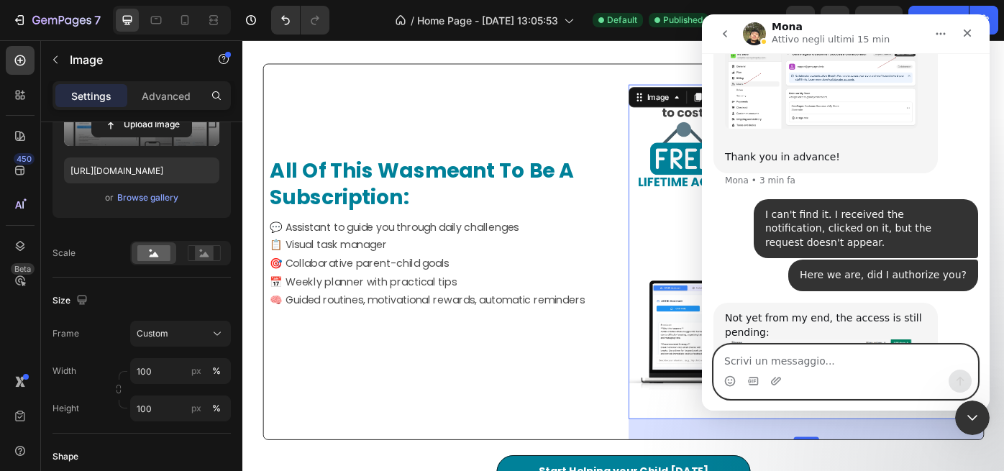
click at [759, 360] on textarea "Scrivi un messaggio..." at bounding box center [845, 357] width 263 height 24
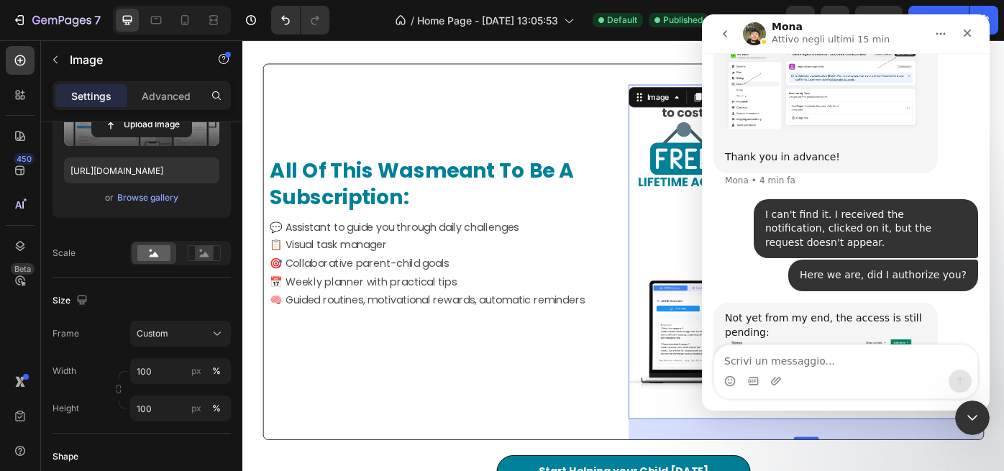
click at [880, 329] on div "Not yet from my end, the access is still pending: Mona • Adesso" at bounding box center [846, 381] width 265 height 157
drag, startPoint x: 817, startPoint y: 161, endPoint x: 974, endPoint y: 171, distance: 157.1
copy div "Here we are, did I authorize you?"
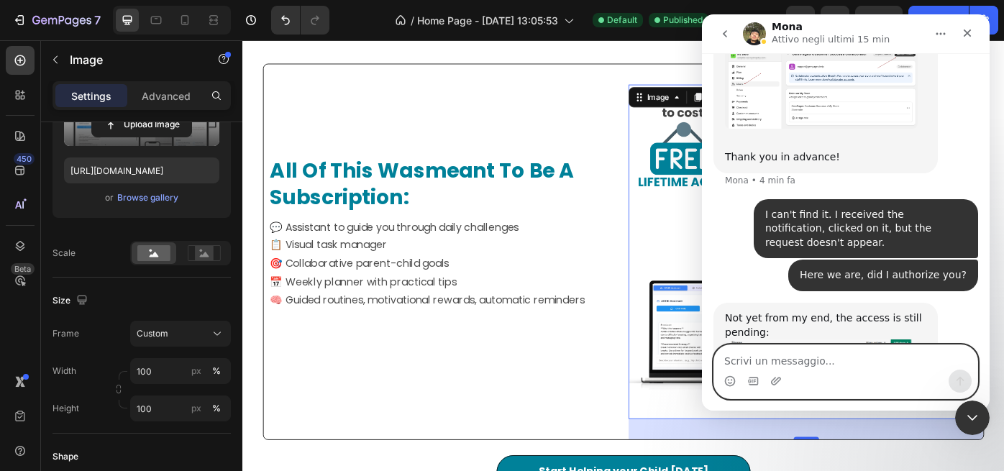
click at [751, 360] on textarea "Scrivi un messaggio..." at bounding box center [845, 357] width 263 height 24
paste textarea "Here we are, did I authorize you?"
type textarea "Here we are, did I authorize you?"
click at [955, 378] on icon "Invia un messaggio…" at bounding box center [961, 382] width 12 height 12
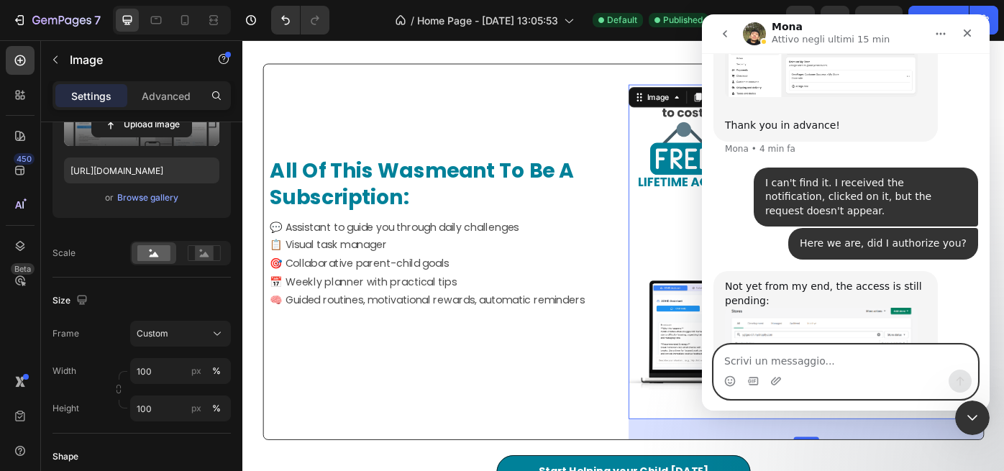
scroll to position [1608, 0]
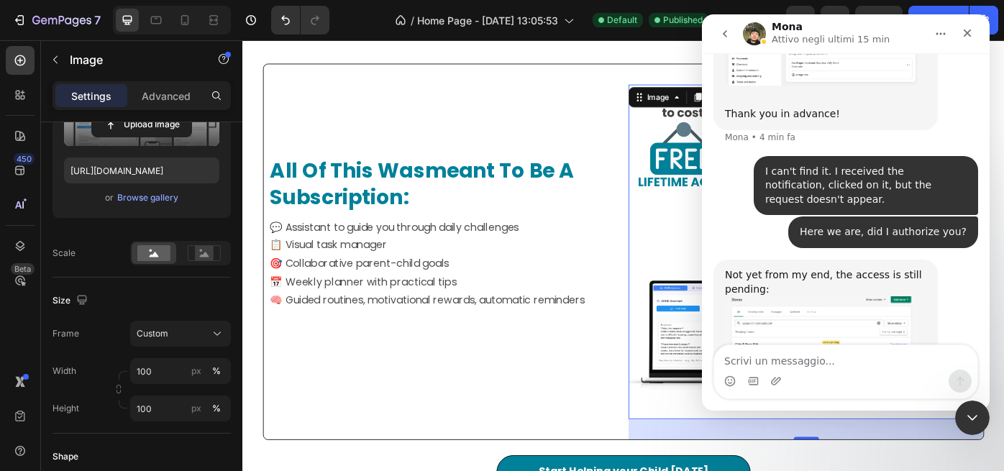
click at [759, 411] on div "Here we are, did I authorize you? • Adesso" at bounding box center [846, 435] width 265 height 49
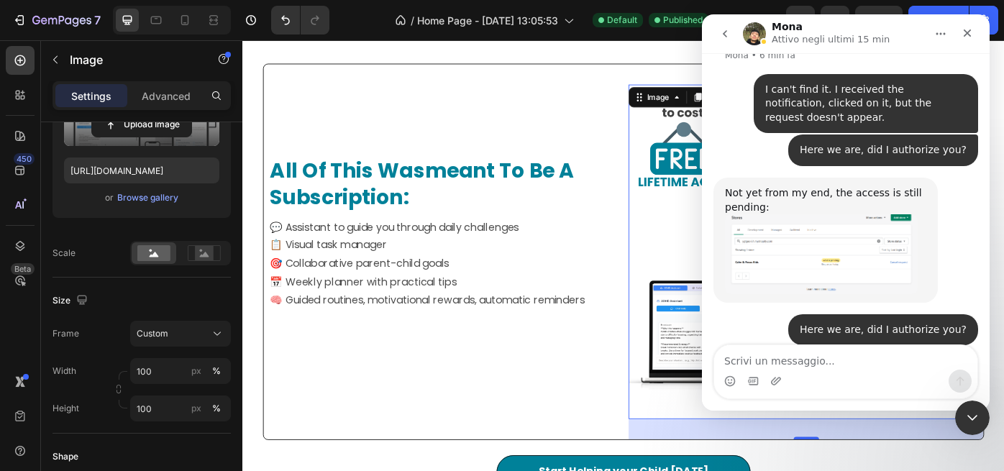
scroll to position [1693, 0]
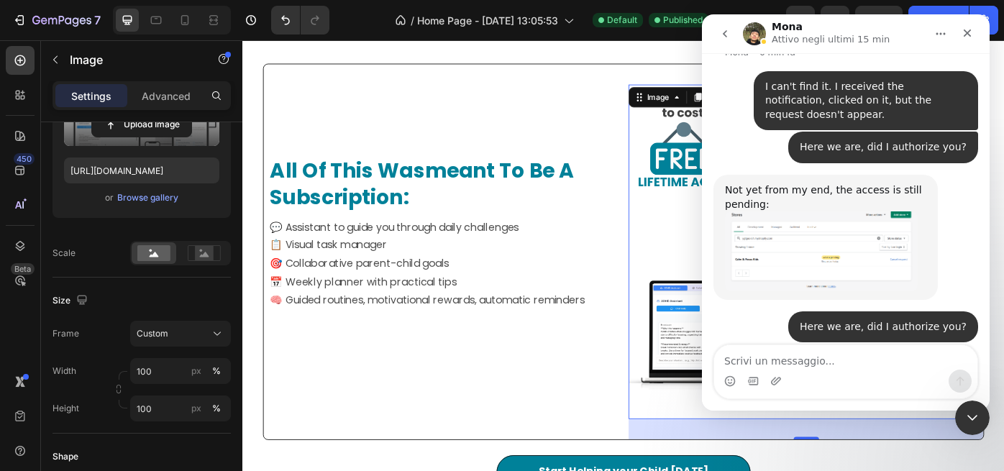
drag, startPoint x: 727, startPoint y: 256, endPoint x: 811, endPoint y: 299, distance: 95.2
click at [812, 363] on div "Yes, I received the access now, thank you. Allow me some time to check on the i…" at bounding box center [825, 398] width 201 height 71
click at [742, 363] on div "Yes, I received the access now, thank you. Allow me some time to check on the i…" at bounding box center [825, 398] width 201 height 71
drag, startPoint x: 748, startPoint y: 264, endPoint x: 797, endPoint y: 295, distance: 57.9
click at [797, 363] on div "Yes, I received the access now, thank you. Allow me some time to check on the i…" at bounding box center [825, 398] width 201 height 71
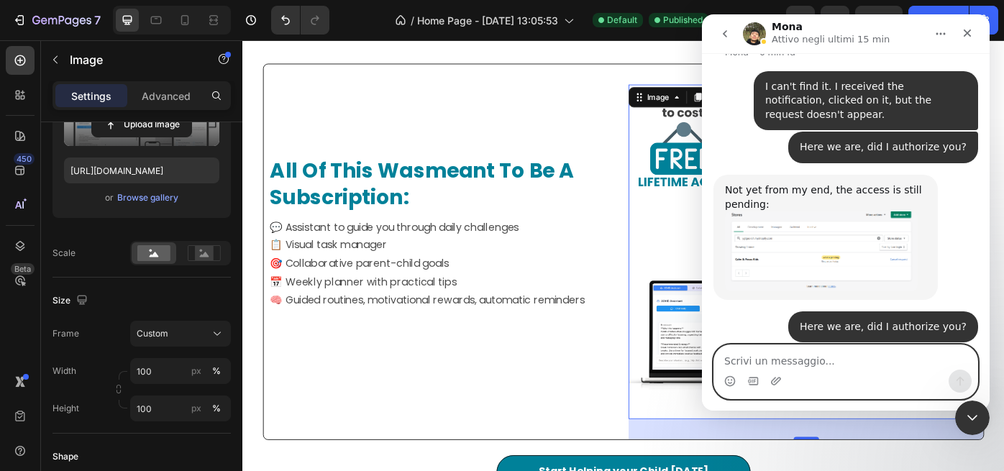
click at [771, 365] on textarea "Scrivi un messaggio..." at bounding box center [845, 357] width 263 height 24
paste textarea "Perfect, thank you very much."
type textarea "Perfect, thank you very much."
click at [957, 377] on icon "Invia un messaggio…" at bounding box center [961, 382] width 12 height 12
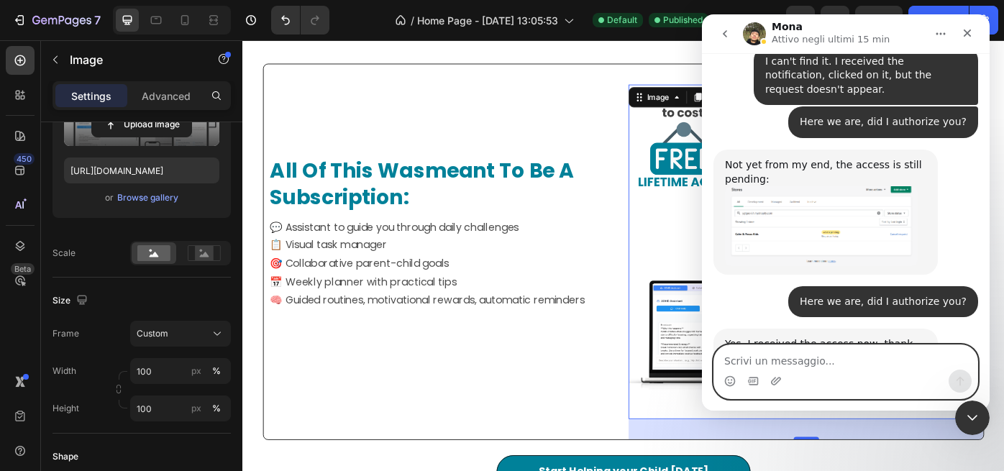
scroll to position [1736, 0]
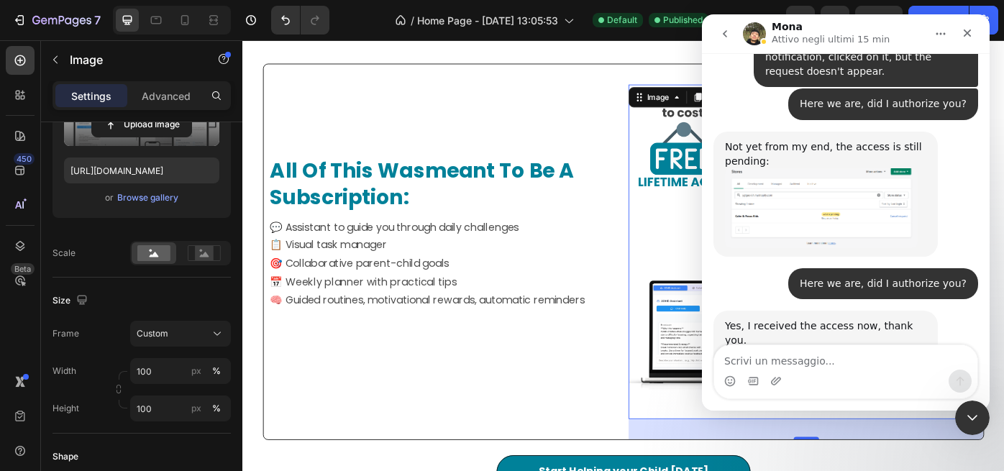
click at [769, 424] on div "Perfect, thank you very much. • Adesso" at bounding box center [846, 448] width 265 height 49
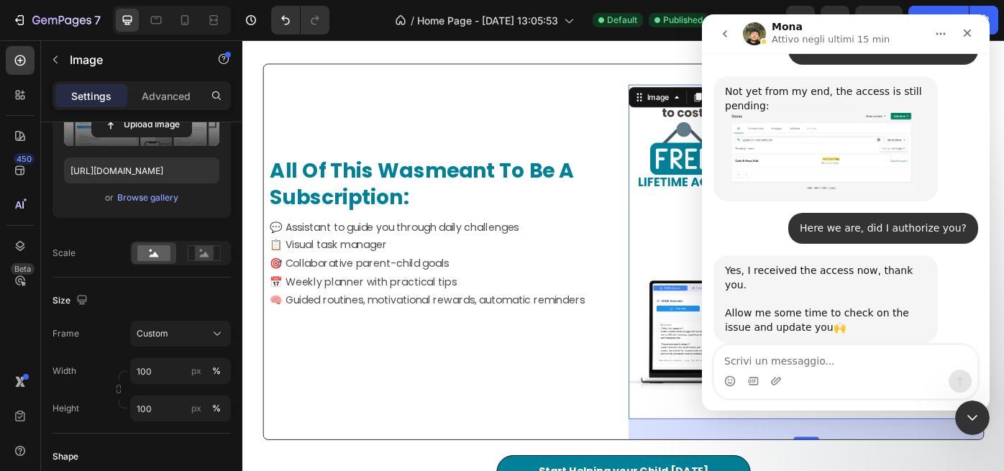
scroll to position [1793, 0]
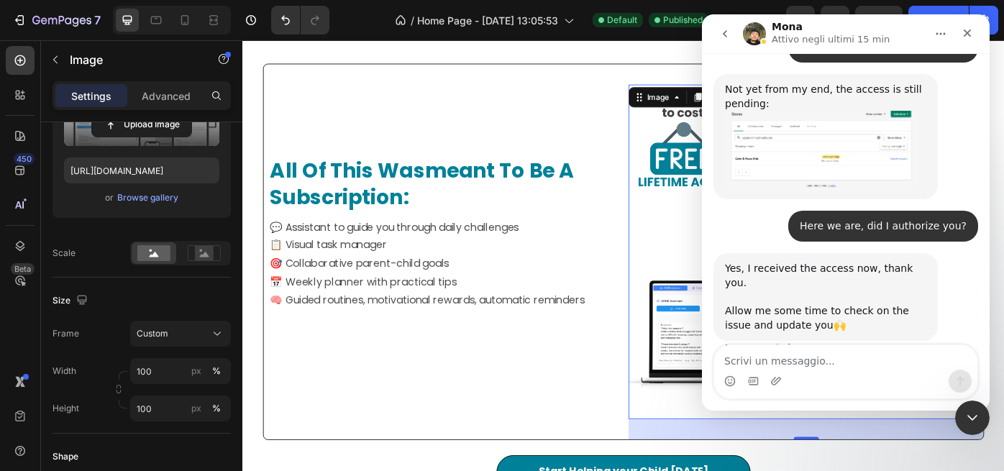
drag, startPoint x: 732, startPoint y: 300, endPoint x: 829, endPoint y: 298, distance: 97.9
click at [829, 419] on div "You are most welcome😊" at bounding box center [787, 426] width 124 height 14
click at [868, 410] on div "You are most welcome😊 Mona • Adesso" at bounding box center [846, 441] width 265 height 63
click at [966, 406] on div "Chiudi il messenger Intercom" at bounding box center [970, 416] width 35 height 35
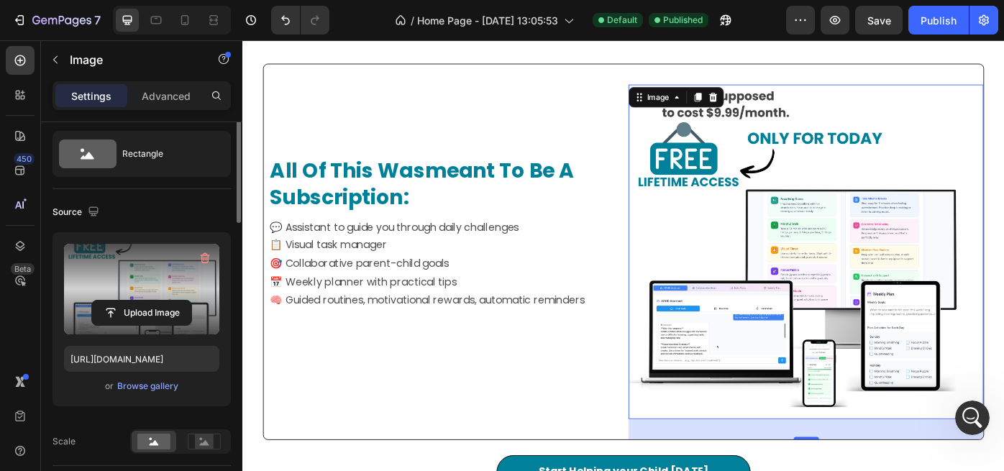
scroll to position [0, 0]
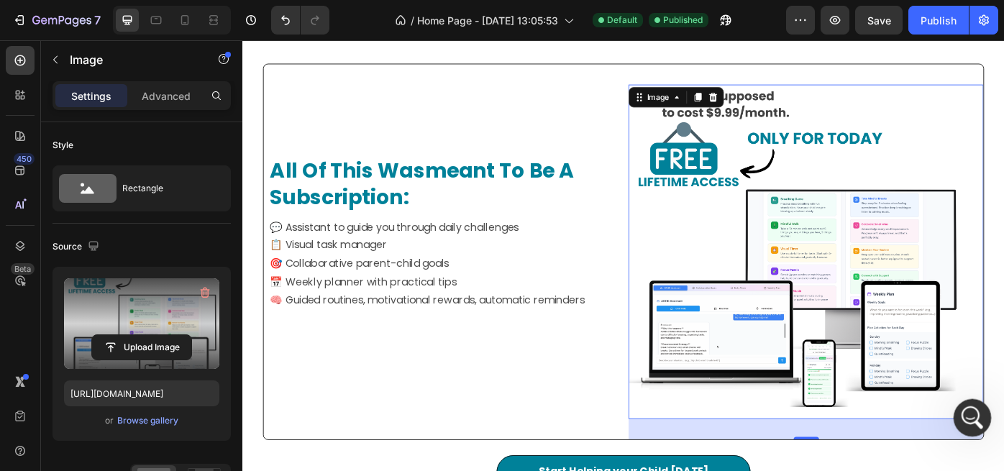
click at [970, 417] on icon "Apri il messenger Intercom" at bounding box center [970, 416] width 10 height 12
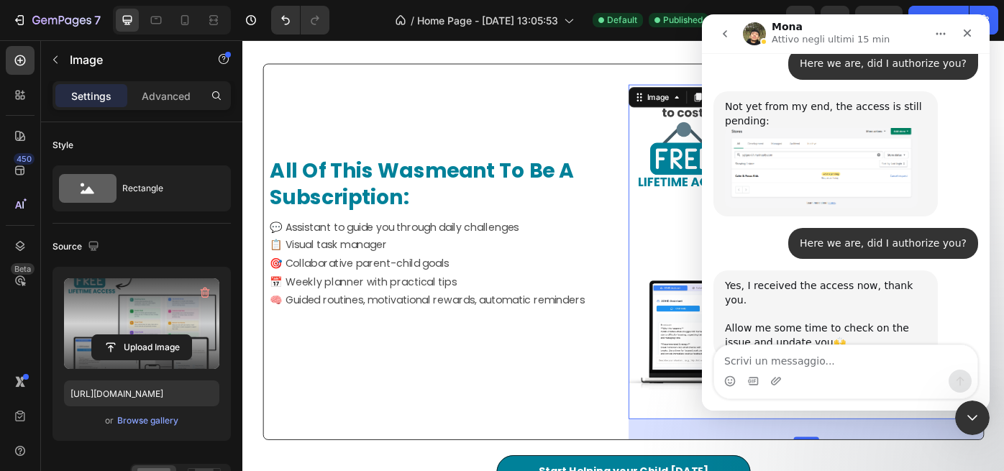
scroll to position [1750, 0]
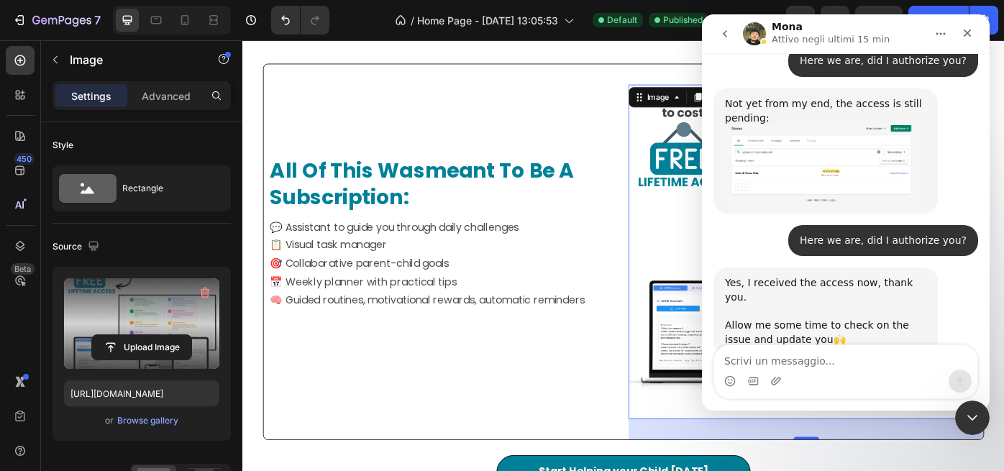
click at [873, 410] on div "You are most welcome😊 Mona • 5 min fa" at bounding box center [846, 441] width 265 height 63
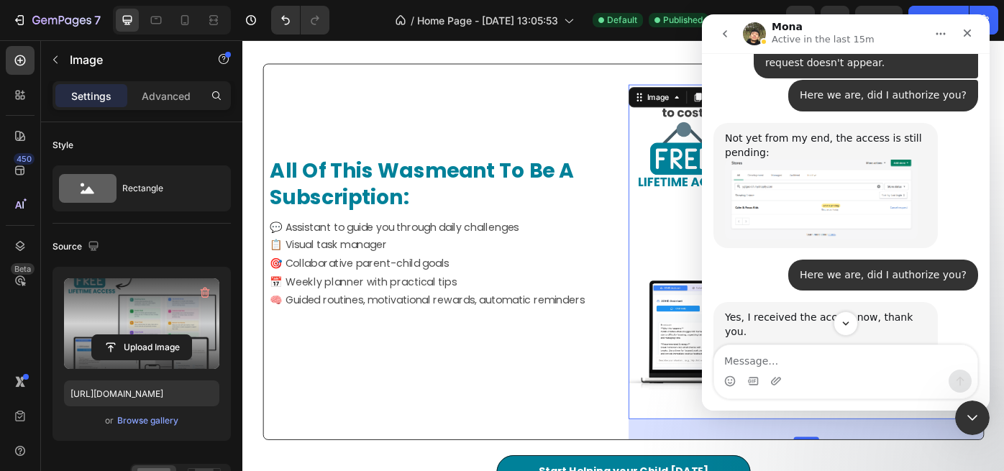
scroll to position [1807, 0]
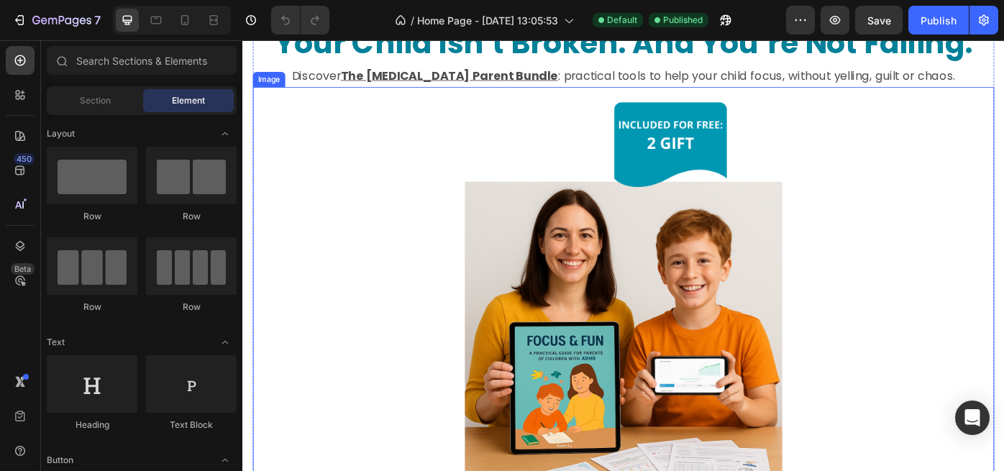
scroll to position [175, 0]
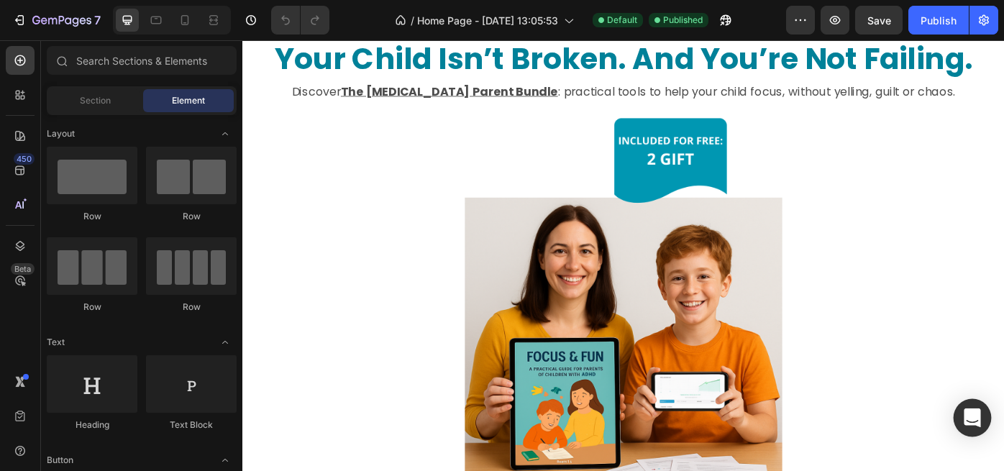
click at [966, 424] on icon "Open Intercom Messenger" at bounding box center [972, 418] width 19 height 19
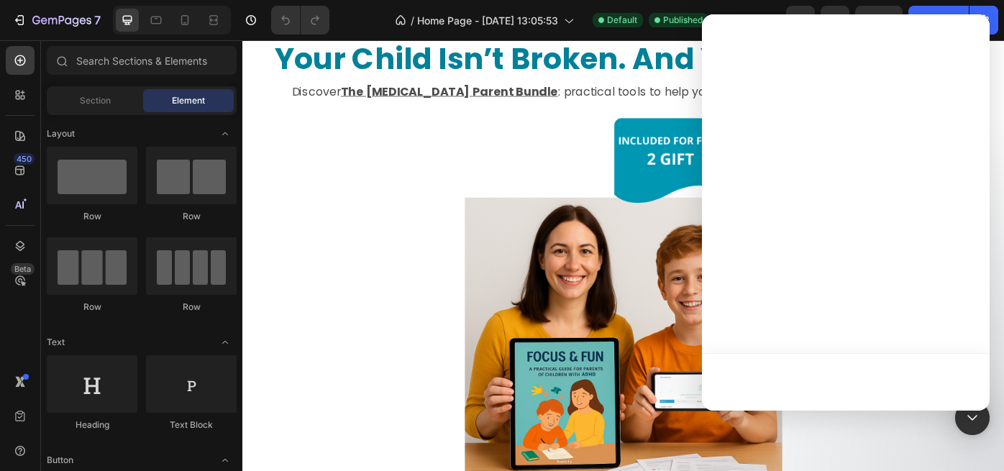
scroll to position [0, 0]
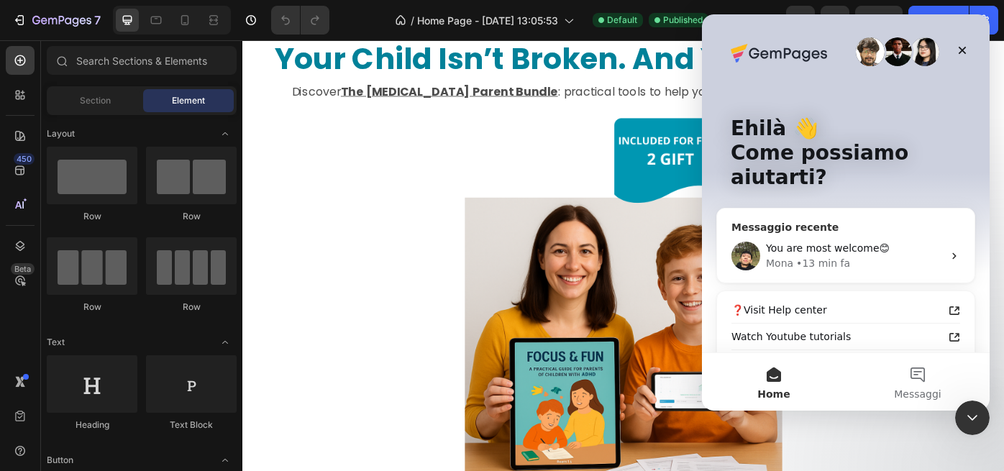
click at [824, 242] on span "You are most welcome😊" at bounding box center [828, 248] width 124 height 12
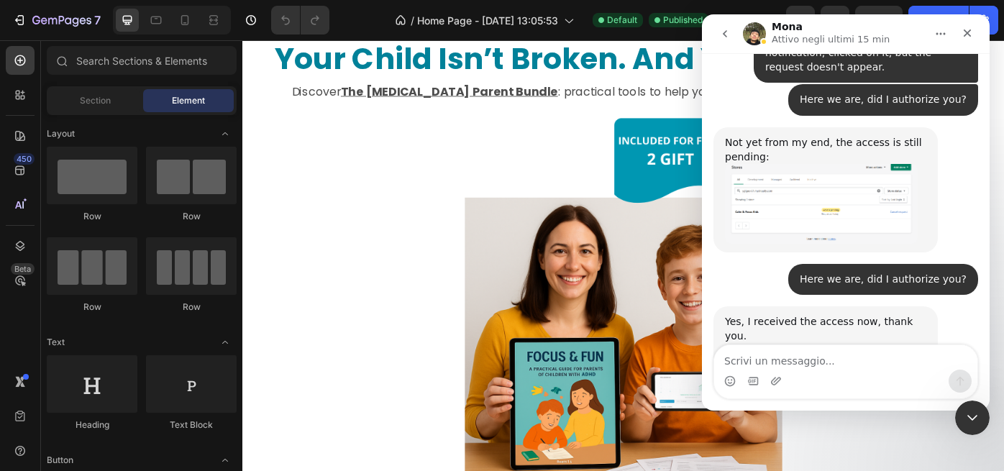
scroll to position [1750, 0]
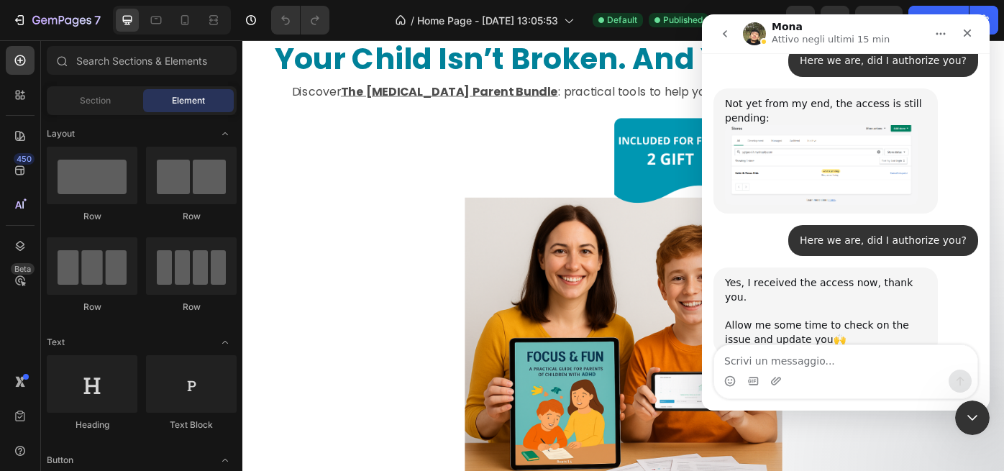
click at [876, 410] on div "You are most welcome😊 Mona • 13 min fa" at bounding box center [846, 441] width 265 height 63
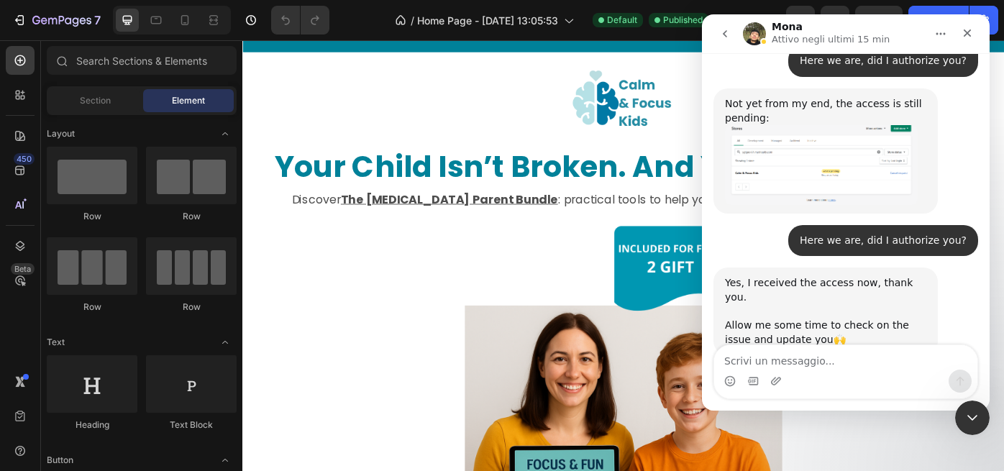
scroll to position [0, 0]
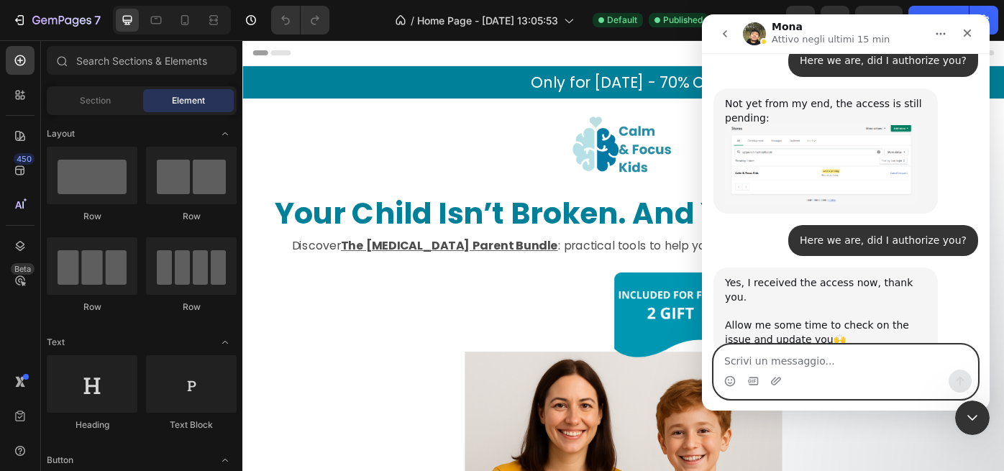
click at [796, 361] on textarea "Scrivi un messaggio..." at bounding box center [845, 357] width 263 height 24
paste textarea "Sorry for writing to you, I just want to know if you're there and if you have a…"
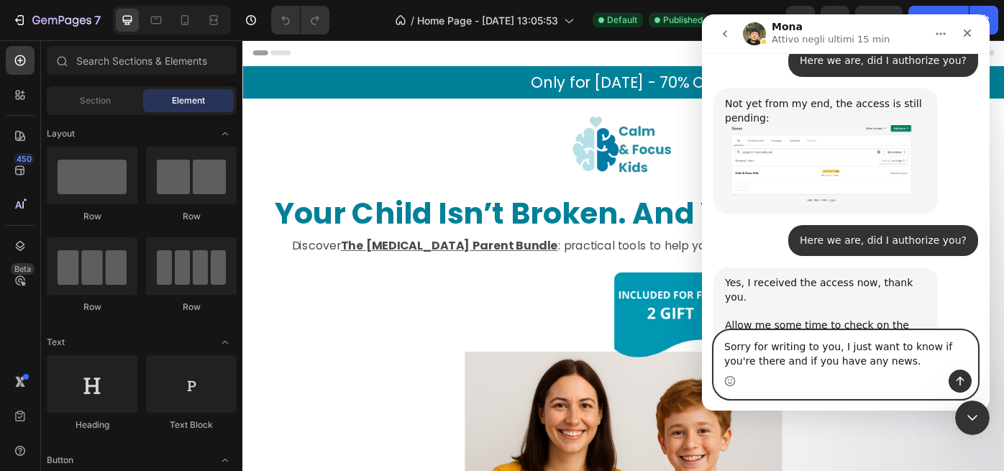
scroll to position [1765, 0]
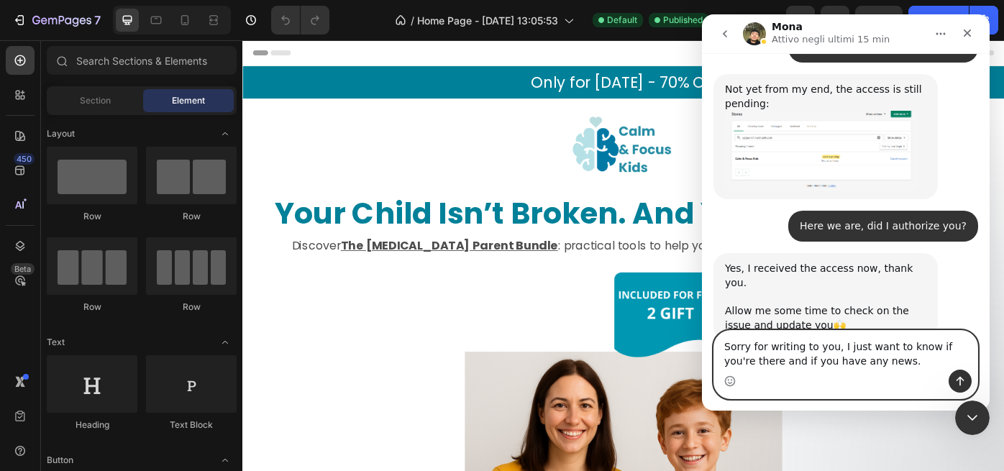
type textarea "Sorry for writing to you, I just want to know if you're there and if you have a…"
click at [957, 381] on icon "Invia un messaggio…" at bounding box center [961, 382] width 12 height 12
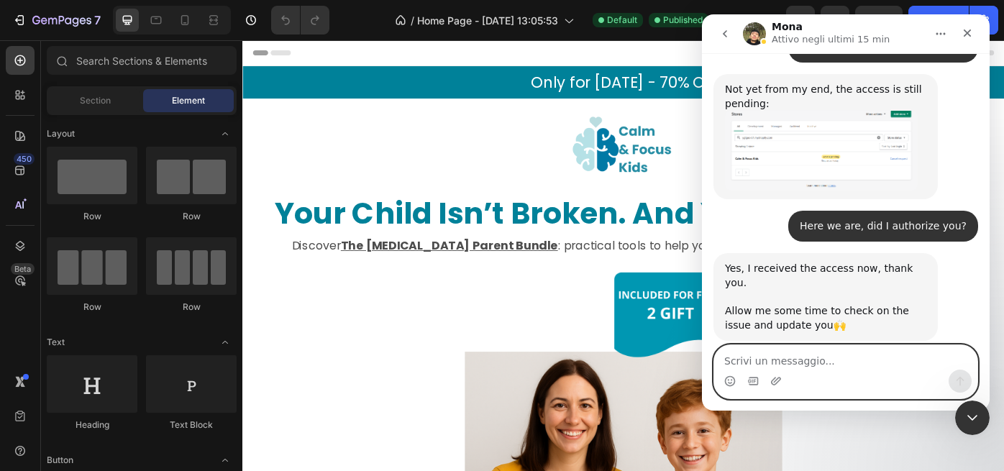
scroll to position [1807, 0]
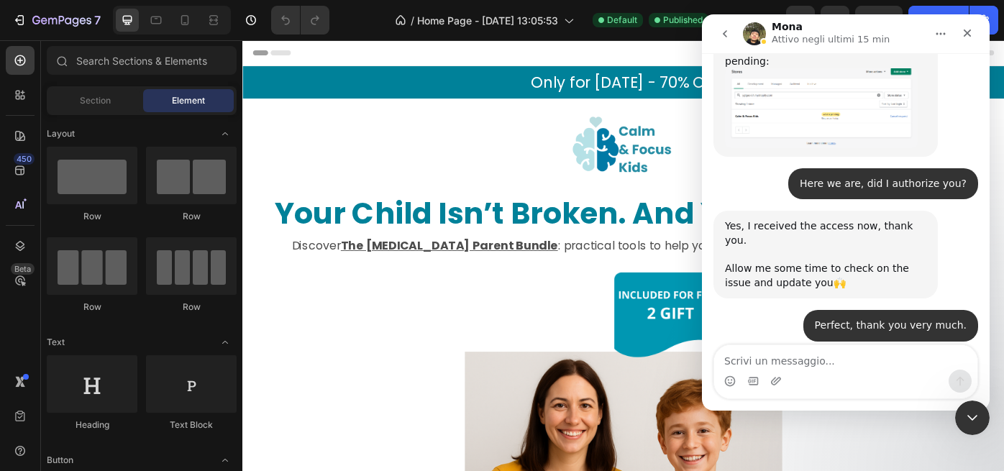
click at [906, 353] on div "You are most welcome😊 Mona • 19 min fa" at bounding box center [846, 382] width 265 height 58
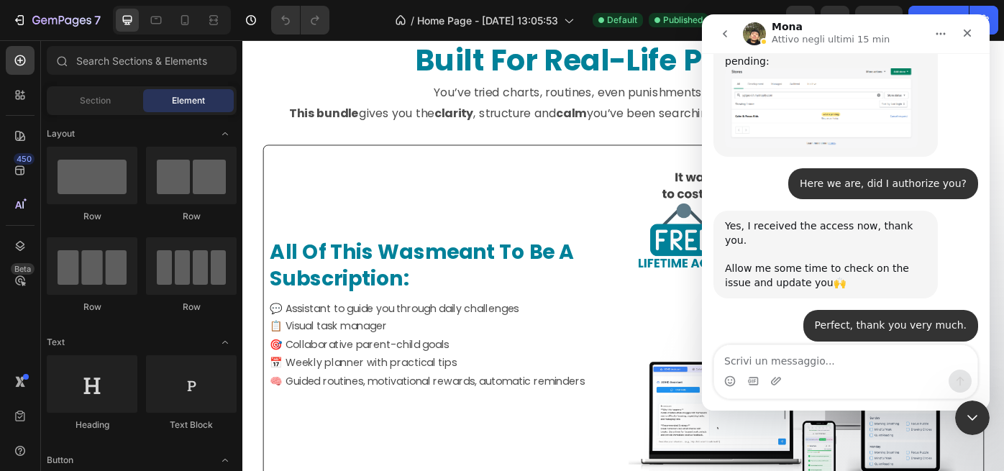
scroll to position [1058, 0]
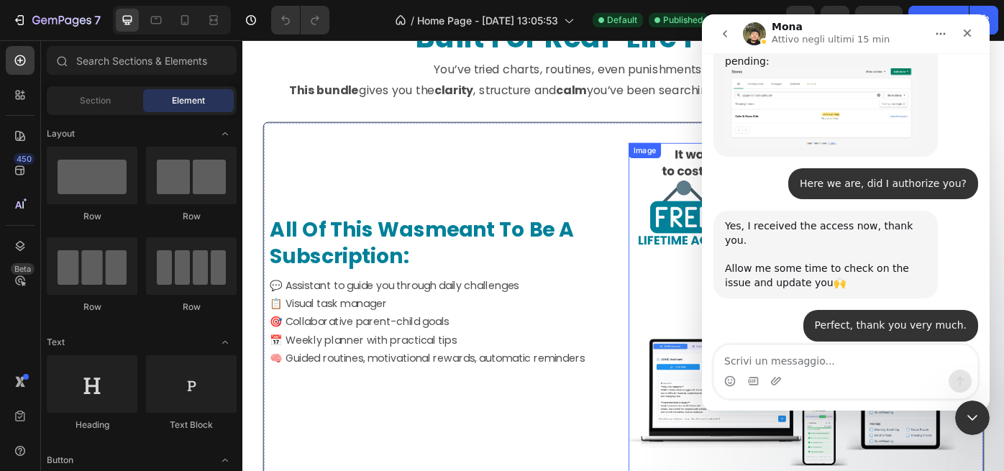
click at [737, 378] on img at bounding box center [869, 346] width 379 height 379
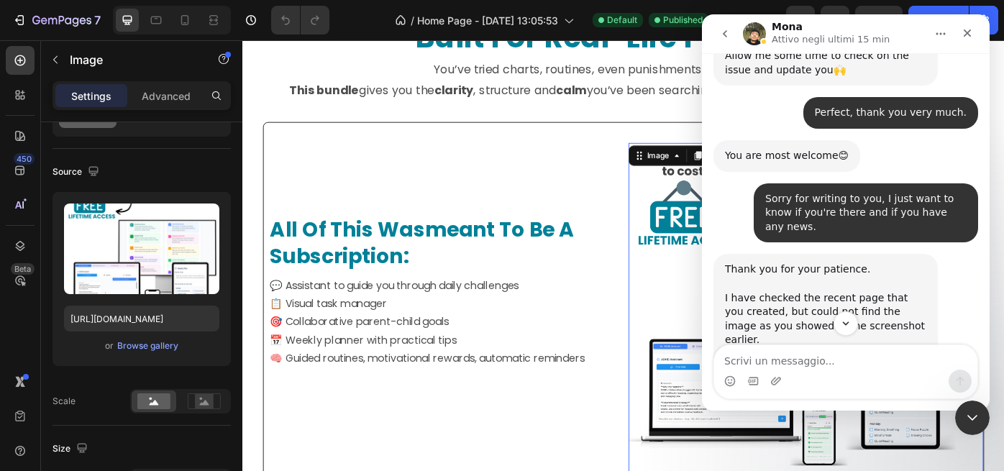
scroll to position [2016, 0]
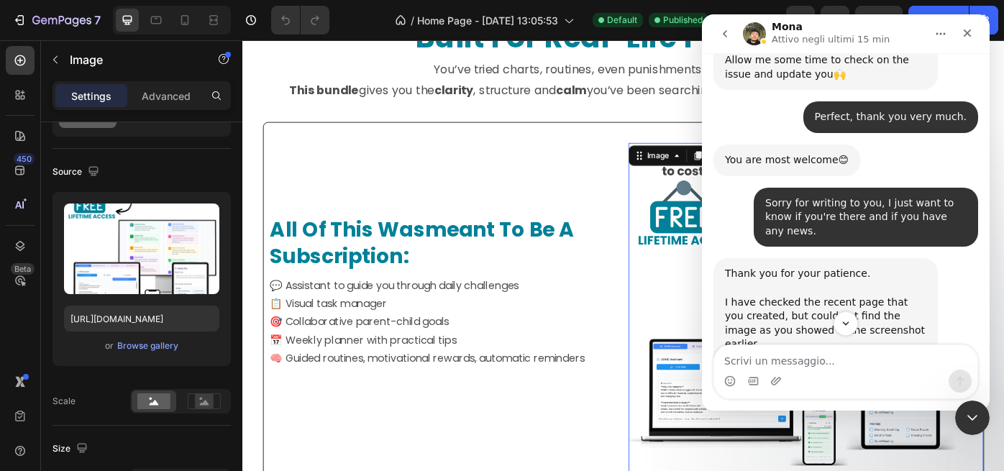
drag, startPoint x: 725, startPoint y: 130, endPoint x: 828, endPoint y: 238, distance: 149.1
click at [829, 267] on div "Thank you for your patience. ​ I have checked the recent page that you created,…" at bounding box center [825, 337] width 201 height 141
copy div "Thank you for your patience. ​ I have checked the recent page that you created,…"
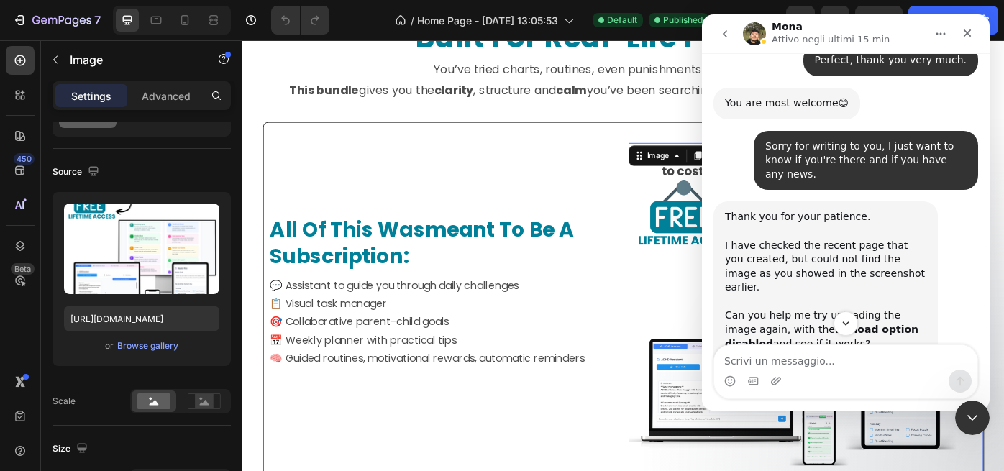
scroll to position [2091, 0]
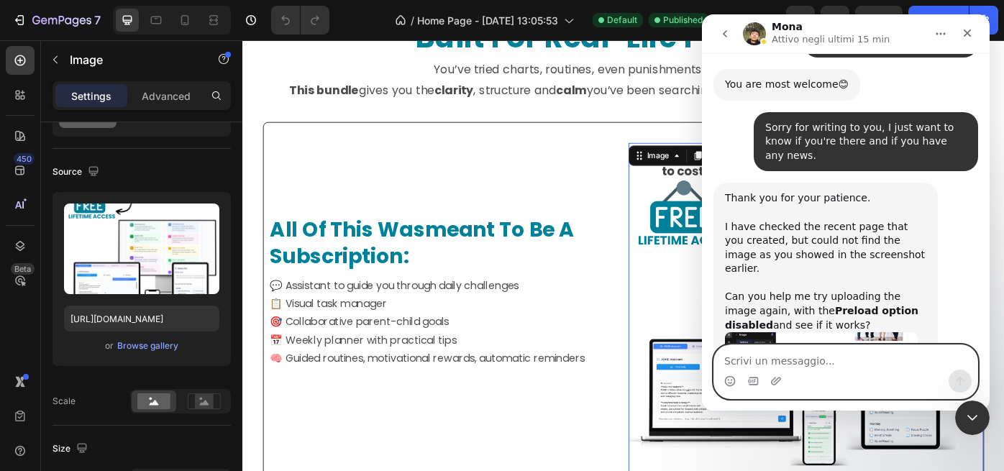
click at [753, 354] on textarea "Scrivi un messaggio..." at bounding box center [845, 357] width 263 height 24
paste textarea "How can I help you? Anyway, I see a lot of blurry images."
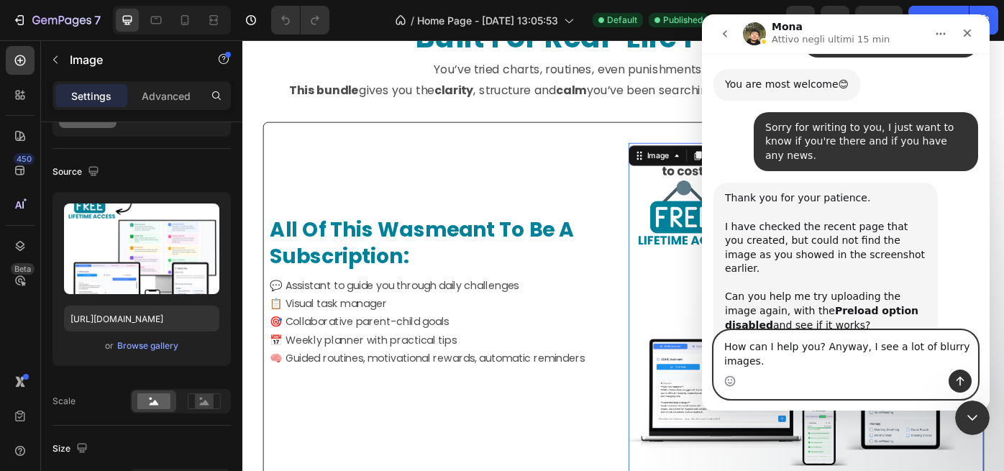
scroll to position [2106, 0]
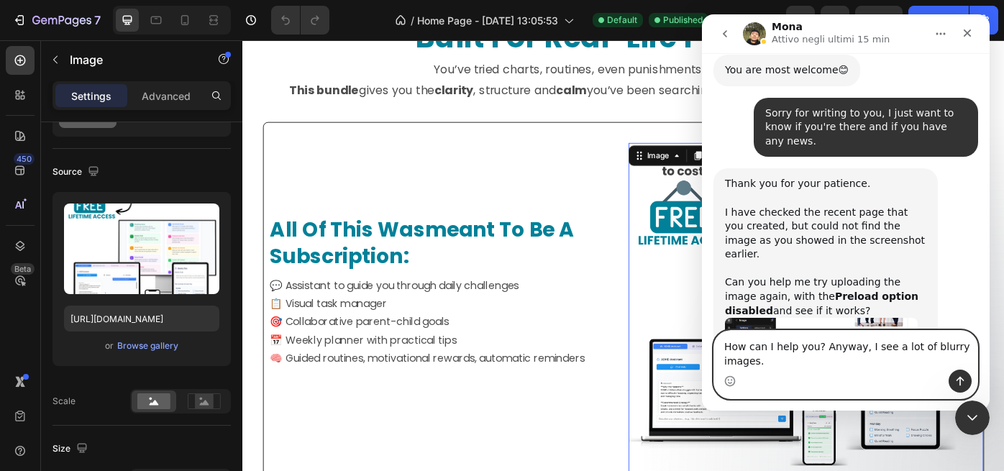
type textarea "How can I help you? Anyway, I see a lot of blurry images."
click at [960, 378] on icon "Invia un messaggio…" at bounding box center [961, 381] width 8 height 9
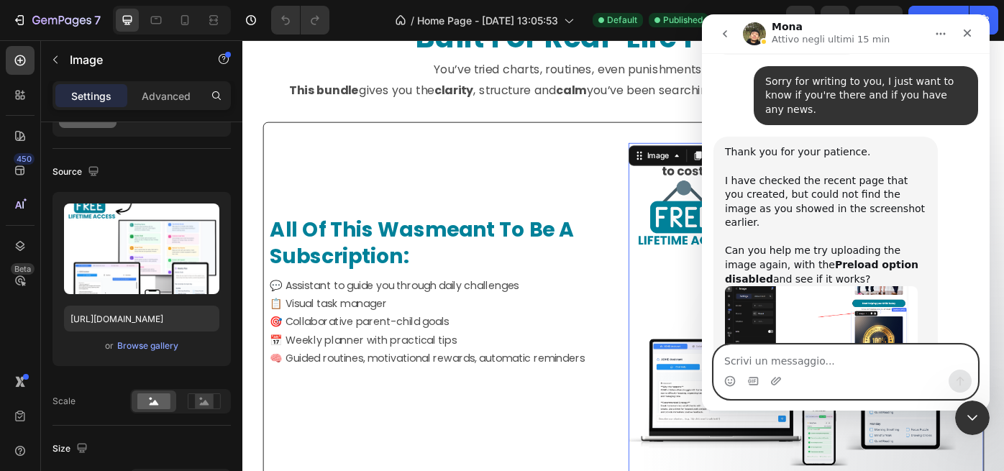
scroll to position [2149, 0]
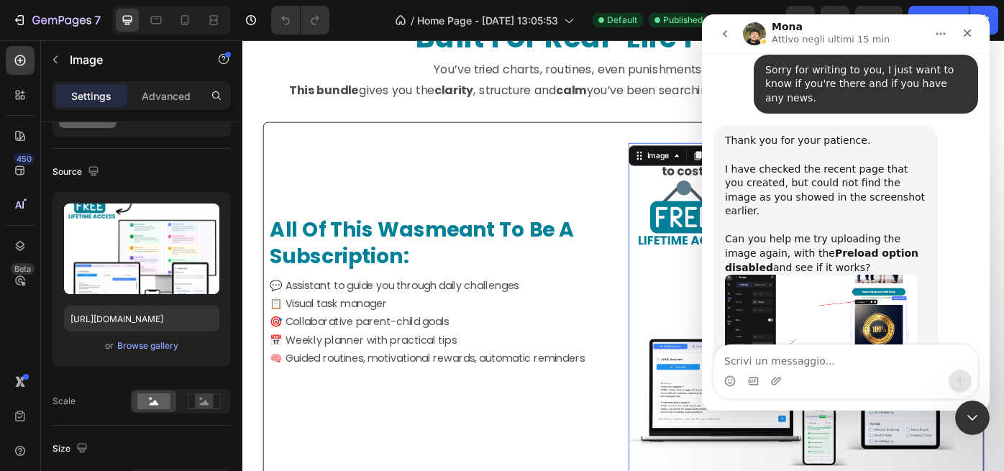
click at [747, 439] on div "How can I help you? Anyway, I see a lot of blurry images. • Adesso" at bounding box center [846, 470] width 265 height 63
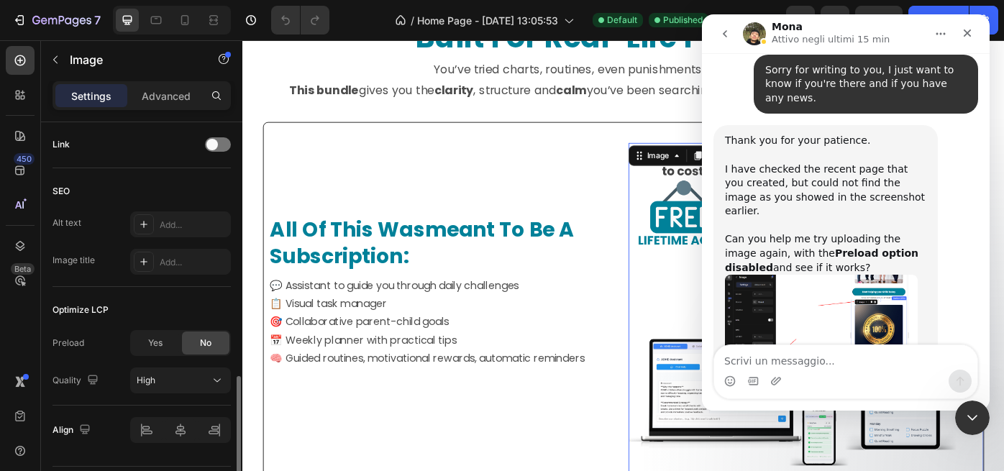
scroll to position [701, 0]
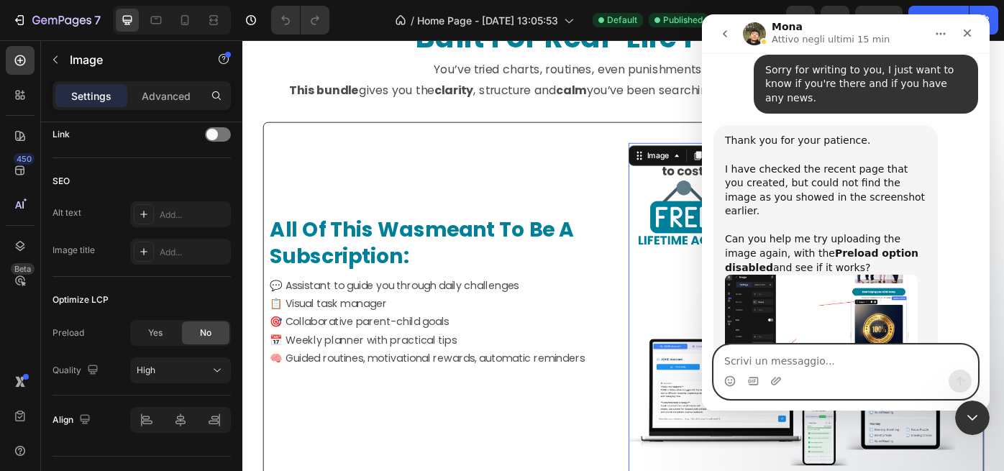
click at [765, 357] on textarea "Scrivi un messaggio..." at bounding box center [845, 357] width 263 height 24
paste textarea "that function is disabled anyway"
type textarea "that function is disabled anyway"
click at [955, 381] on icon "Invia un messaggio…" at bounding box center [961, 382] width 12 height 12
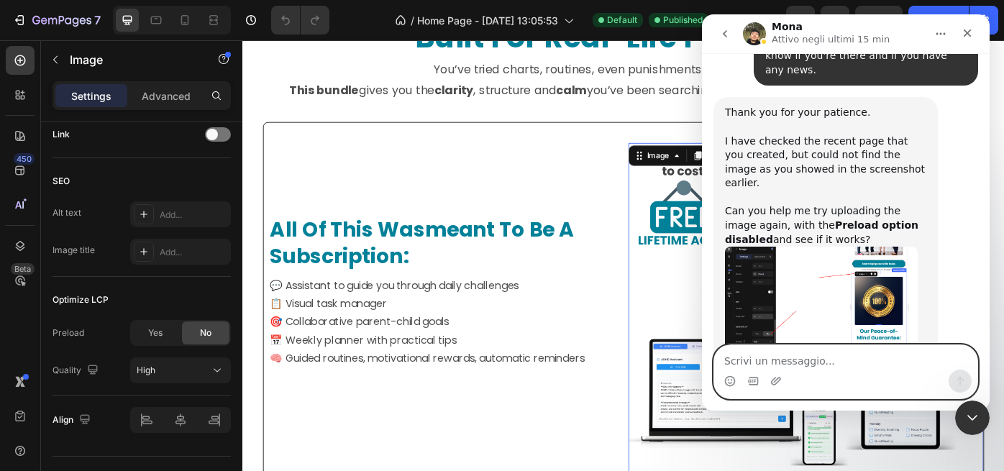
scroll to position [2181, 0]
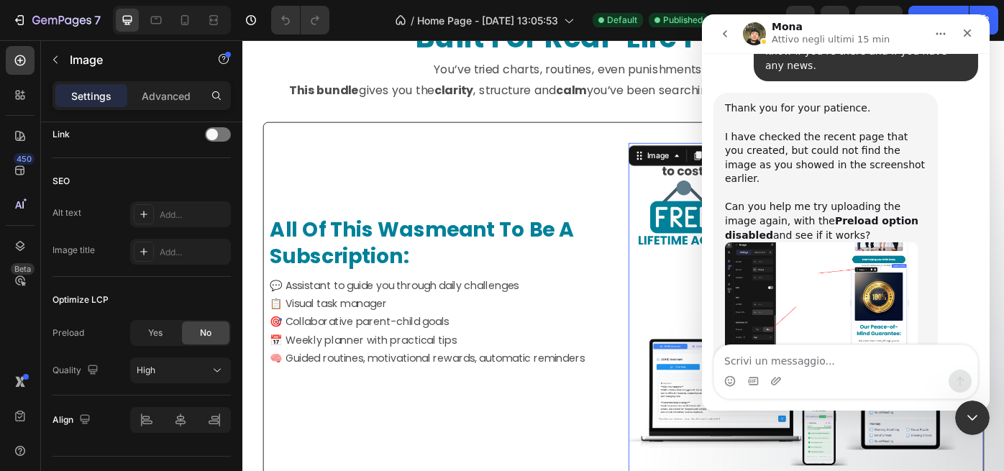
click at [727, 406] on div "How can I help you? Anyway, I see a lot of blurry images. • Adesso" at bounding box center [846, 429] width 265 height 47
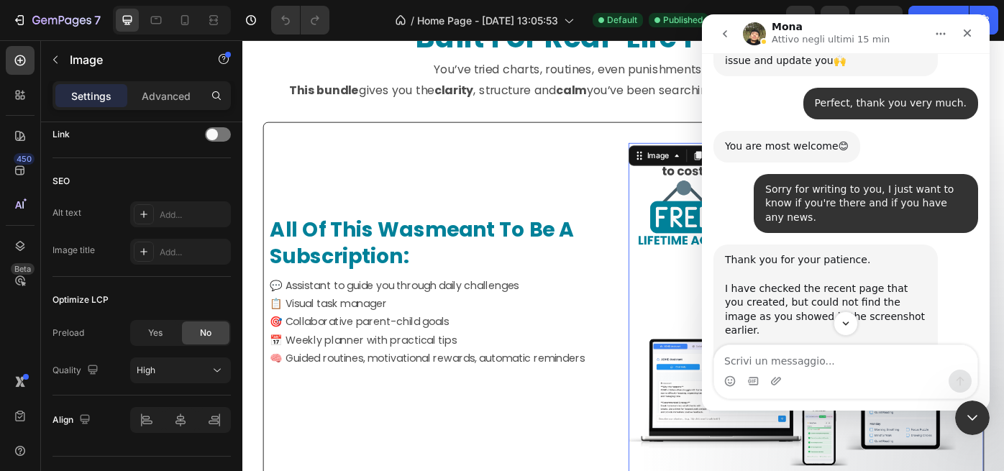
scroll to position [2026, 0]
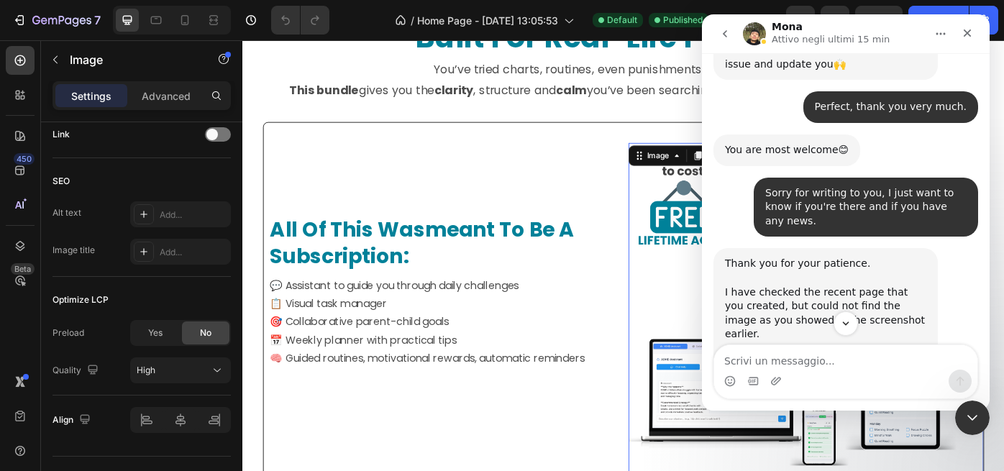
drag, startPoint x: 726, startPoint y: 150, endPoint x: 815, endPoint y: 237, distance: 124.6
click at [815, 257] on div "Thank you for your patience. ​ I have checked the recent page that you created,…" at bounding box center [825, 327] width 201 height 141
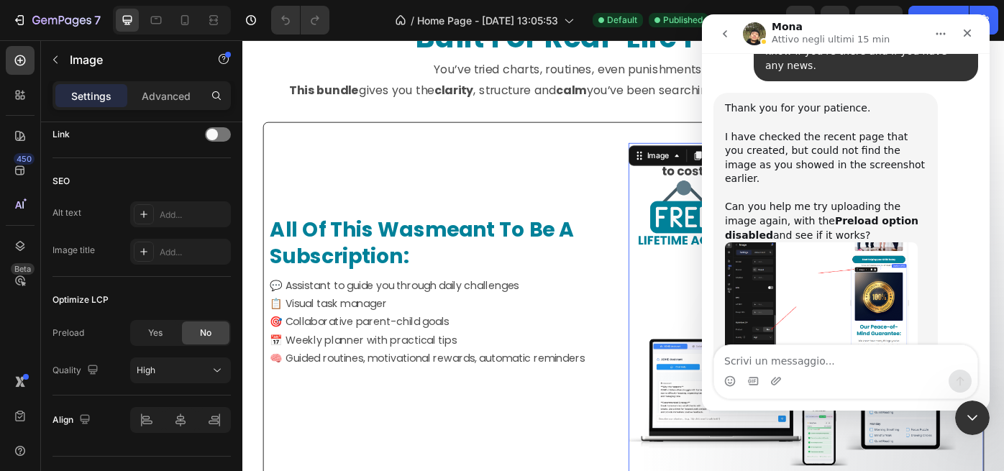
click at [829, 232] on div "Thank you for your patience. ​ I have checked the recent page that you created,…" at bounding box center [846, 249] width 265 height 313
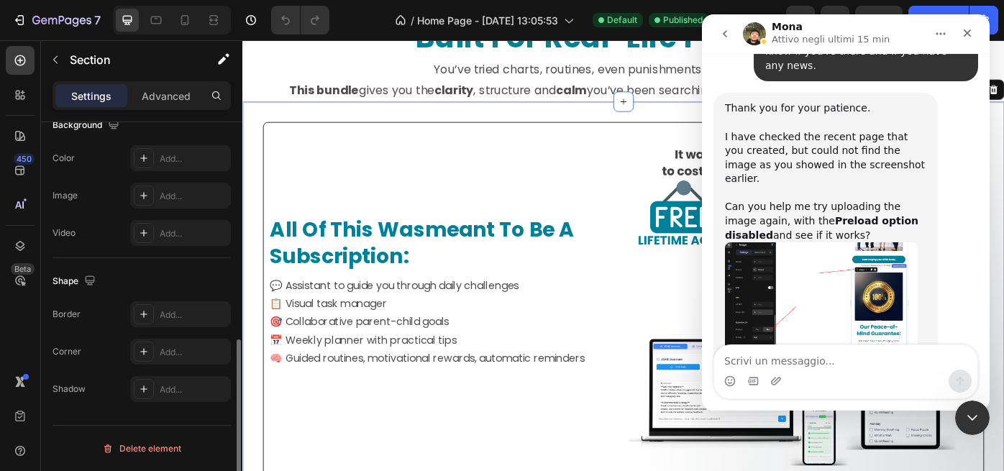
click at [448, 117] on div "Image all of this was meant to be a subscription: Heading 💬 Assistant to guide …" at bounding box center [673, 384] width 863 height 549
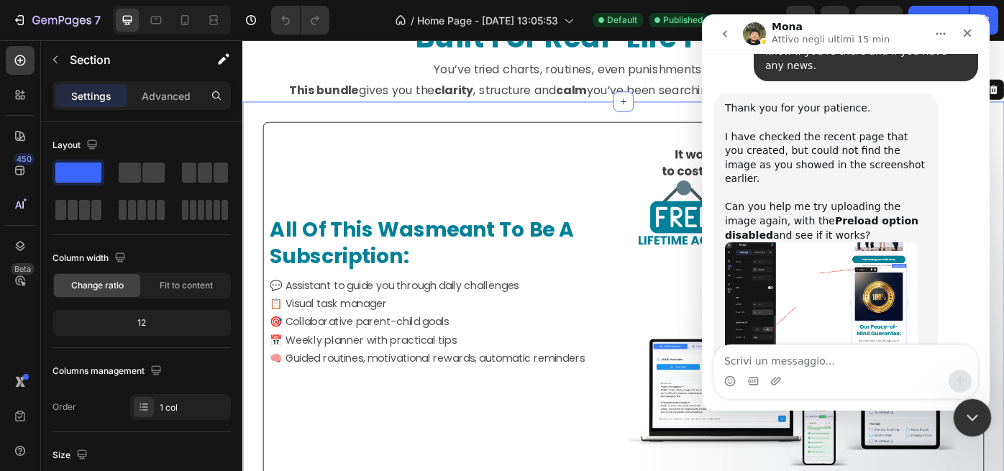
click at [978, 418] on icon "Chiudi il messenger Intercom" at bounding box center [970, 415] width 17 height 17
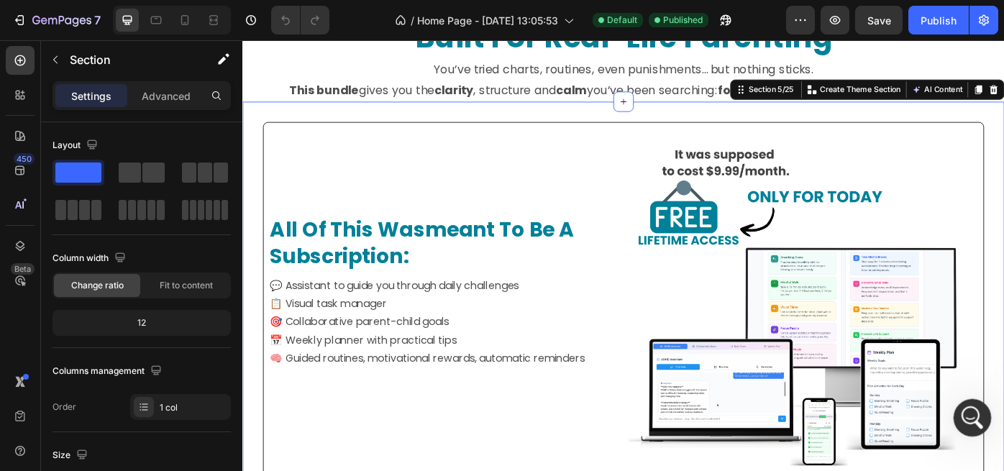
scroll to position [2181, 0]
click at [972, 419] on icon "Apri il messenger Intercom" at bounding box center [971, 416] width 24 height 24
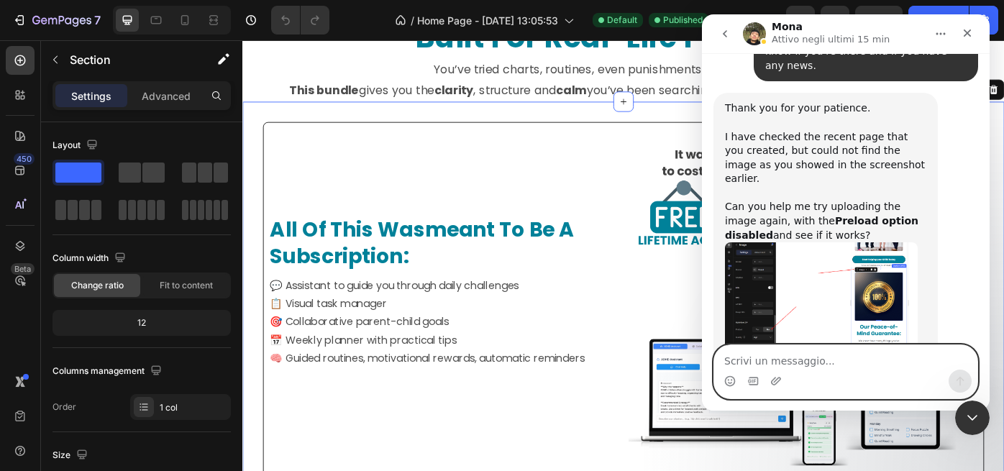
paste textarea "The screenshot image is from section 5."
type textarea "The screenshot image is from section 5."
drag, startPoint x: 955, startPoint y: 378, endPoint x: 947, endPoint y: 377, distance: 7.2
click at [955, 378] on icon "Invia un messaggio…" at bounding box center [961, 382] width 12 height 12
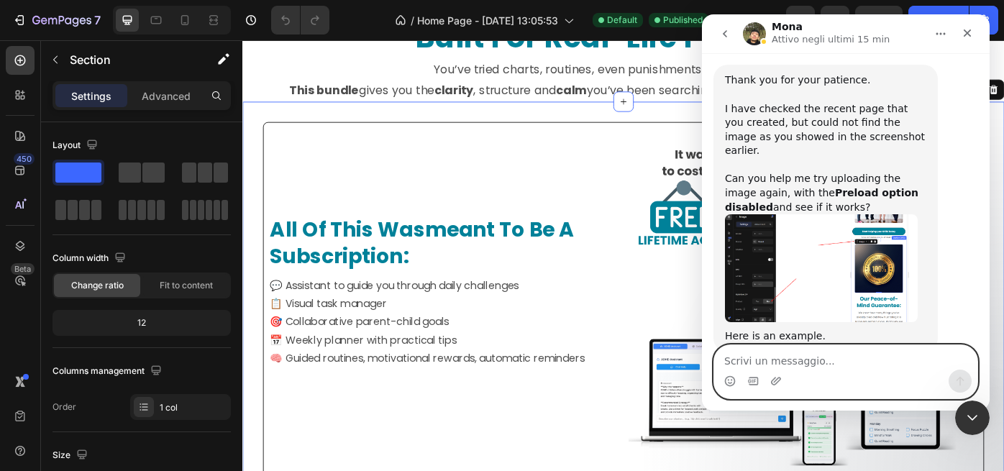
scroll to position [2214, 0]
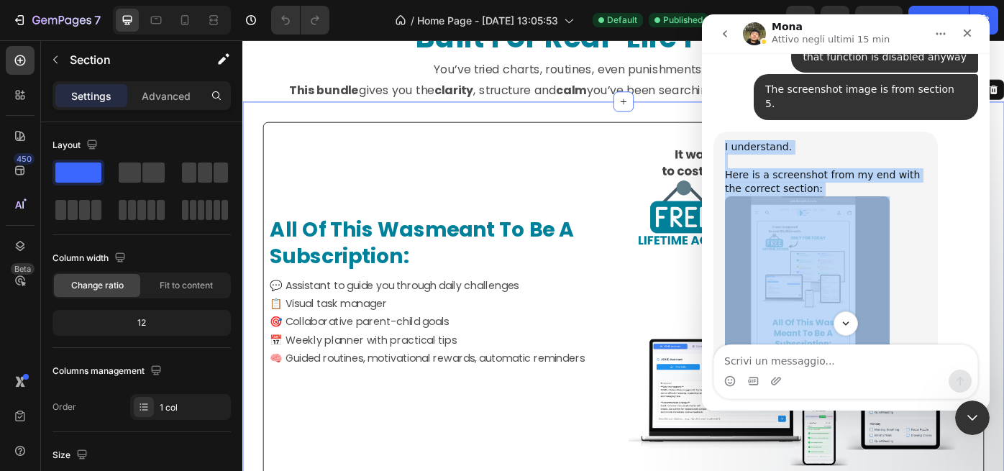
scroll to position [2583, 0]
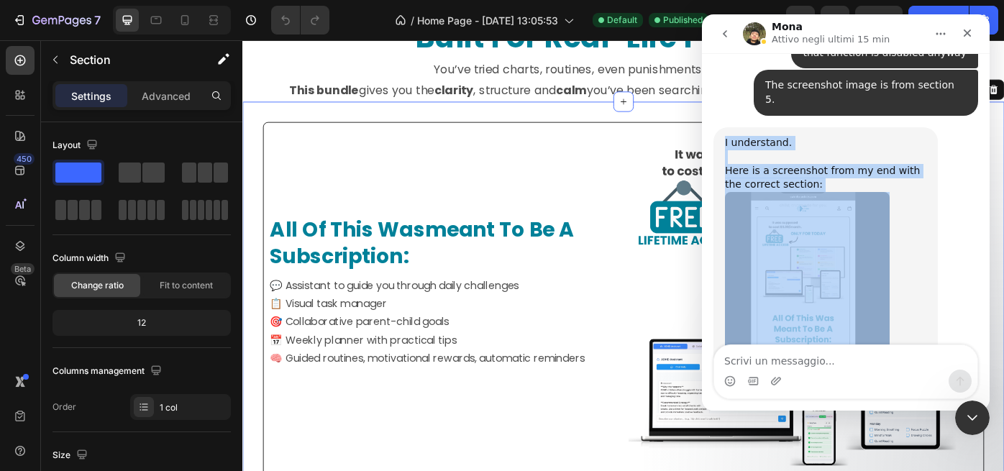
drag, startPoint x: 725, startPoint y: 141, endPoint x: 872, endPoint y: 261, distance: 189.7
click at [872, 261] on div "I understand. Here is a screenshot from my end with the correct section: The im…" at bounding box center [846, 294] width 265 height 334
copy div "I understand. Here is a screenshot from my end with the correct section: The im…"
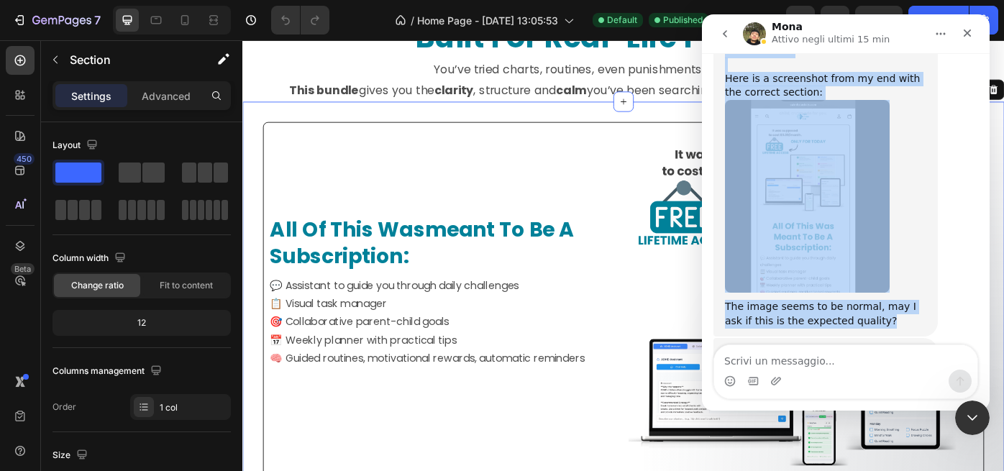
scroll to position [2697, 0]
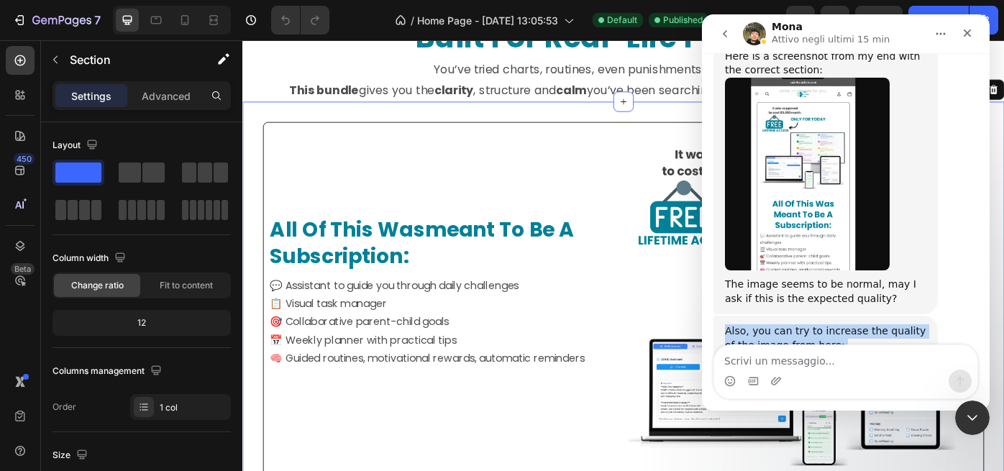
drag, startPoint x: 726, startPoint y: 161, endPoint x: 852, endPoint y: 309, distance: 194.5
copy div "Also, you can try to increase the quality of the image from here: Mona • Adesso…"
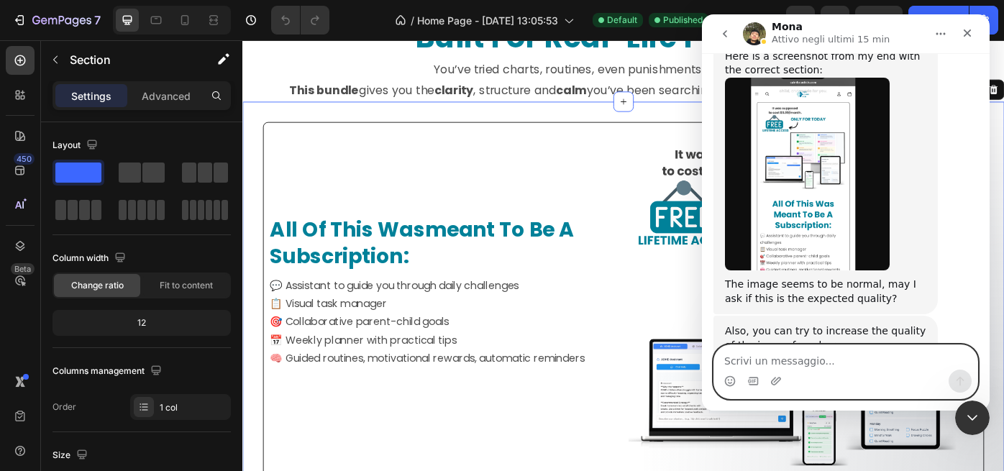
click at [755, 362] on textarea "Scrivi un messaggio..." at bounding box center [845, 357] width 263 height 24
paste textarea "Ich habe versucht, die Qualität dort zu verbessern, aber wenn ich auf meinem Ha…"
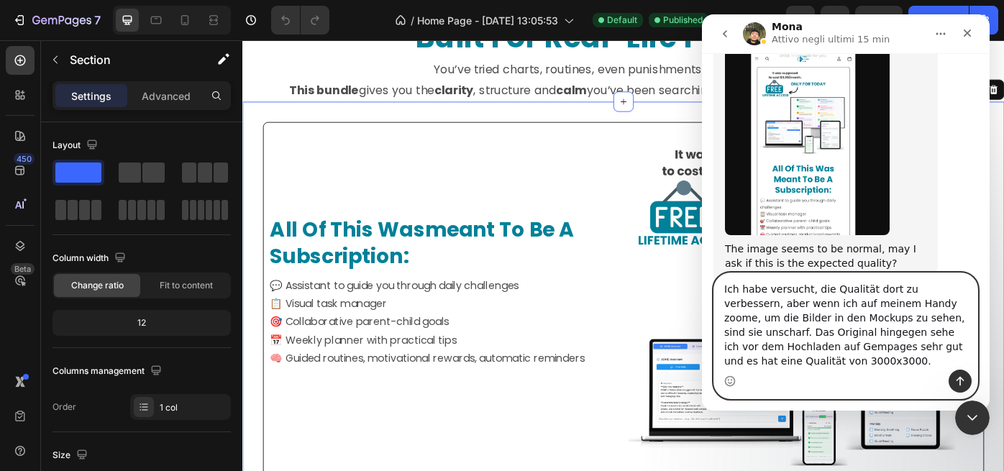
scroll to position [2769, 0]
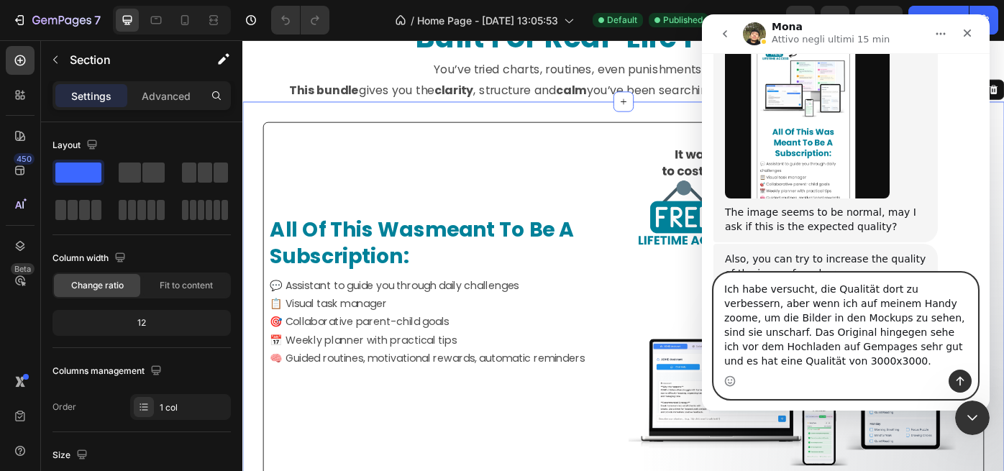
type textarea "Ich habe versucht, die Qualität dort zu verbessern, aber wenn ich auf meinem Ha…"
click at [959, 379] on icon "Invia un messaggio…" at bounding box center [961, 381] width 8 height 9
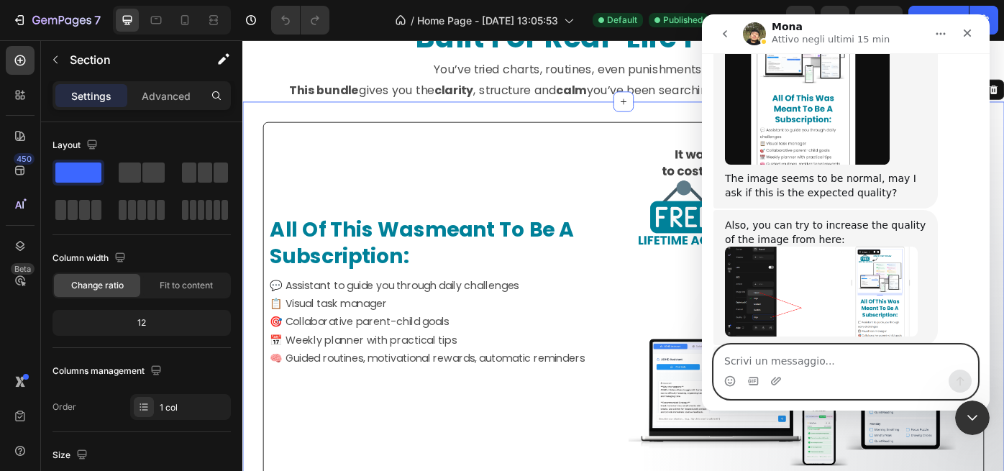
scroll to position [2824, 0]
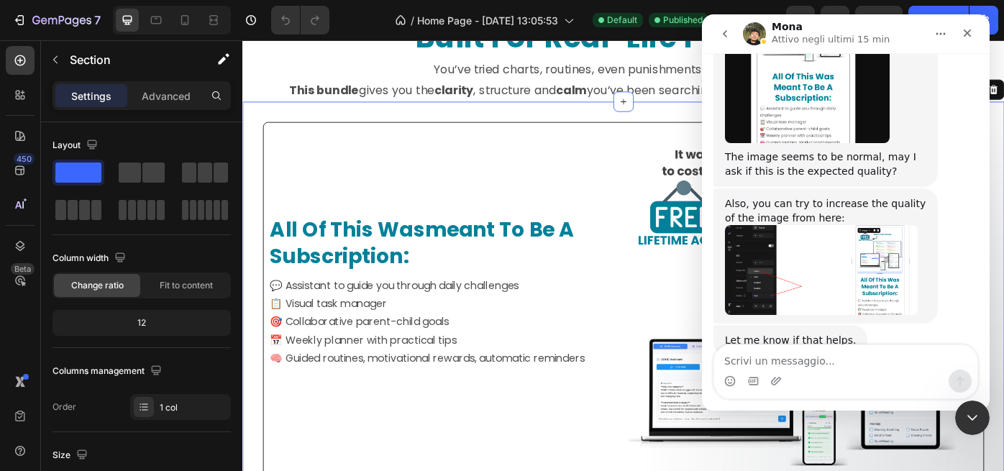
click at [753, 383] on div "Ich habe versucht, die Qualität dort zu verbessern, aber wenn ich auf meinem Ha…" at bounding box center [846, 456] width 265 height 147
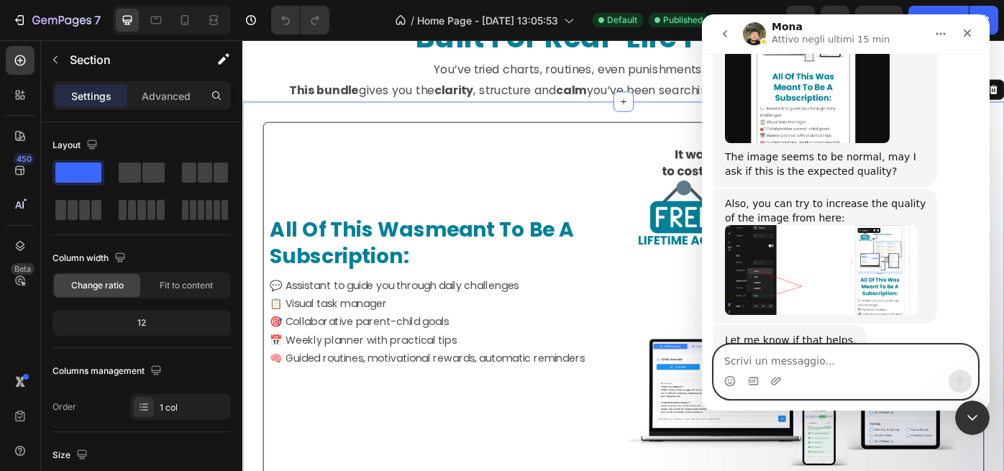
click at [749, 363] on textarea "Scrivi un messaggio..." at bounding box center [845, 357] width 263 height 24
paste textarea "I tried to increase the quality from there, but when I zoom in on my mobile dev…"
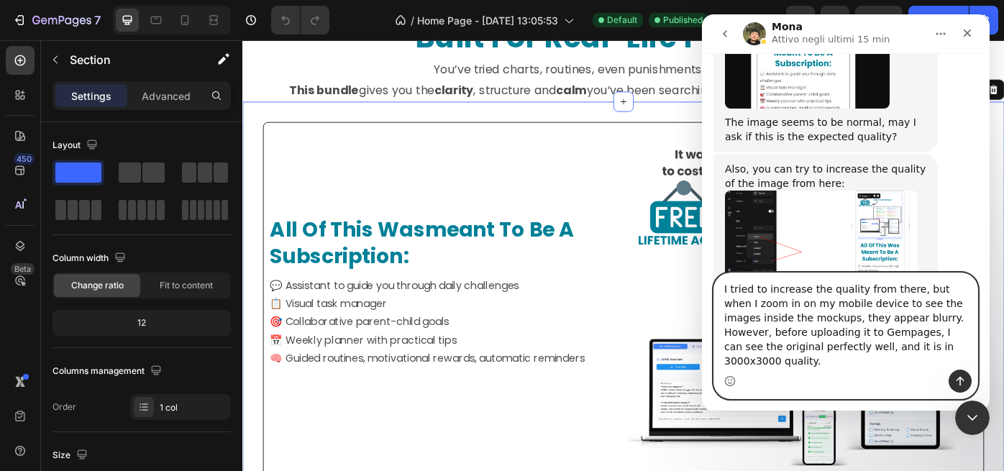
scroll to position [2882, 0]
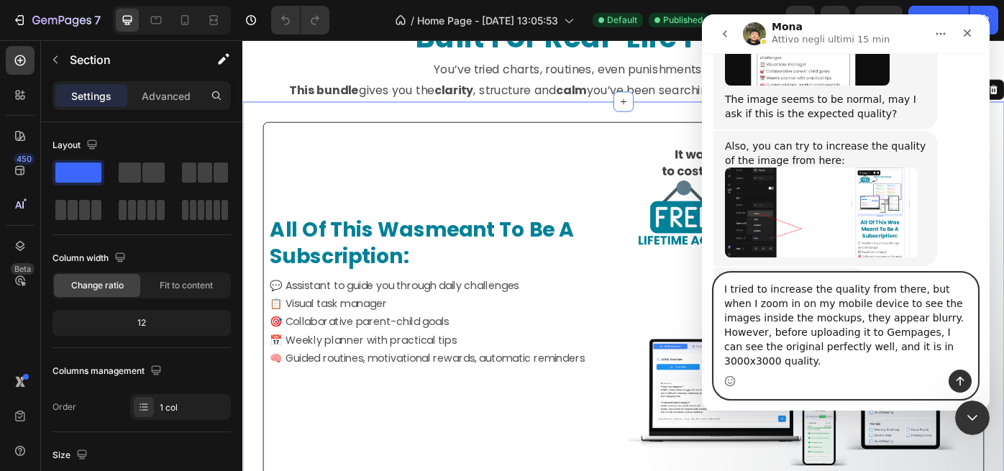
type textarea "I tried to increase the quality from there, but when I zoom in on my mobile dev…"
click at [961, 381] on icon "Invia un messaggio…" at bounding box center [961, 382] width 12 height 12
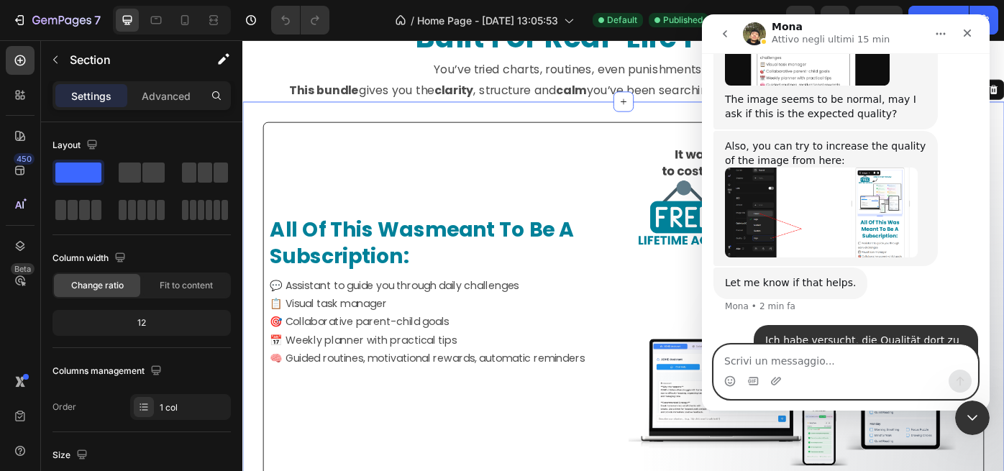
scroll to position [2942, 0]
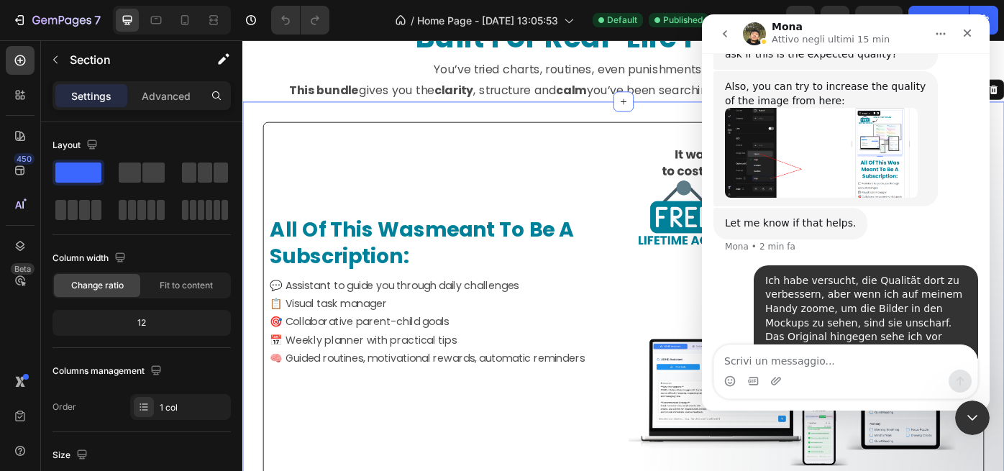
click at [745, 397] on div "I tried to increase the quality from there, but when I zoom in on my mobile dev…" at bounding box center [846, 463] width 265 height 133
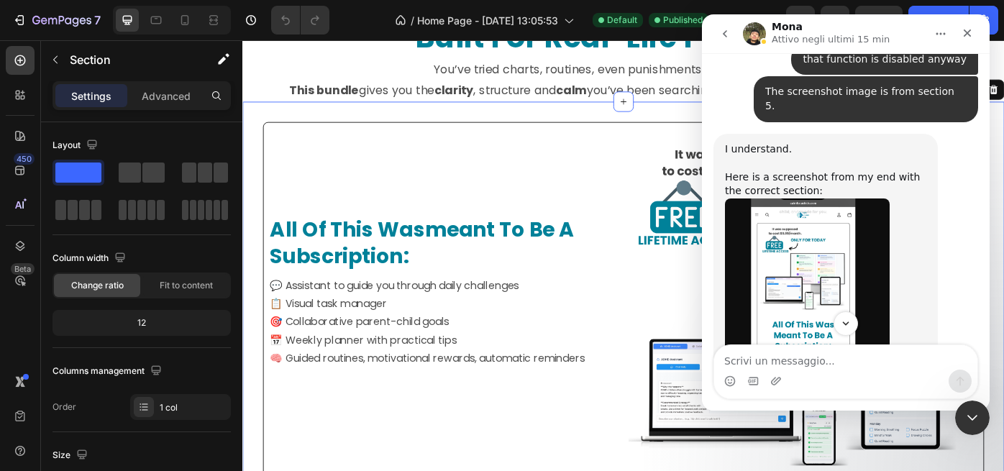
scroll to position [2568, 0]
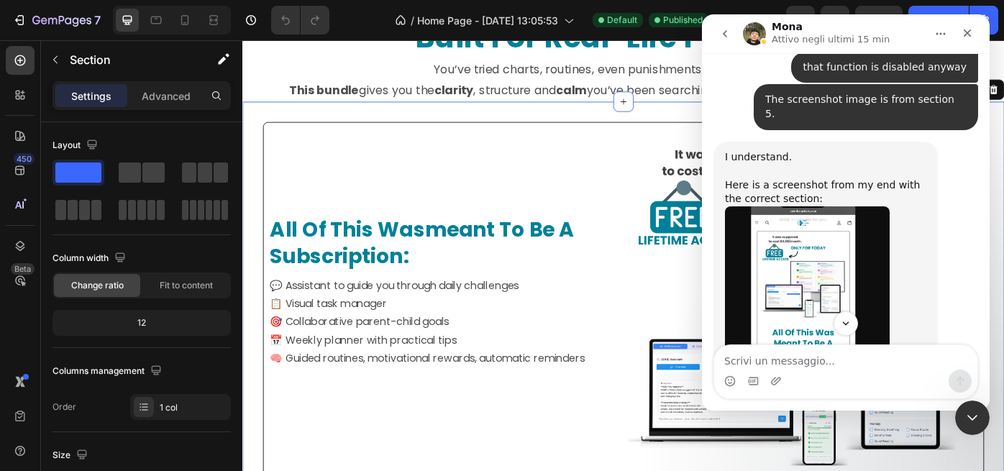
click at [814, 206] on img "Mona dice…" at bounding box center [807, 302] width 165 height 193
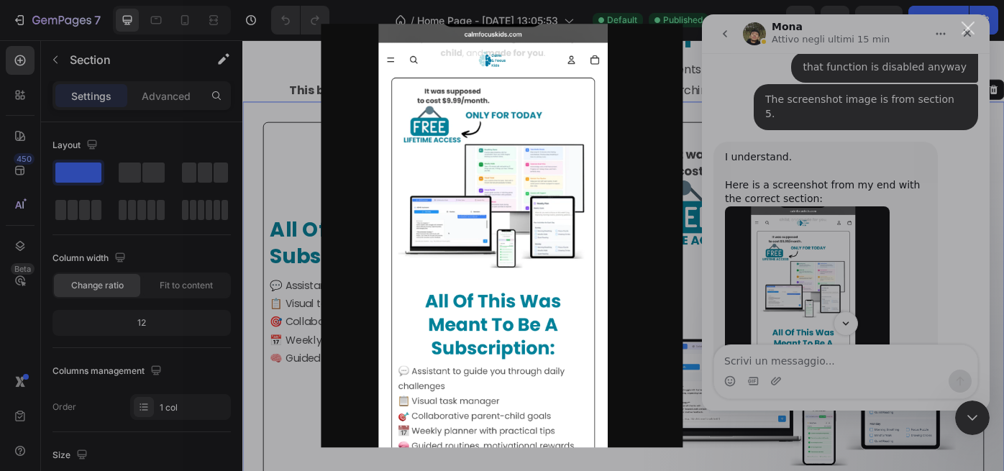
click at [974, 22] on div "Chiudi" at bounding box center [969, 29] width 14 height 14
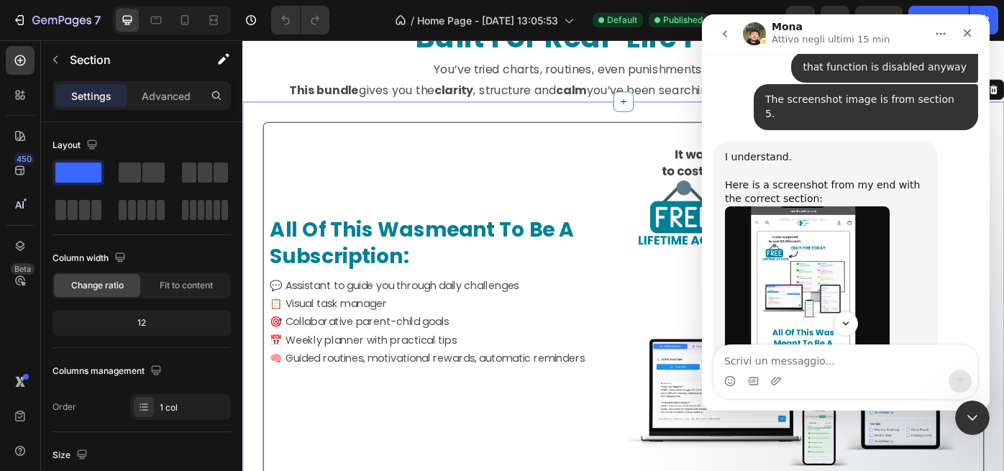
scroll to position [2552, 0]
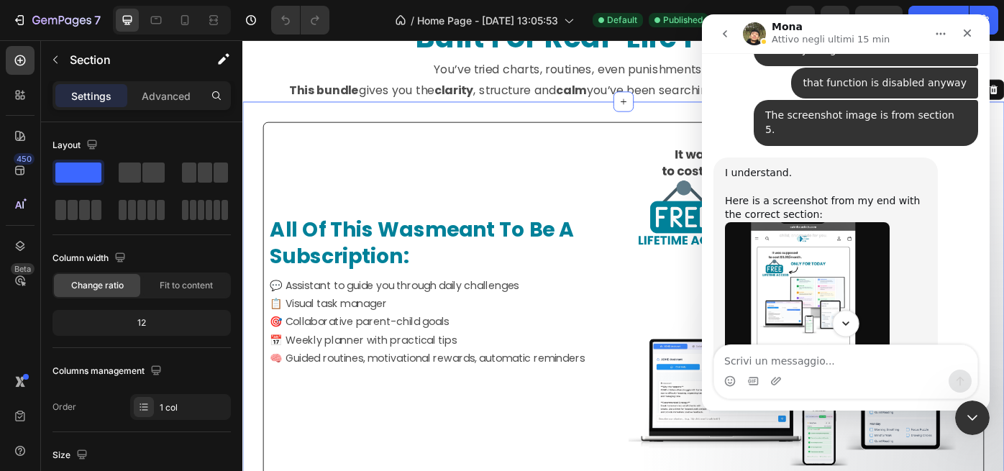
click at [846, 320] on icon "Scroll to bottom" at bounding box center [846, 323] width 13 height 13
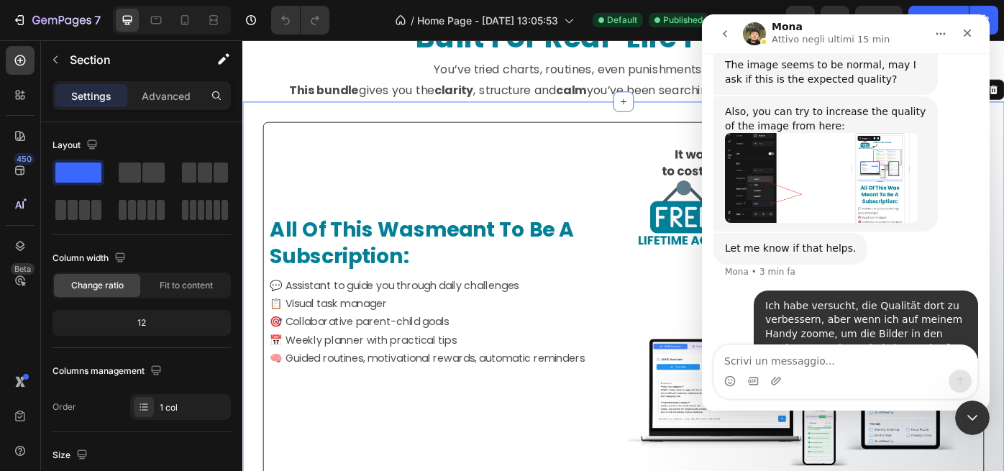
scroll to position [2942, 0]
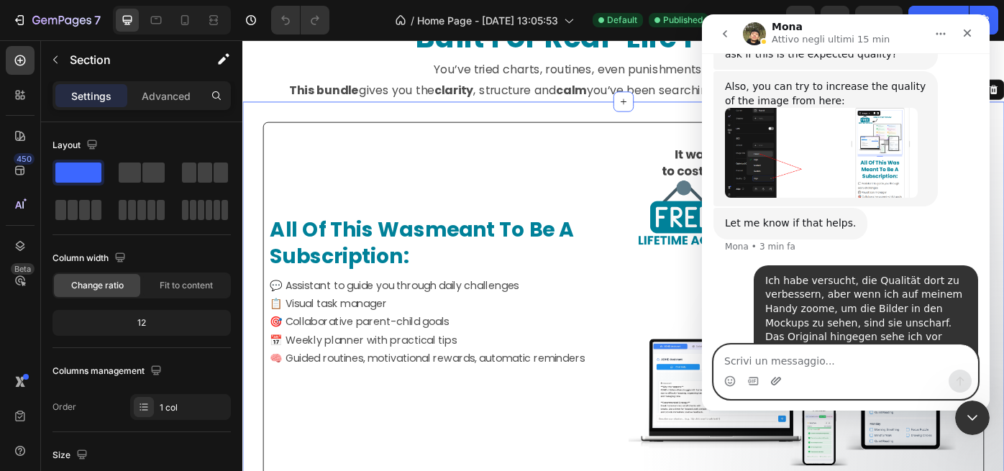
click at [776, 381] on icon "Carica allegato" at bounding box center [776, 381] width 10 height 8
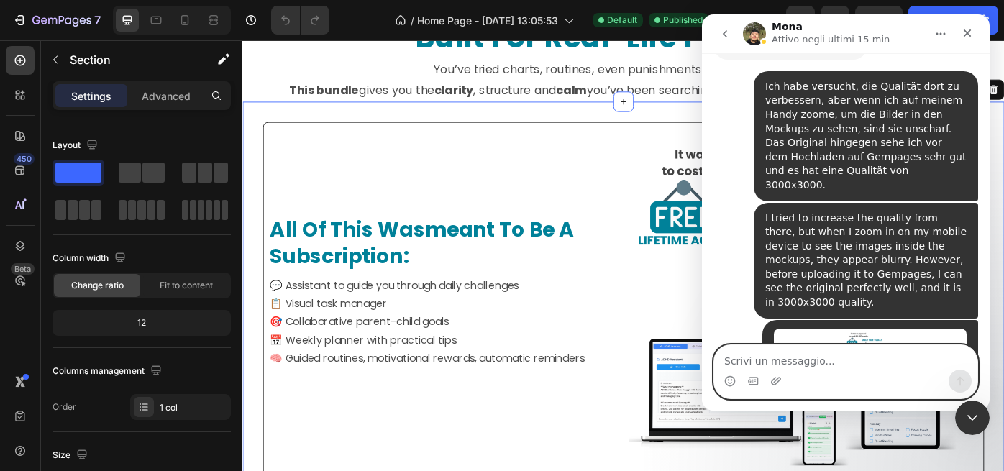
scroll to position [3125, 0]
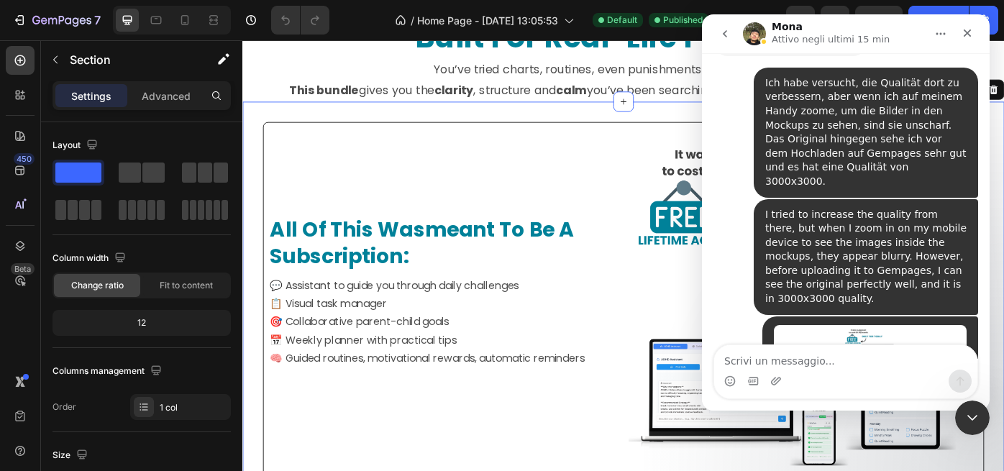
drag, startPoint x: 726, startPoint y: 288, endPoint x: 869, endPoint y: 304, distance: 144.0
click at [869, 461] on div "I understand. Allow me some more time to check it and get back to you." at bounding box center [825, 475] width 201 height 28
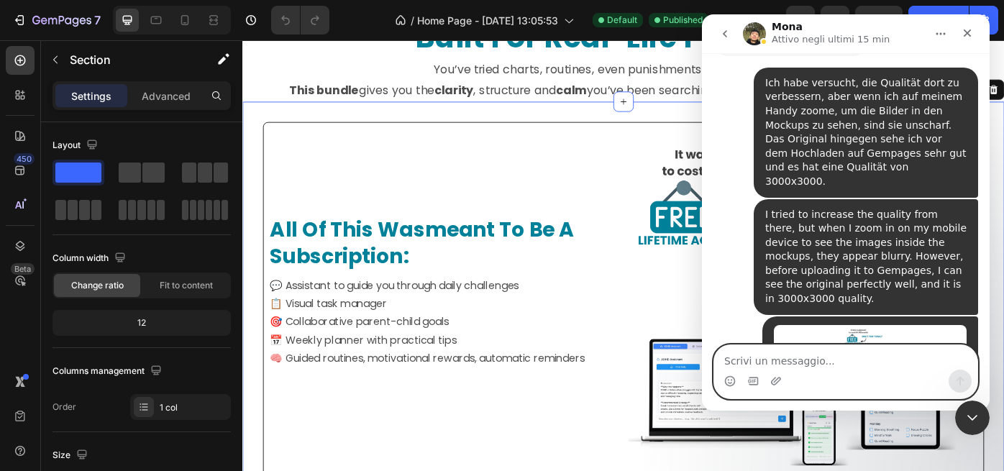
click at [752, 361] on textarea "Scrivi un messaggio..." at bounding box center [845, 357] width 263 height 24
paste textarea "When I search on Google and inspect the image, the URL gives me a width value o…"
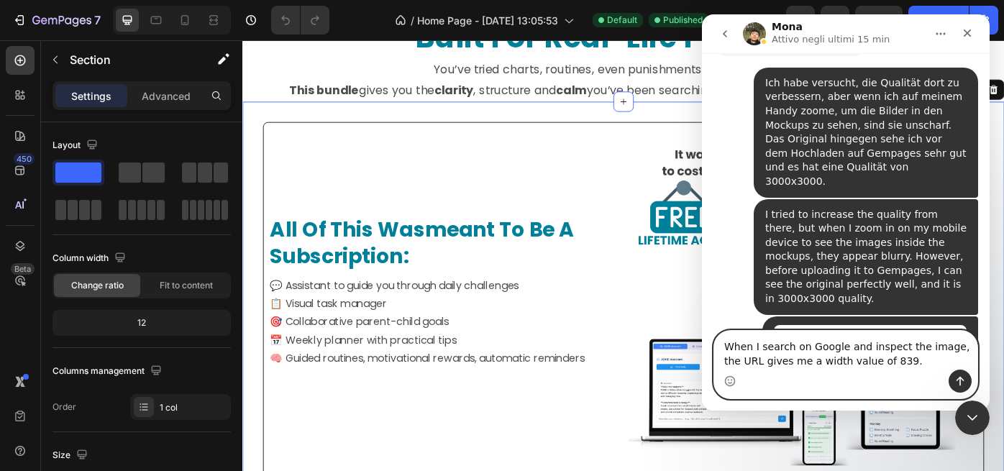
scroll to position [3140, 0]
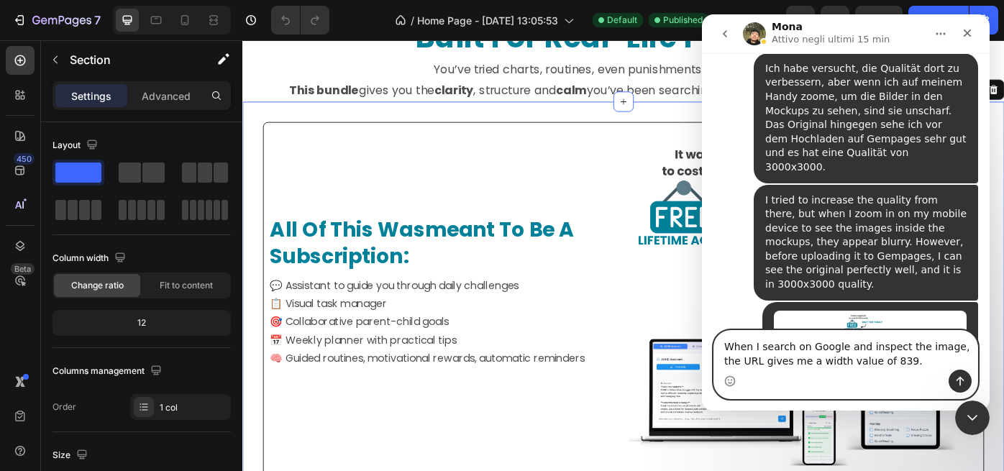
click at [863, 360] on textarea "When I search on Google and inspect the image, the URL gives me a width value o…" at bounding box center [845, 350] width 263 height 39
type textarea "When I search on Google and inspect the image, the URL gives me a width 839."
click at [963, 381] on icon "Invia un messaggio…" at bounding box center [961, 382] width 12 height 12
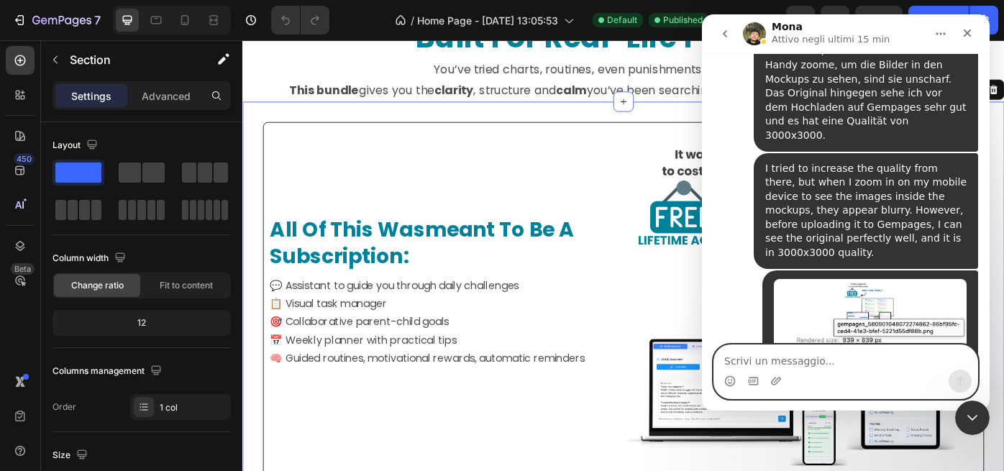
scroll to position [3182, 0]
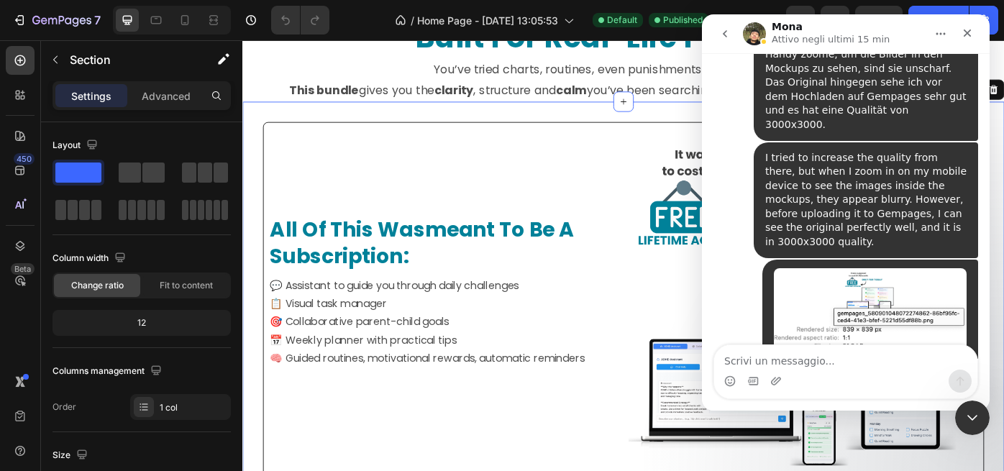
click at [826, 268] on img "user dice…" at bounding box center [870, 322] width 193 height 108
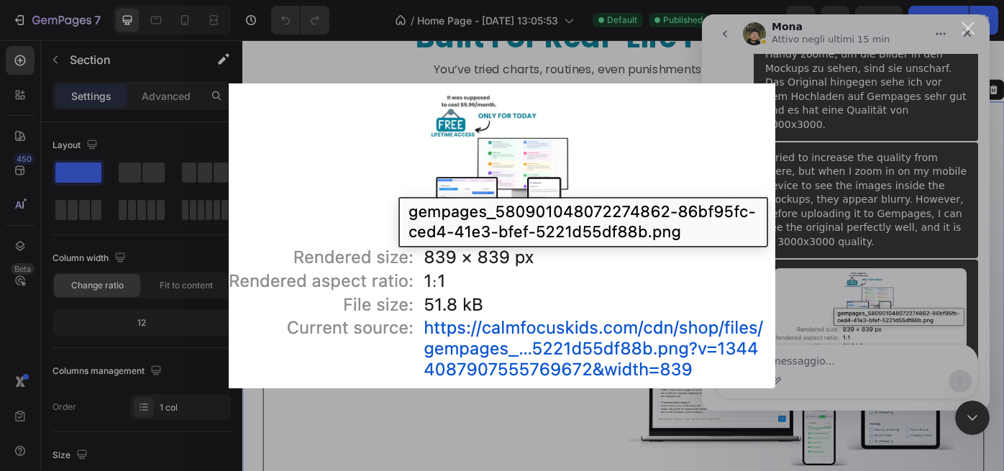
click at [965, 30] on div "Chiudi" at bounding box center [969, 29] width 14 height 14
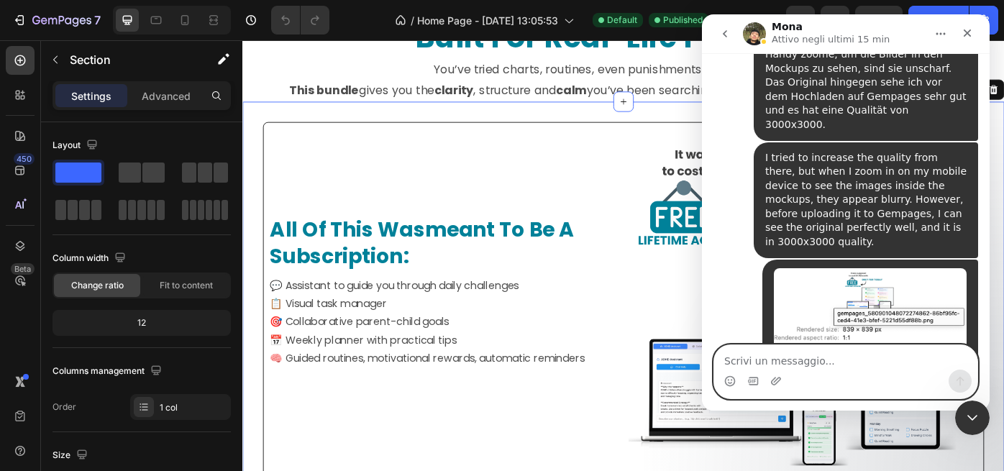
click at [774, 358] on textarea "Scrivi un messaggio..." at bounding box center [845, 357] width 263 height 24
paste textarea "Furthermore, it is not just this image, but all images with mockups have this p…"
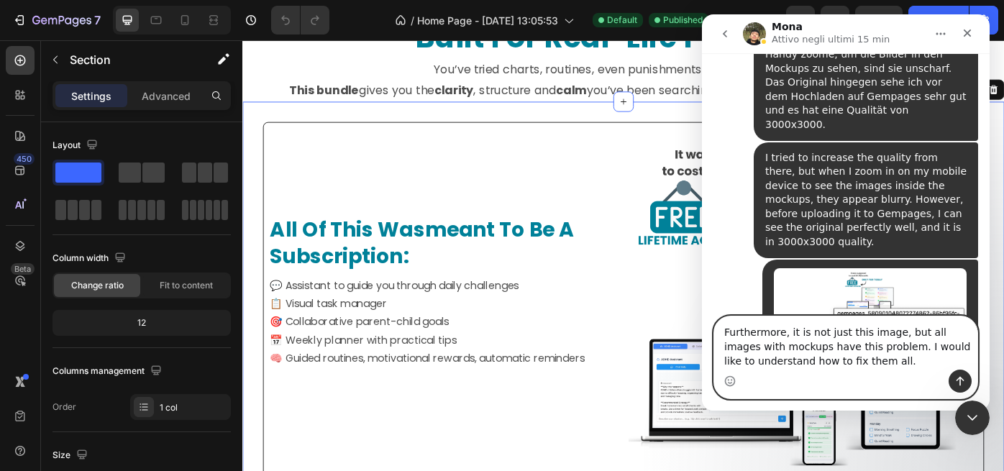
scroll to position [3211, 0]
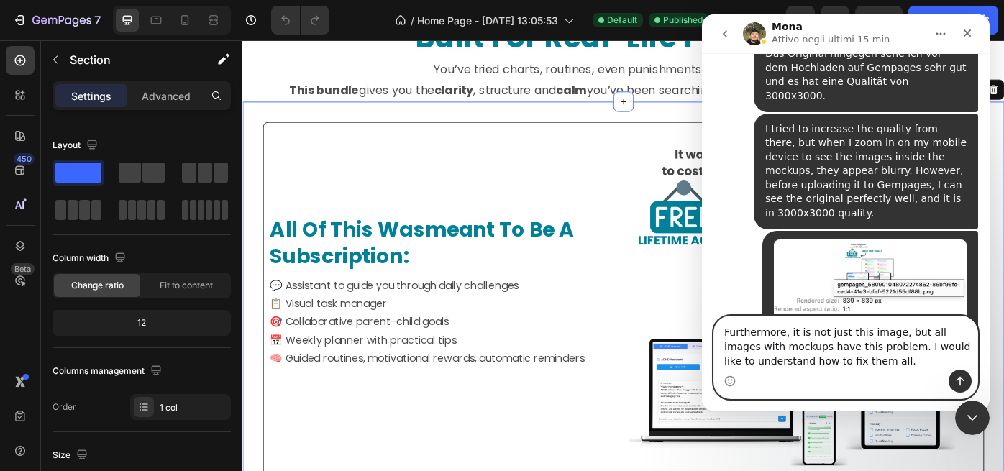
type textarea "Furthermore, it is not just this image, but all images with mockups have this p…"
click at [961, 376] on icon "Invia un messaggio…" at bounding box center [961, 382] width 12 height 12
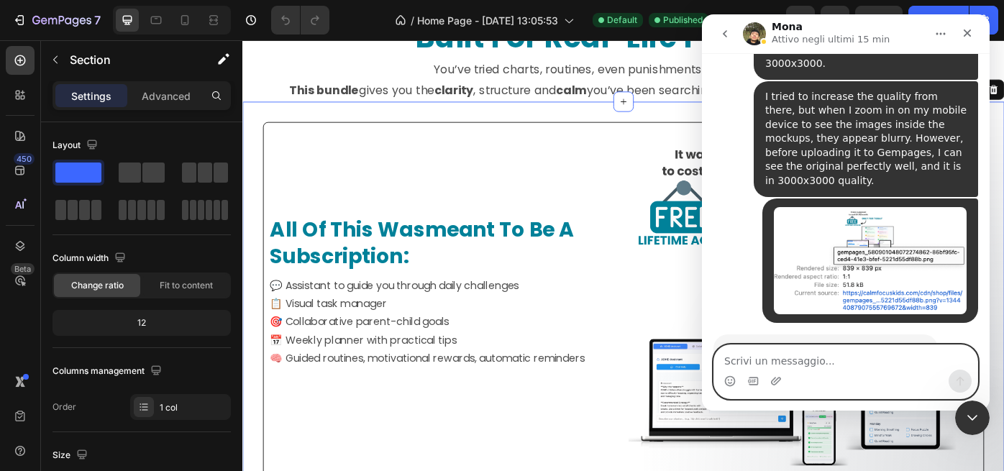
scroll to position [3258, 0]
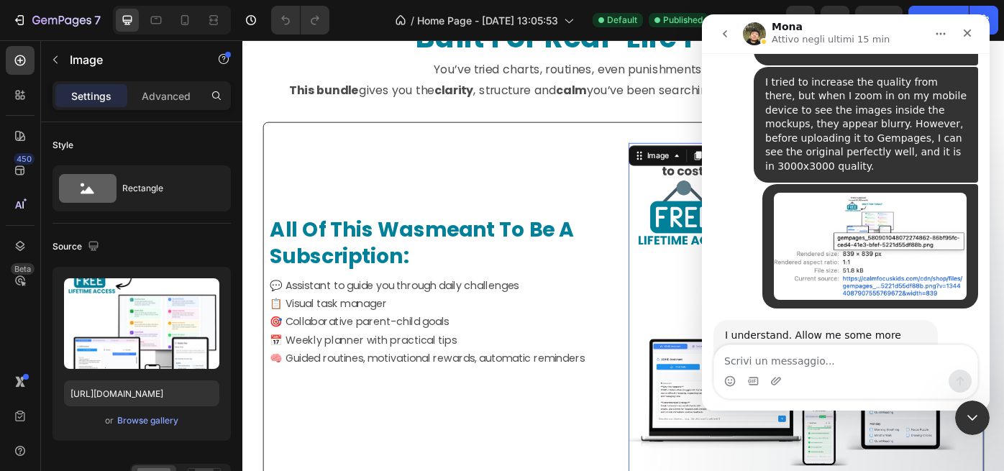
click at [739, 346] on img at bounding box center [869, 346] width 379 height 379
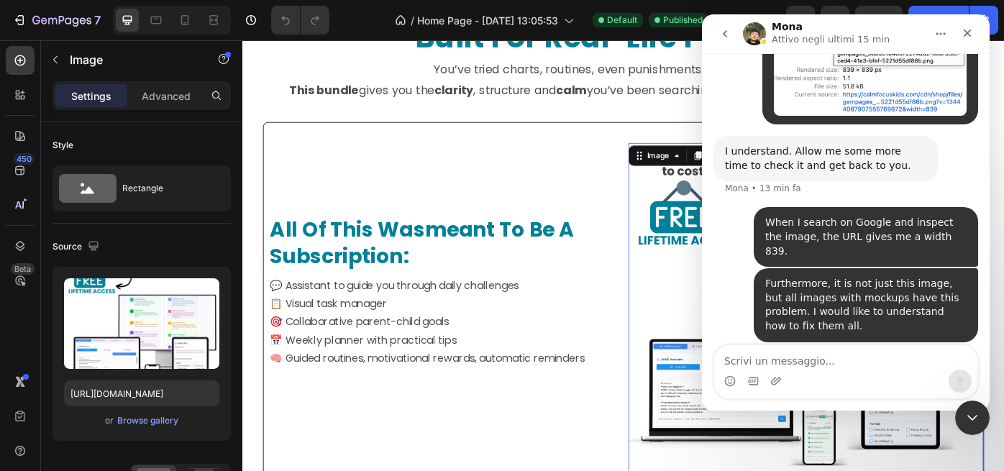
scroll to position [3498, 0]
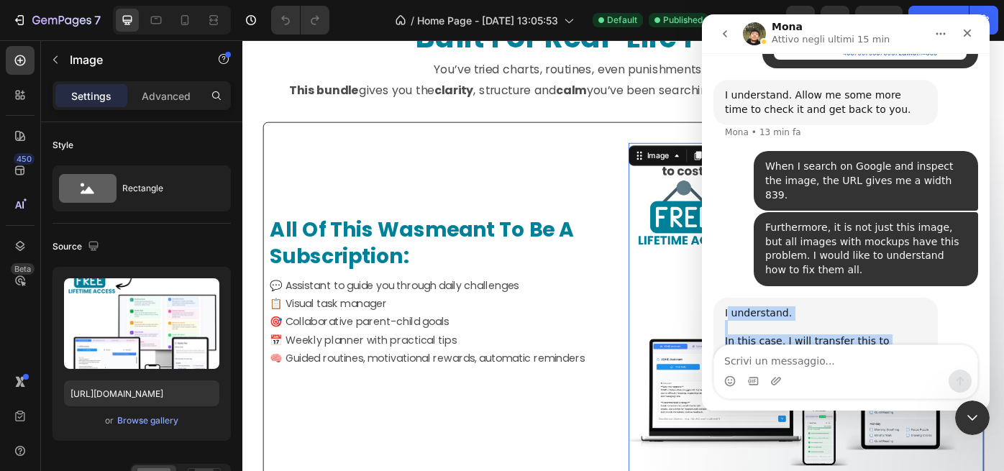
drag, startPoint x: 727, startPoint y: 117, endPoint x: 814, endPoint y: 304, distance: 207.0
click at [814, 306] on div "I understand. In this case, I will transfer this to our Technical Team to work …" at bounding box center [825, 404] width 201 height 197
copy div "understand. In this case, I will transfer this to our Technical Team to work on…"
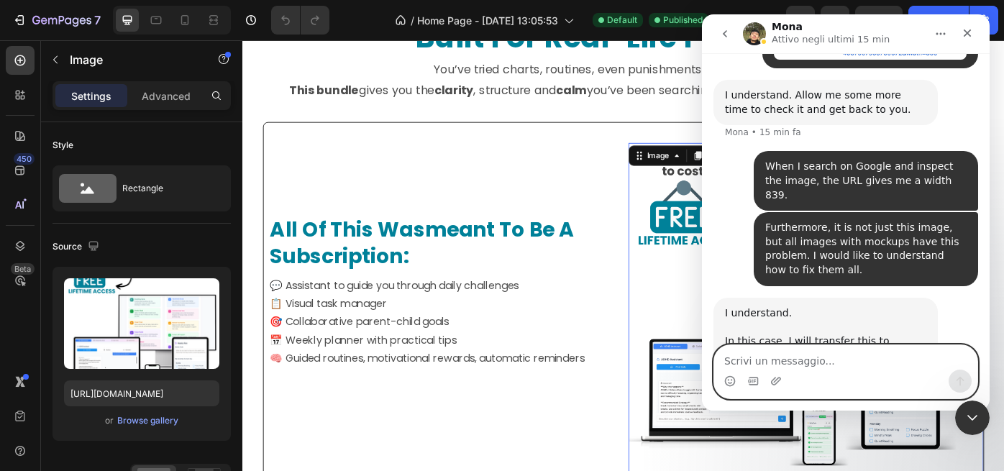
click at [773, 356] on textarea "Scrivi un messaggio..." at bounding box center [845, 357] width 263 height 24
paste textarea "Thanks to you, should I keep the chat page open? Or if the computer goes into s…"
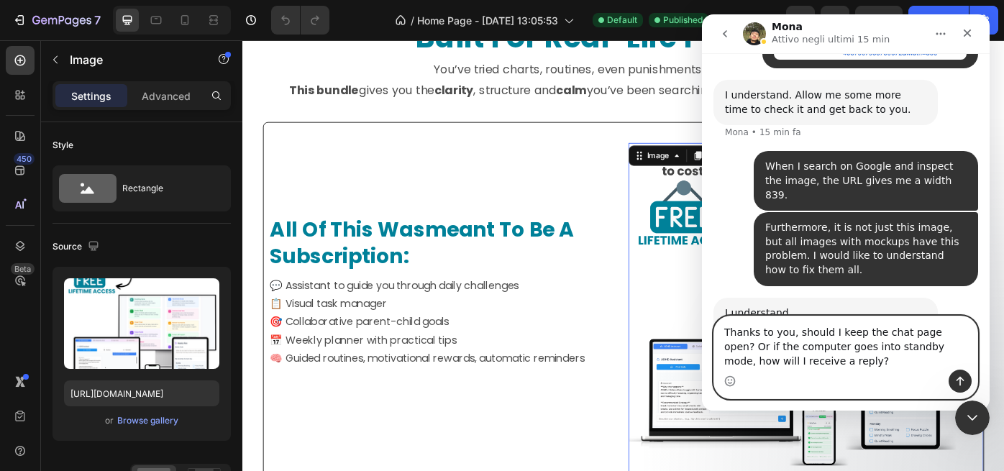
scroll to position [3527, 0]
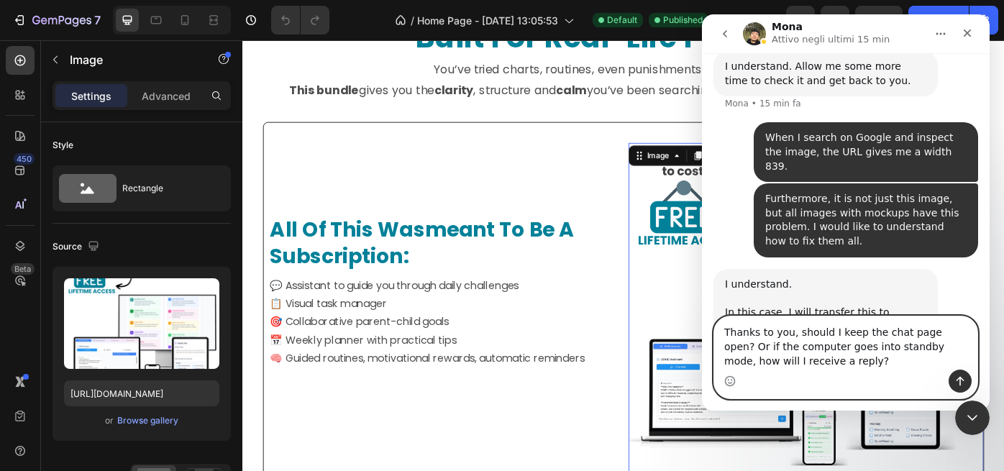
type textarea "Thanks to you, should I keep the chat page open? Or if the computer goes into s…"
click at [962, 381] on icon "Invia un messaggio…" at bounding box center [961, 382] width 12 height 12
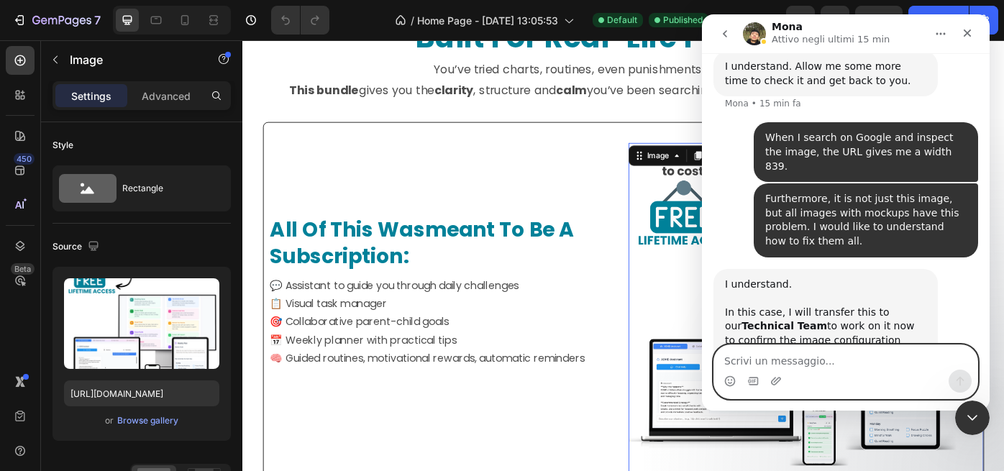
scroll to position [3569, 0]
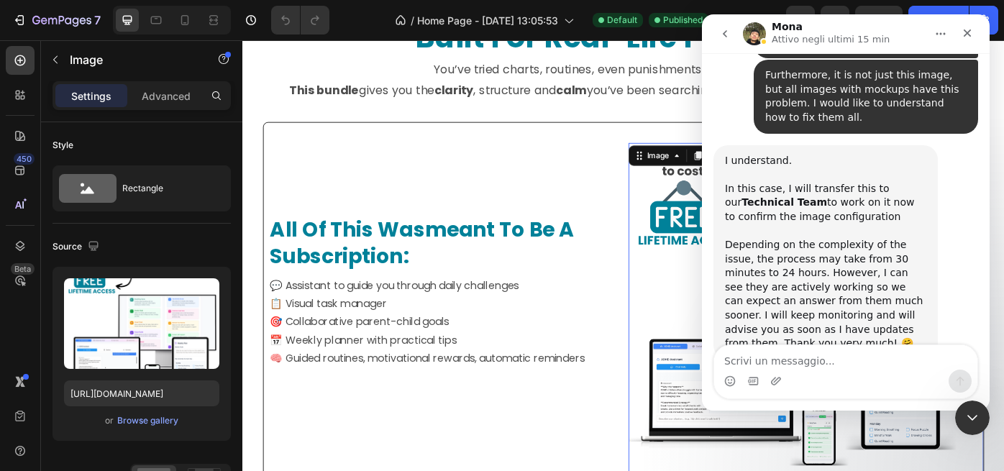
scroll to position [3767, 0]
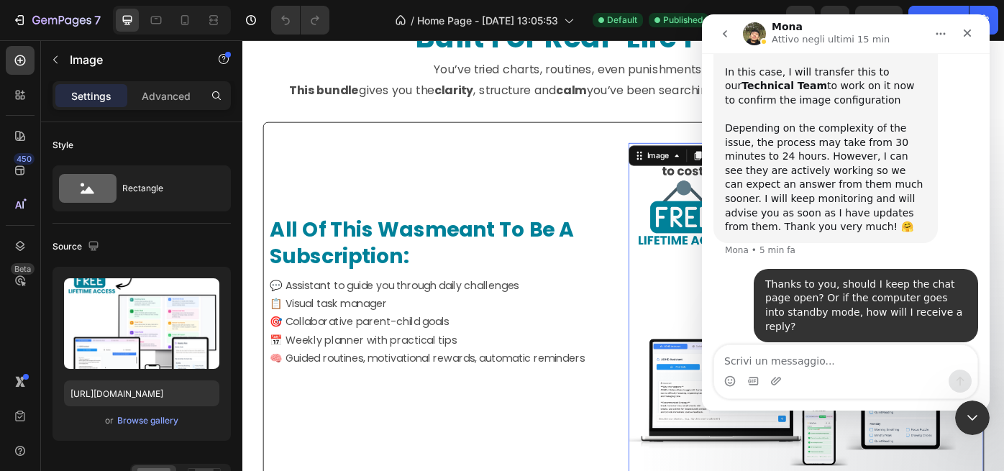
drag, startPoint x: 726, startPoint y: 157, endPoint x: 867, endPoint y: 293, distance: 195.9
click at [867, 363] on div "No worries, this chat will stay open inside GemPages app so you can check back …" at bounding box center [825, 447] width 201 height 169
copy div "No worries, this chat will stay open inside GemPages app so you can check back …"
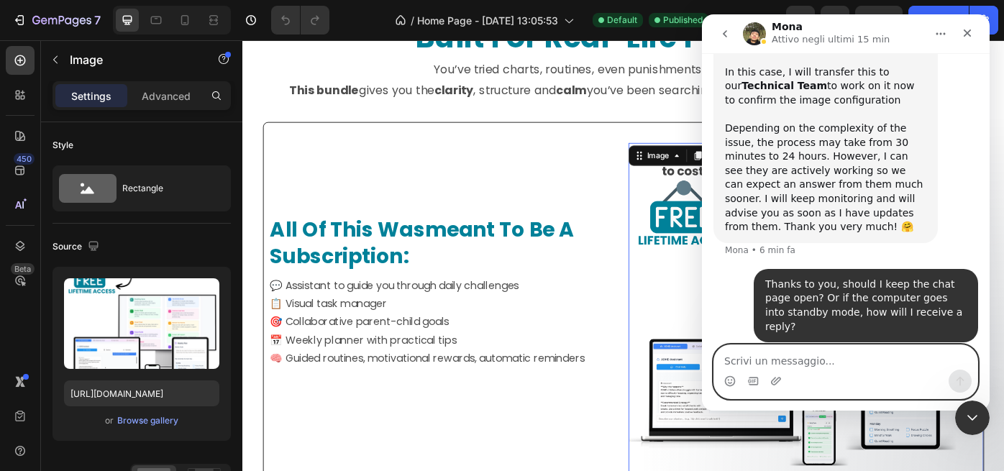
click at [755, 359] on textarea "Scrivi un messaggio..." at bounding box center [845, 357] width 263 height 24
paste textarea "Okay, perfect, thanks again. If possible, please also send an email to mscanu87…"
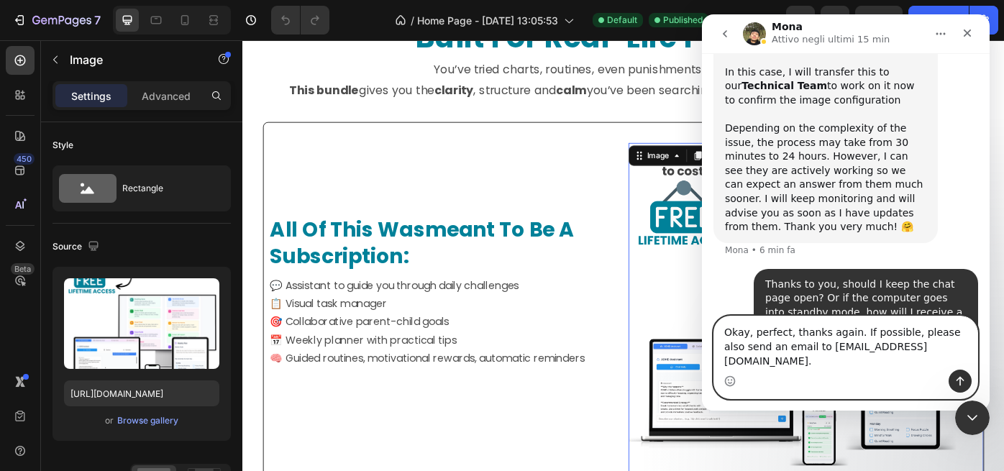
scroll to position [3781, 0]
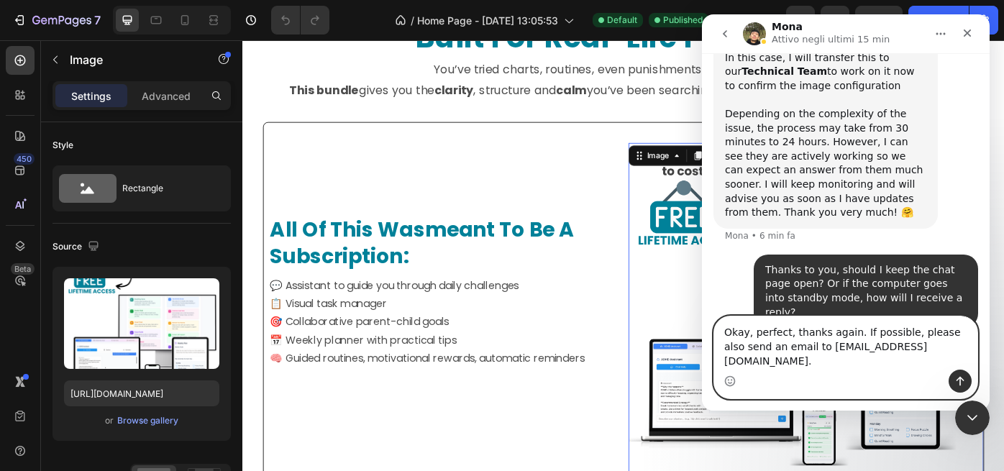
type textarea "Okay, perfect, thanks again. If possible, please also send an email to mscanu87…"
click at [962, 382] on icon "Invia un messaggio…" at bounding box center [961, 382] width 12 height 12
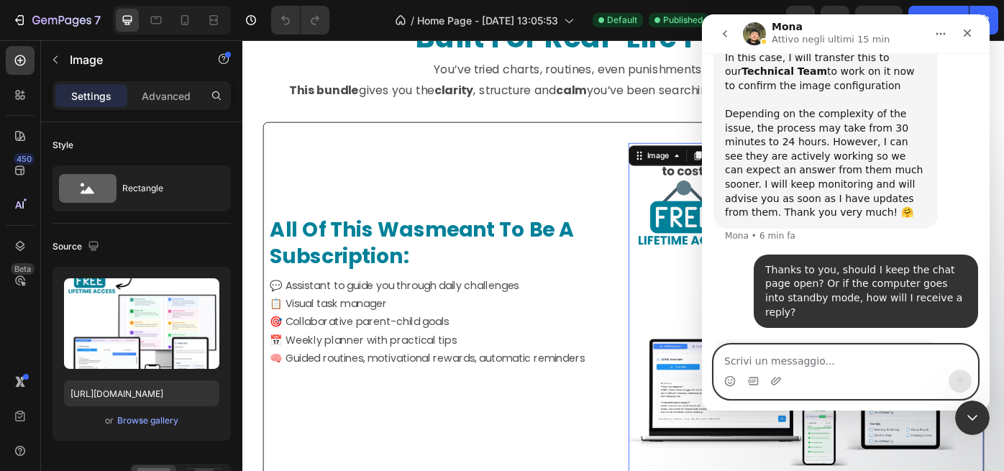
scroll to position [3838, 0]
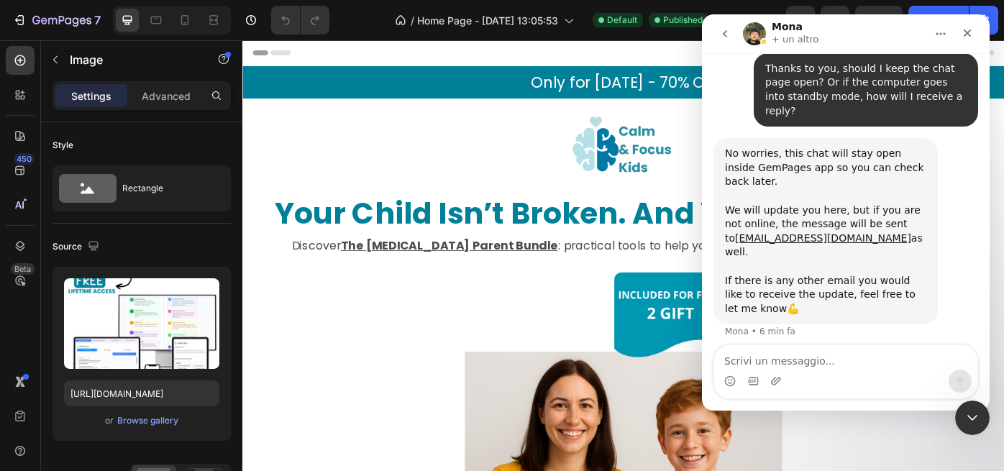
scroll to position [3986, 0]
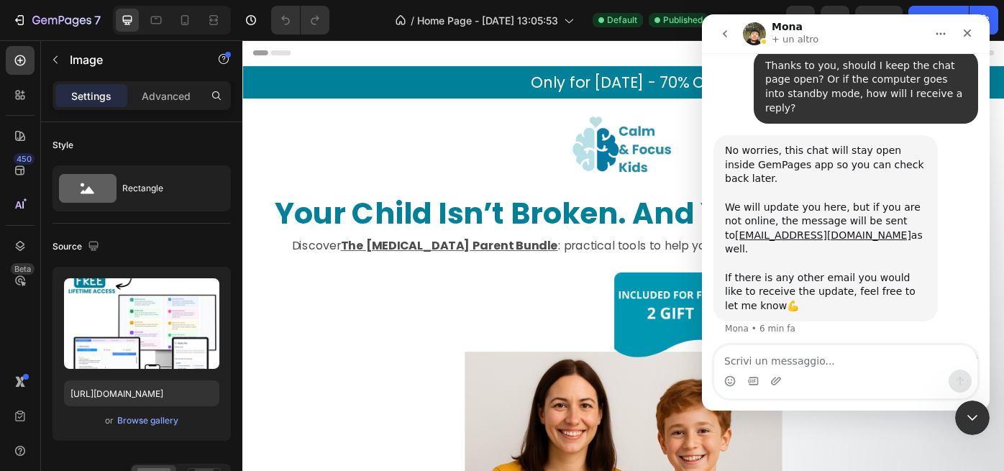
drag, startPoint x: 727, startPoint y: 272, endPoint x: 829, endPoint y: 297, distance: 105.2
copy div "Got it! I have just added your email to the loop as well, it should receive the…"
drag, startPoint x: 834, startPoint y: 140, endPoint x: 894, endPoint y: 135, distance: 60.0
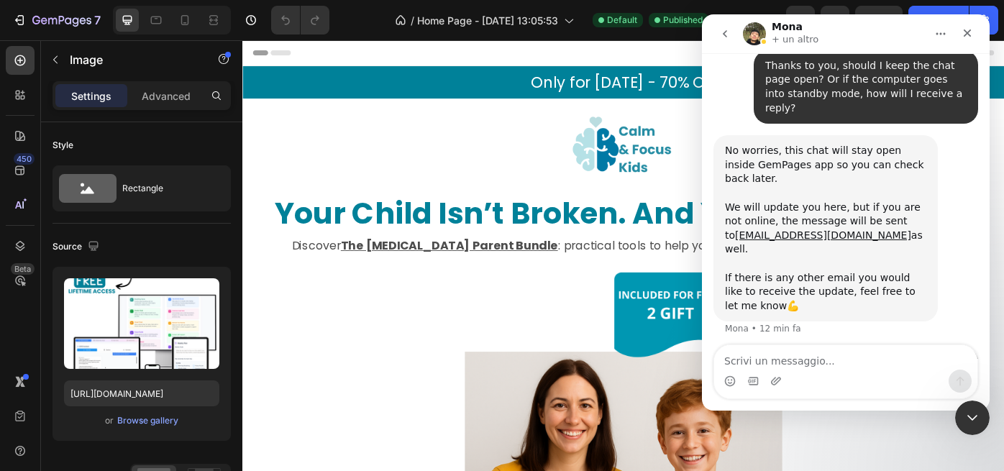
click at [894, 356] on div "Okay, perfect, thanks again. If possible, please also send an email to mscanu87…" at bounding box center [865, 377] width 201 height 42
copy div "thanks again."
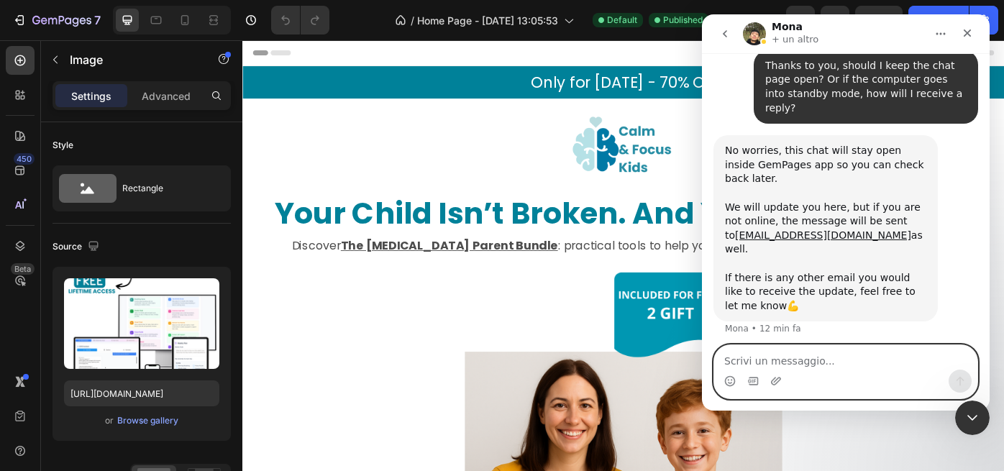
click at [757, 358] on textarea "Scrivi un messaggio..." at bounding box center [845, 357] width 263 height 24
paste textarea "thanks again."
click at [734, 382] on icon "Selettore di emoji" at bounding box center [730, 382] width 12 height 12
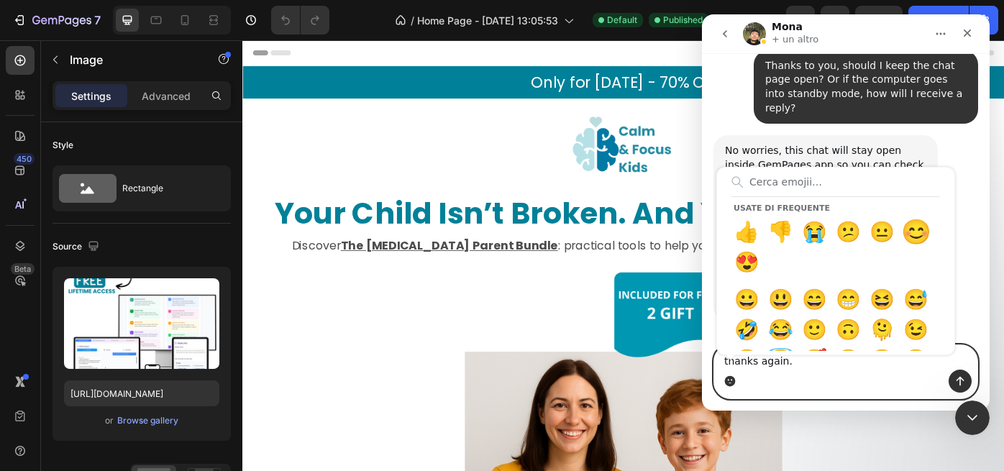
type textarea "thanks again.😊"
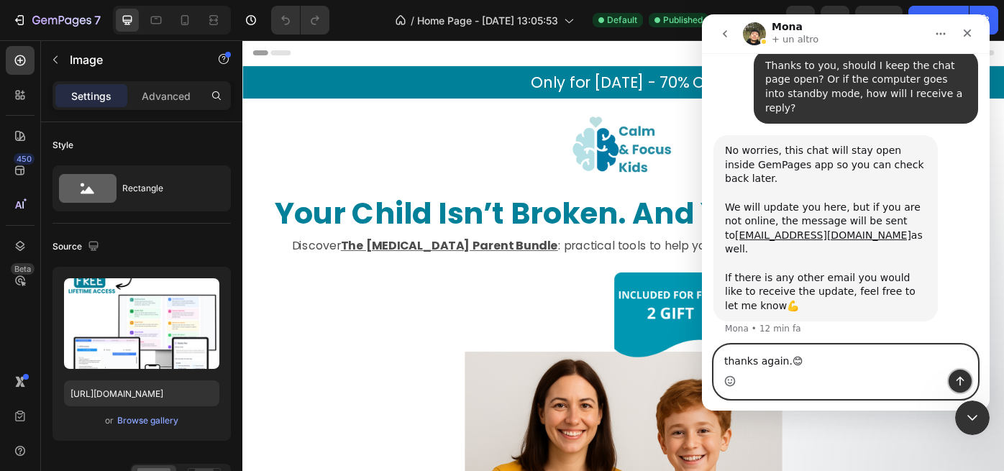
click at [954, 382] on button "Invia un messaggio…" at bounding box center [960, 381] width 23 height 23
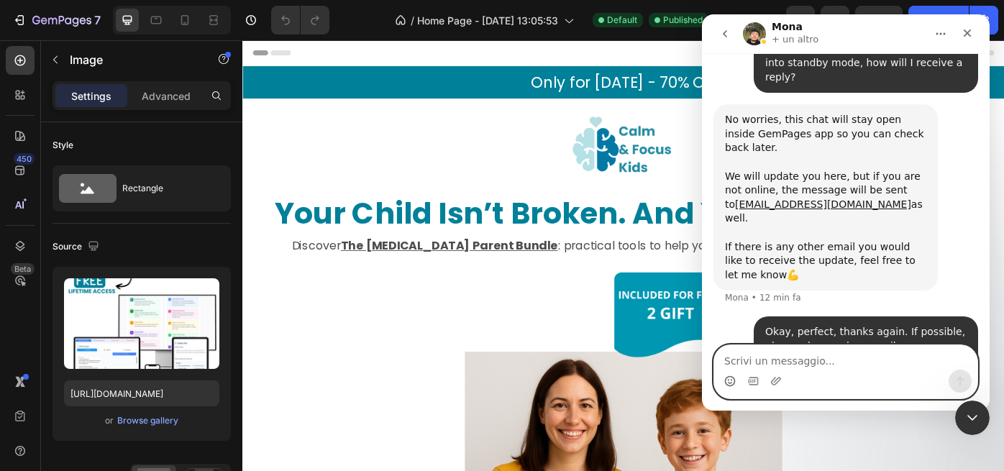
scroll to position [4028, 0]
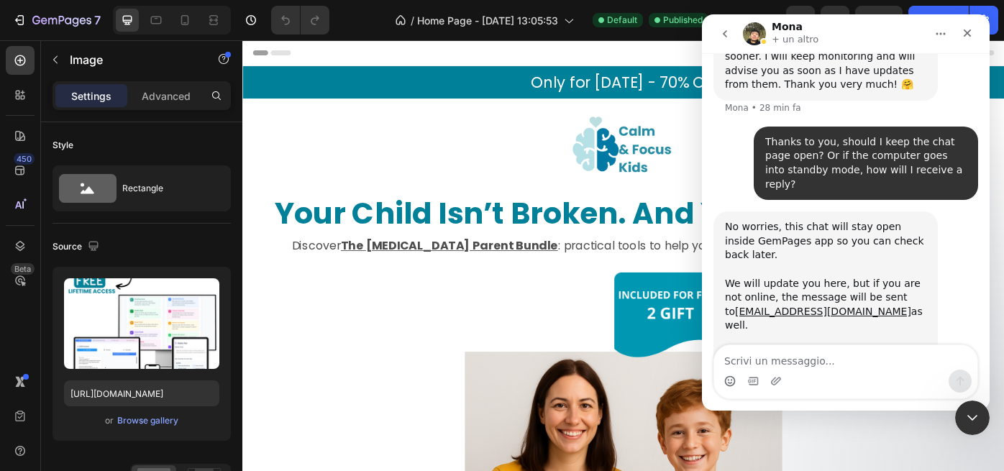
scroll to position [4086, 0]
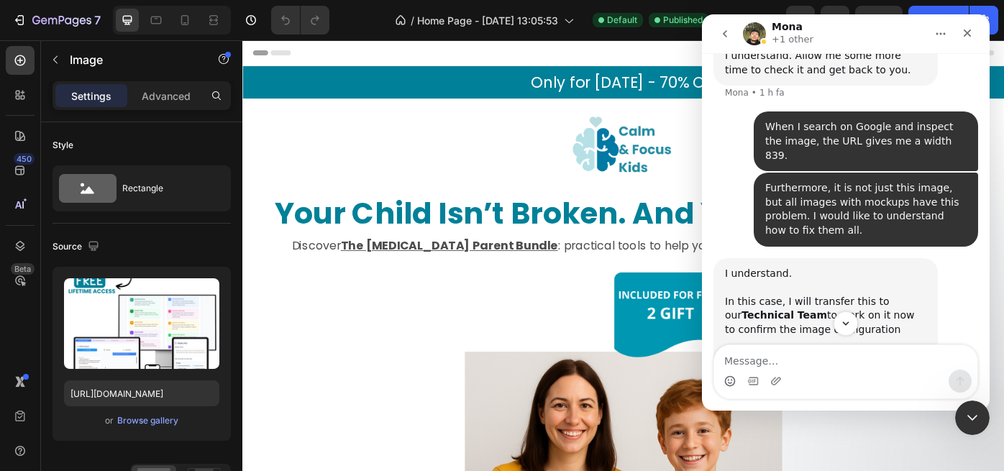
scroll to position [3593, 0]
click at [845, 321] on icon "Scroll to bottom" at bounding box center [846, 323] width 13 height 13
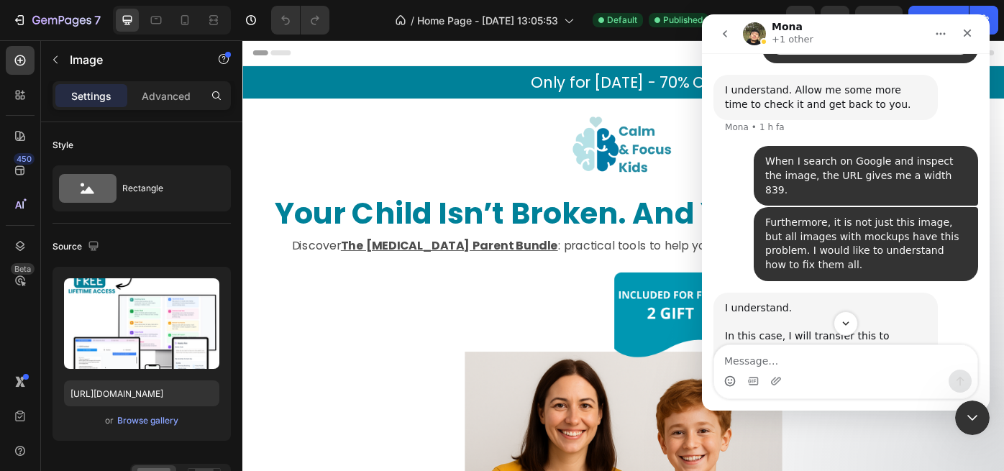
scroll to position [3550, 0]
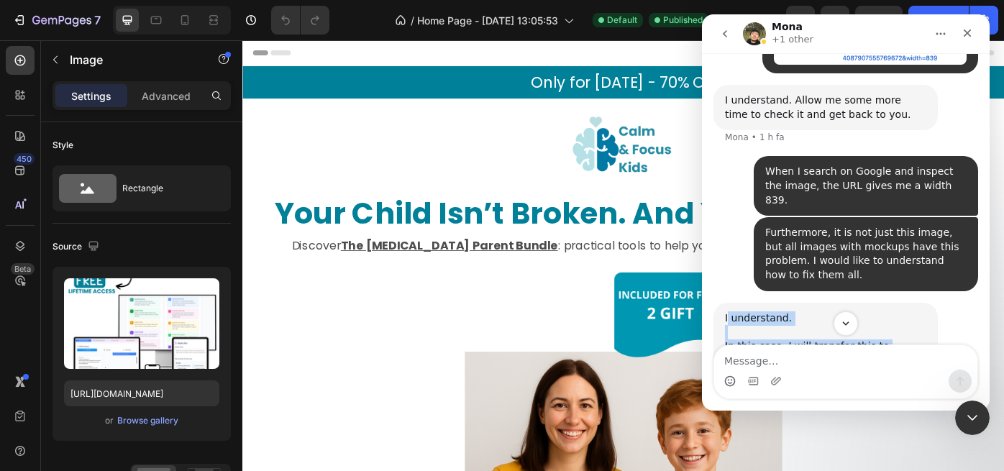
drag, startPoint x: 727, startPoint y: 119, endPoint x: 784, endPoint y: 303, distance: 192.3
click at [784, 312] on div "I understand. In this case, I will transfer this to our Technical Team to work …" at bounding box center [825, 410] width 201 height 197
copy div "understand. In this case, I will transfer this to our Technical Team to work on…"
click at [960, 303] on div "I understand. In this case, I will transfer this to our Technical Team to work …" at bounding box center [846, 416] width 265 height 226
click at [848, 327] on icon "Scroll to bottom" at bounding box center [846, 323] width 13 height 13
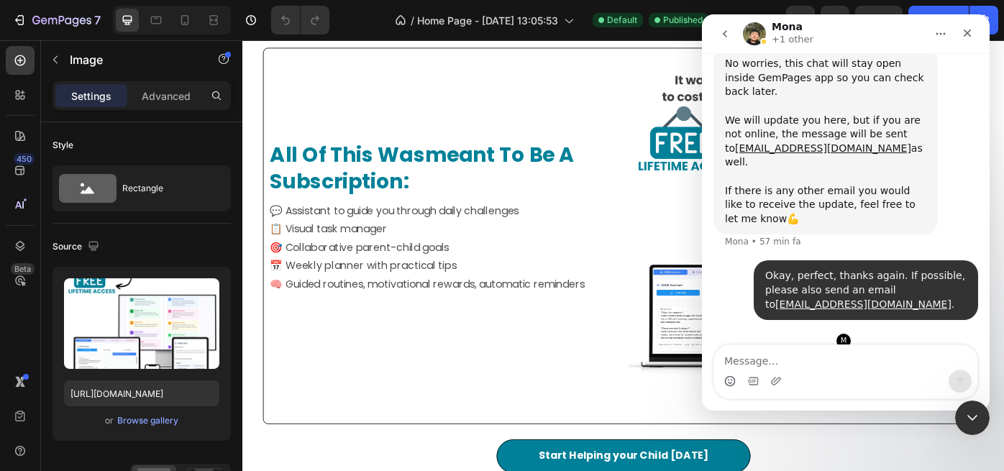
scroll to position [1139, 0]
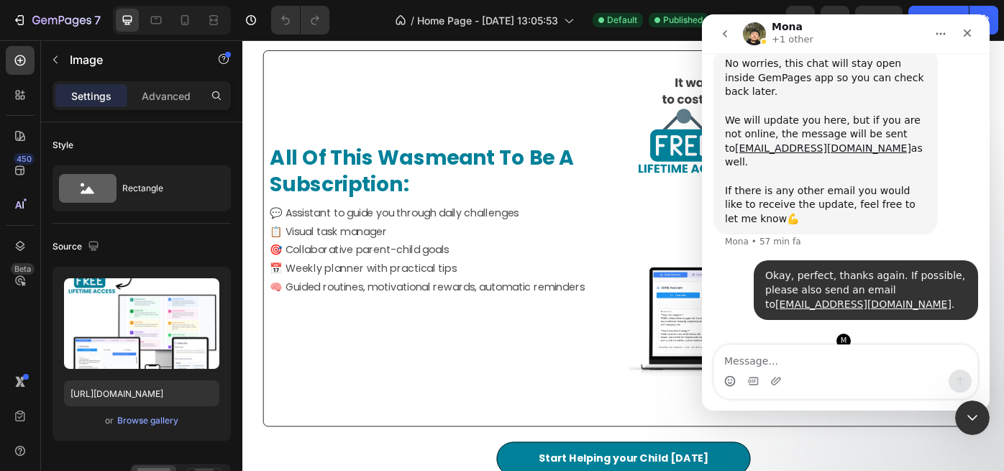
click at [725, 256] on img at bounding box center [869, 265] width 379 height 379
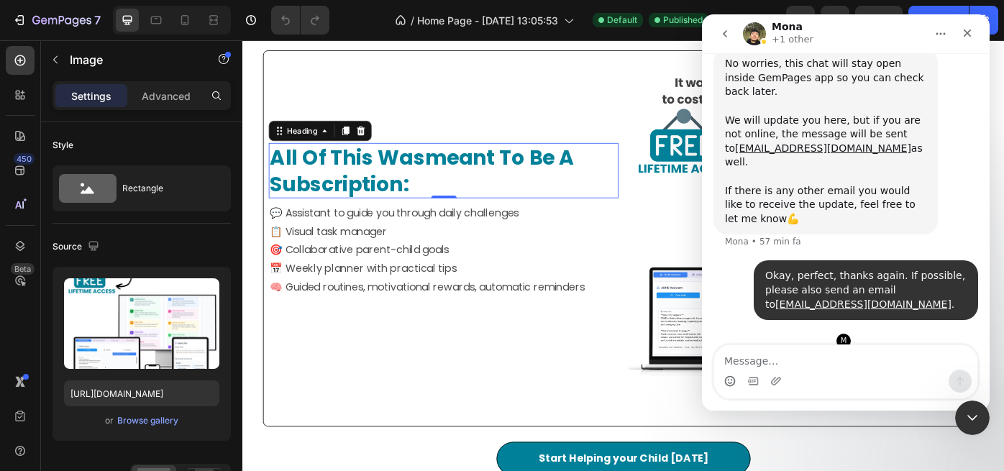
click at [501, 168] on strong "meant to be a subscription:" at bounding box center [445, 188] width 345 height 63
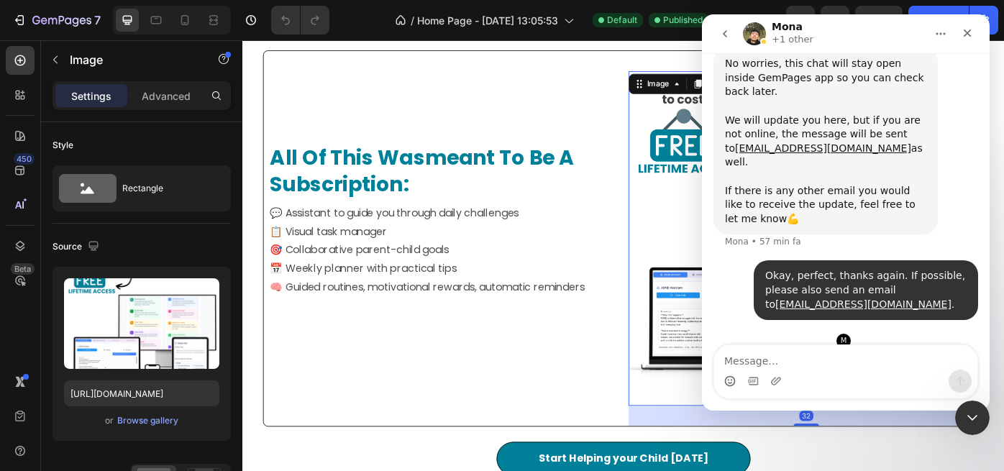
click at [731, 163] on img at bounding box center [869, 265] width 379 height 379
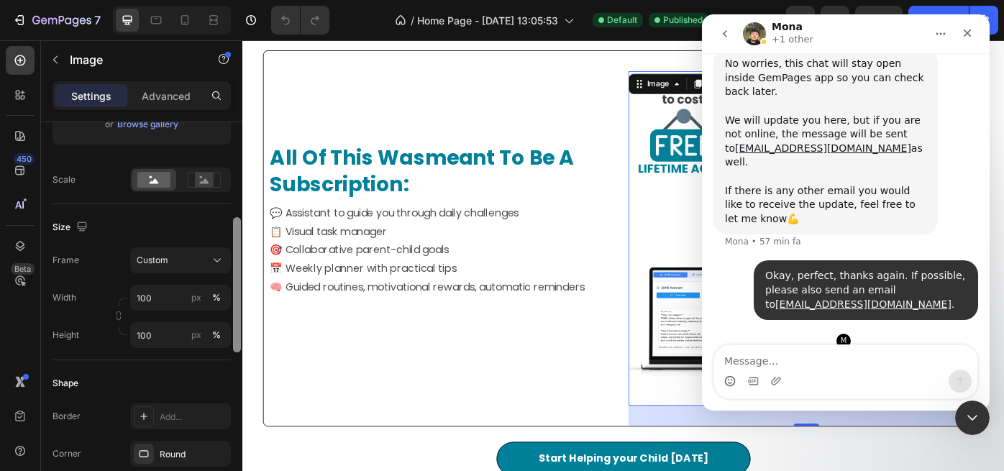
scroll to position [298, 0]
click at [157, 299] on input "100" at bounding box center [180, 296] width 101 height 26
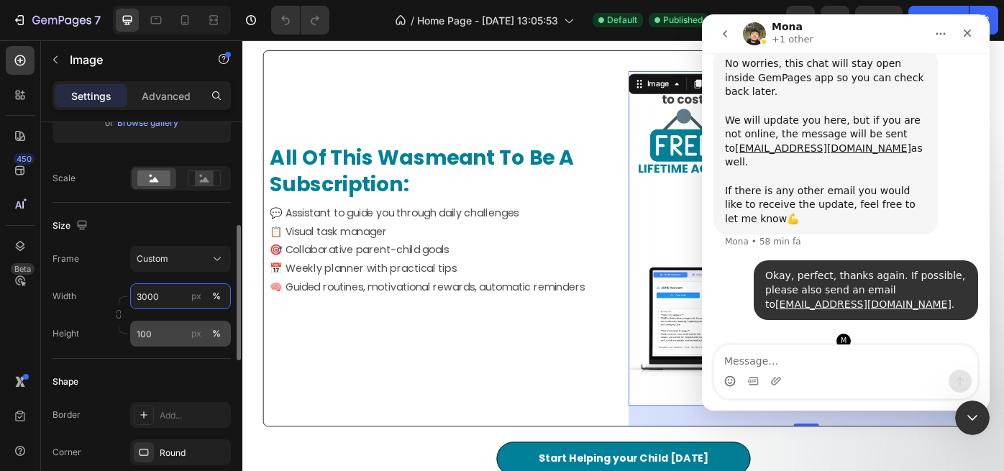
type input "3000"
click at [163, 329] on input "100" at bounding box center [180, 334] width 101 height 26
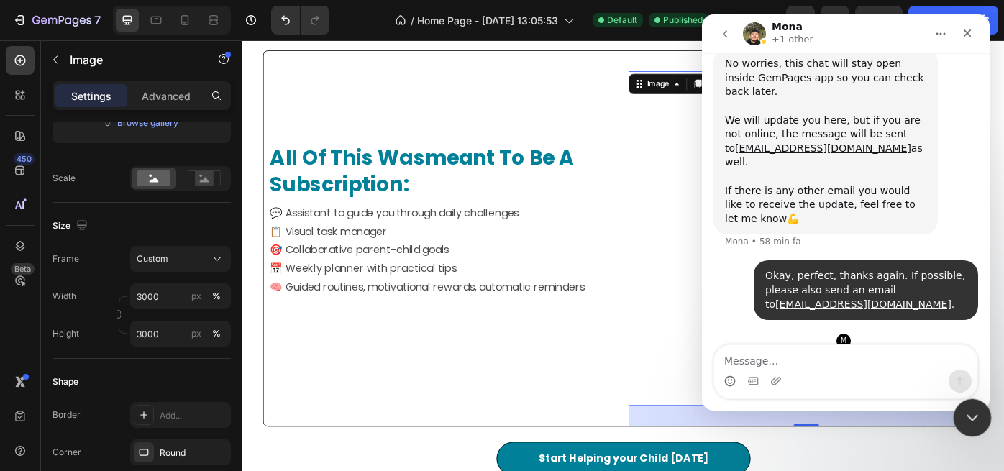
click at [975, 412] on icon "Chiudi il messenger Intercom" at bounding box center [970, 415] width 17 height 17
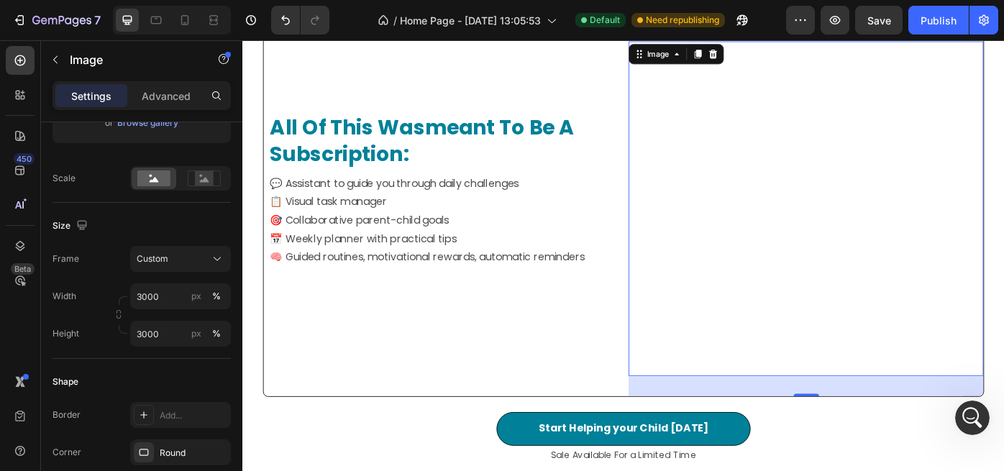
scroll to position [1160, 0]
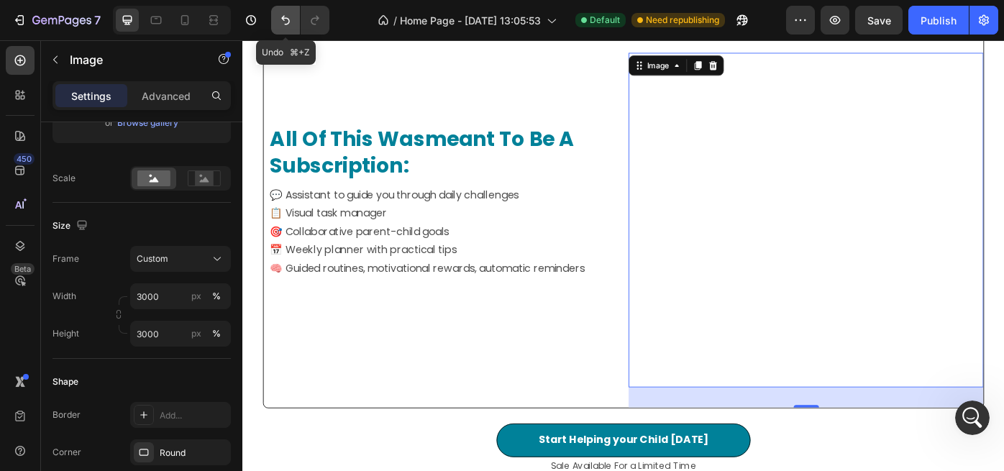
click at [287, 20] on icon "Undo/Redo" at bounding box center [285, 20] width 14 height 14
type input "100"
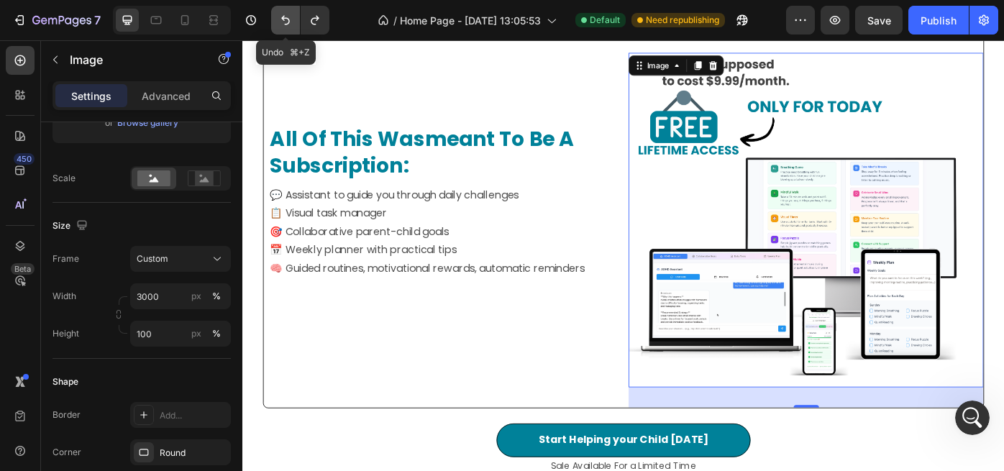
click at [287, 20] on icon "Undo/Redo" at bounding box center [285, 20] width 14 height 14
type input "100"
click at [971, 409] on icon "Apri il messenger Intercom" at bounding box center [971, 416] width 24 height 24
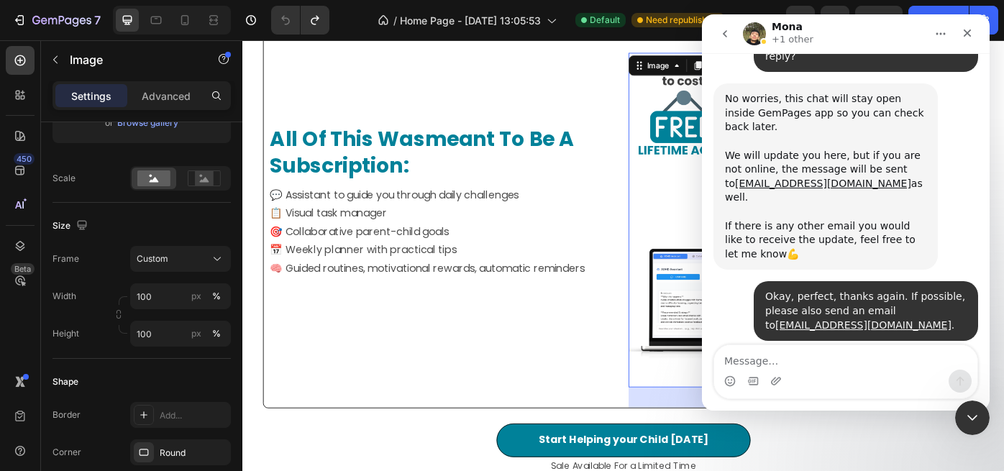
scroll to position [4072, 0]
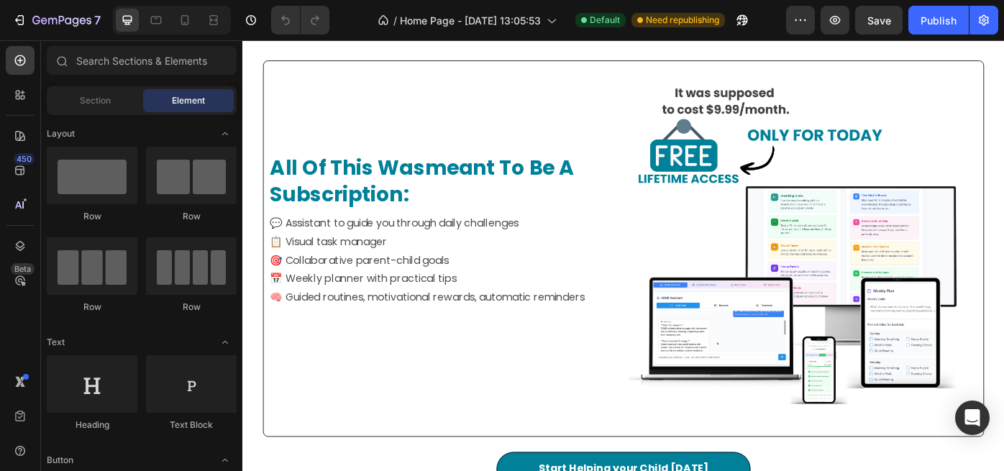
scroll to position [1131, 0]
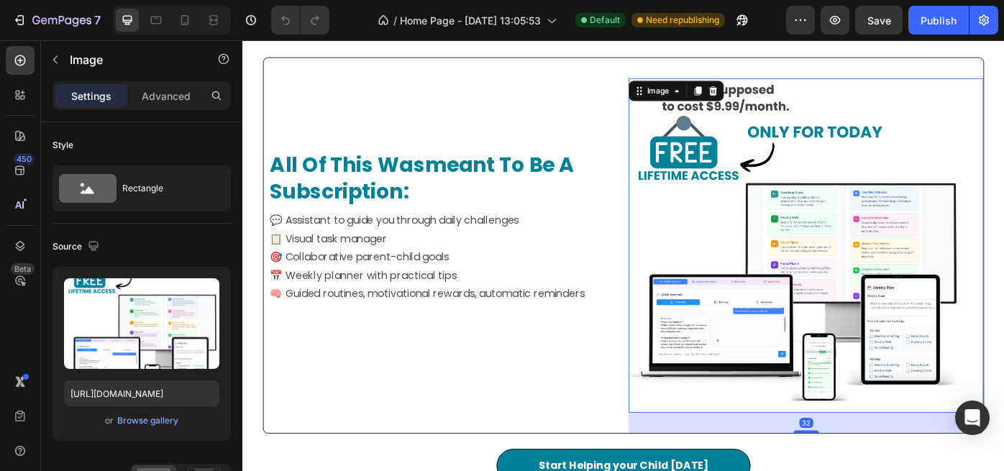
click at [855, 261] on img at bounding box center [869, 272] width 379 height 379
click at [976, 414] on icon "Open Intercom Messenger" at bounding box center [972, 418] width 17 height 19
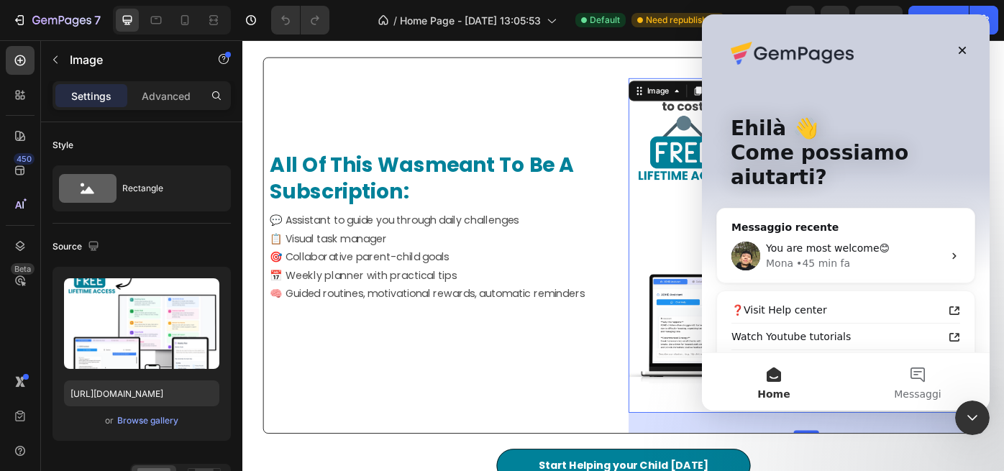
scroll to position [0, 0]
click at [888, 241] on div "You are most welcome😊" at bounding box center [854, 248] width 177 height 15
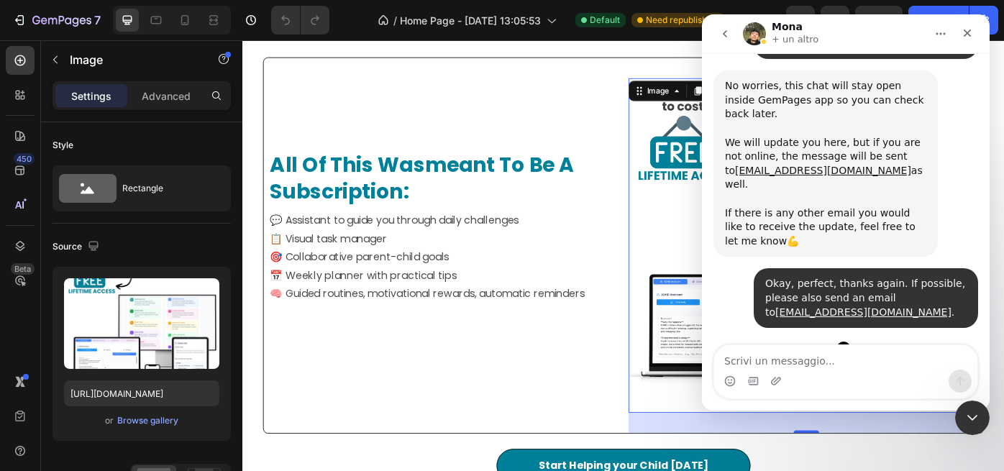
scroll to position [4028, 0]
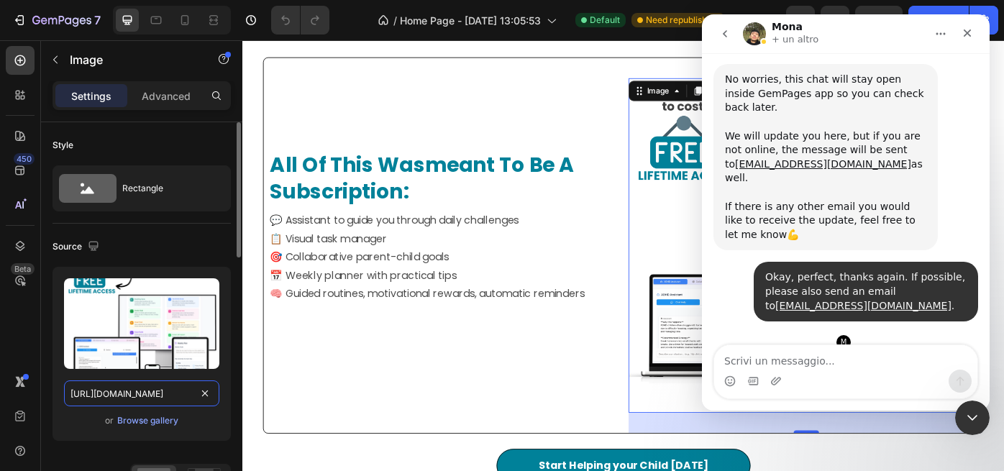
click at [171, 396] on input "[URL][DOMAIN_NAME]" at bounding box center [141, 394] width 155 height 26
click at [818, 395] on div "Got it! I have just added your email to the loop as well, it should receive the…" at bounding box center [846, 430] width 265 height 71
